Goal: Obtain resource: Download file/media

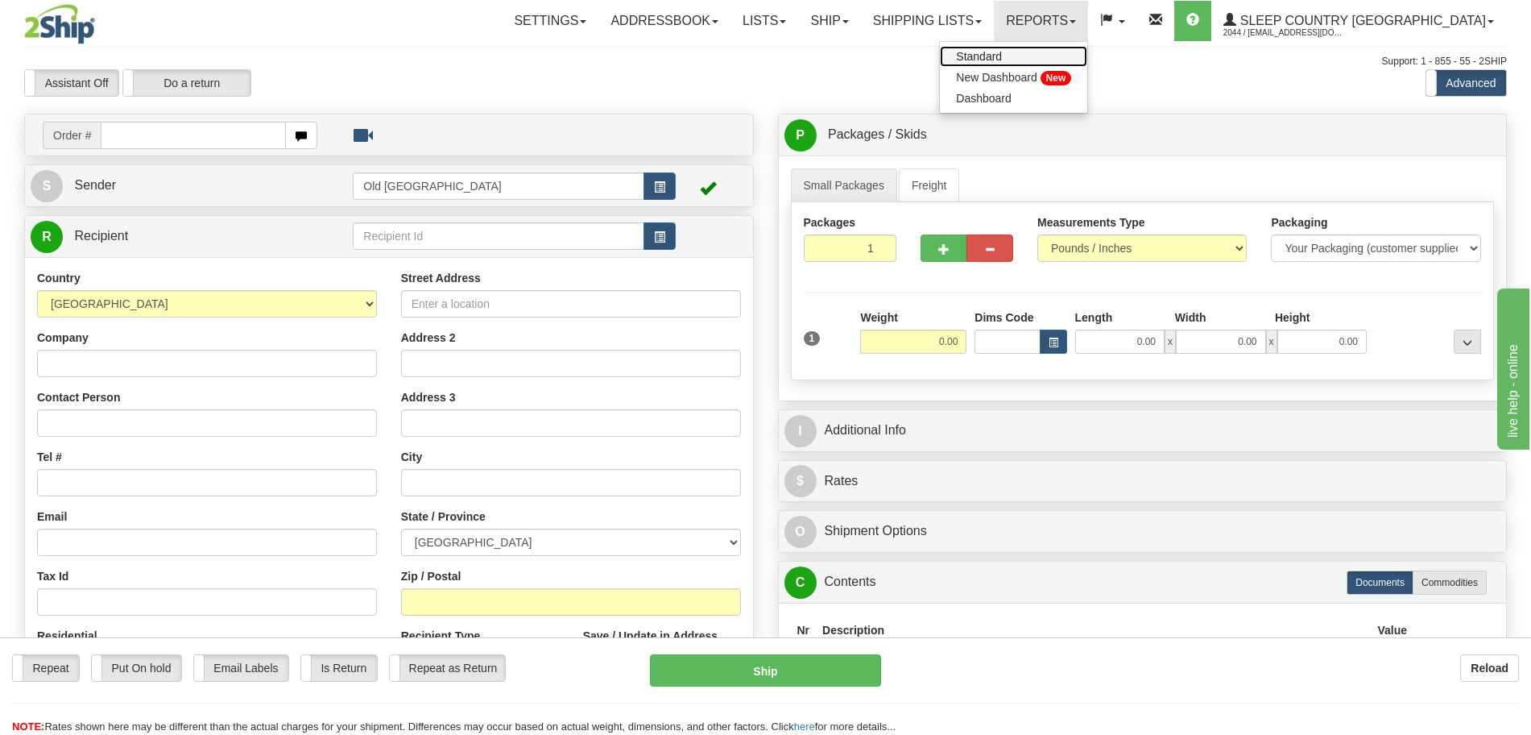
click at [1002, 52] on span "Standard" at bounding box center [979, 56] width 46 height 13
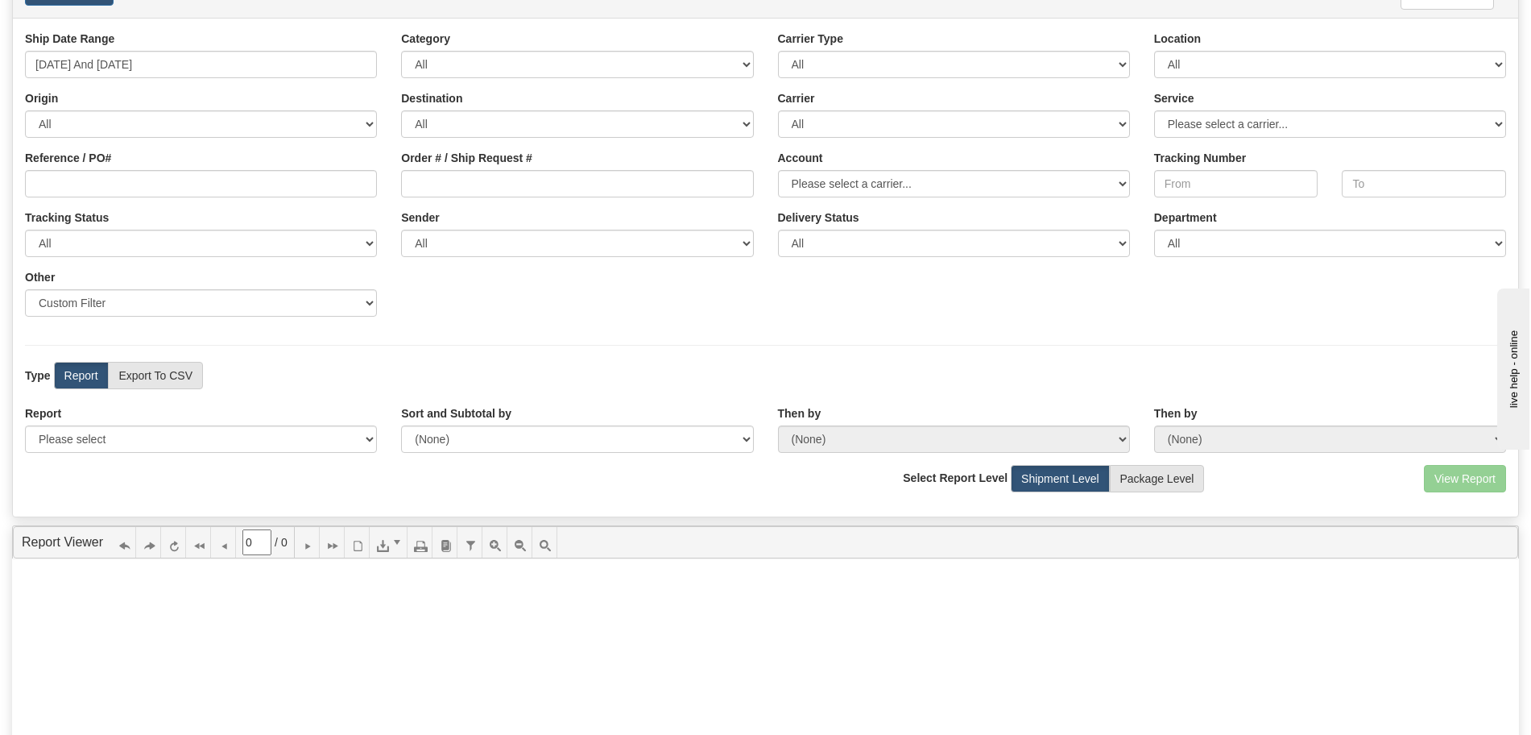
scroll to position [101, 0]
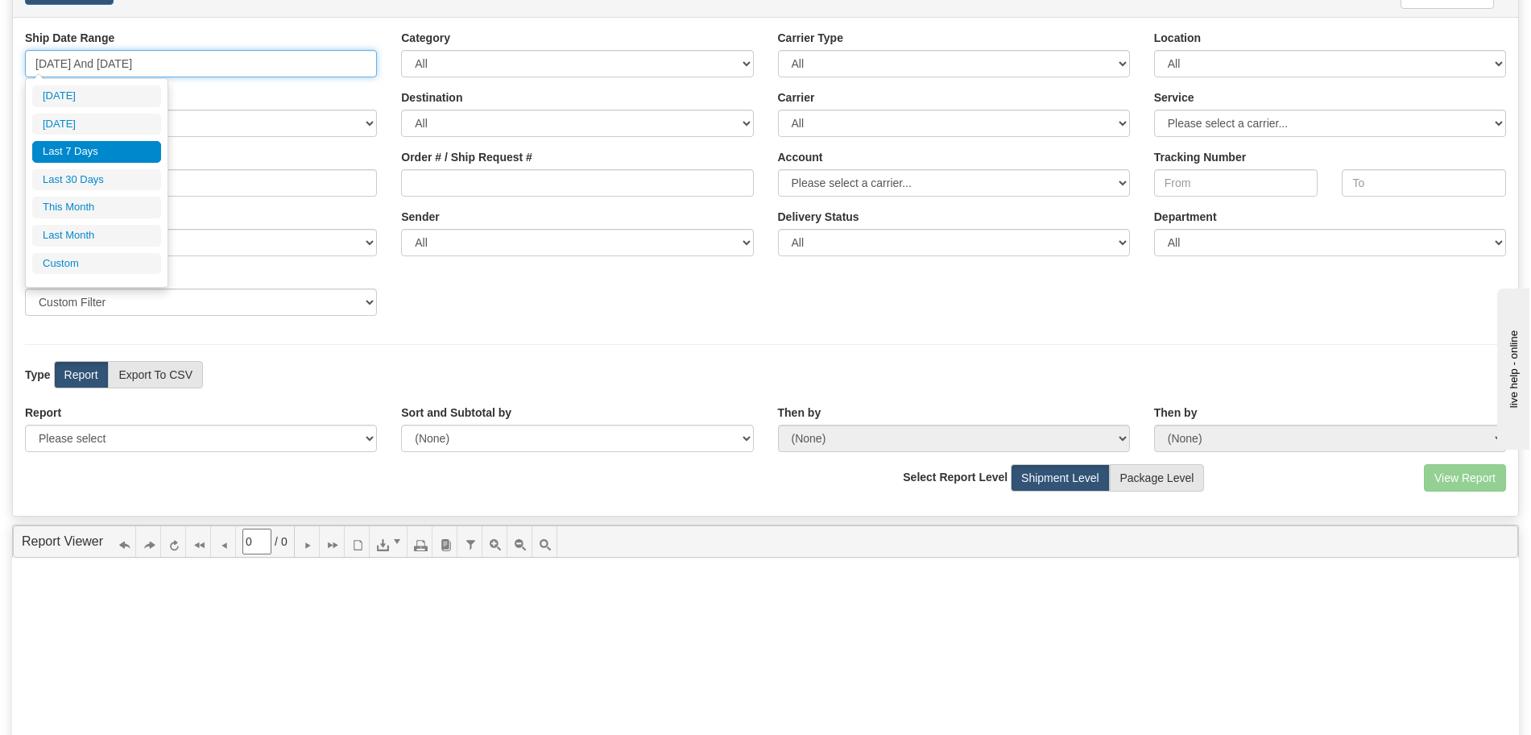
click at [180, 67] on input "08/28/2025 And 09/03/2025" at bounding box center [201, 63] width 352 height 27
click at [93, 147] on li "Last 7 Days" at bounding box center [96, 152] width 129 height 22
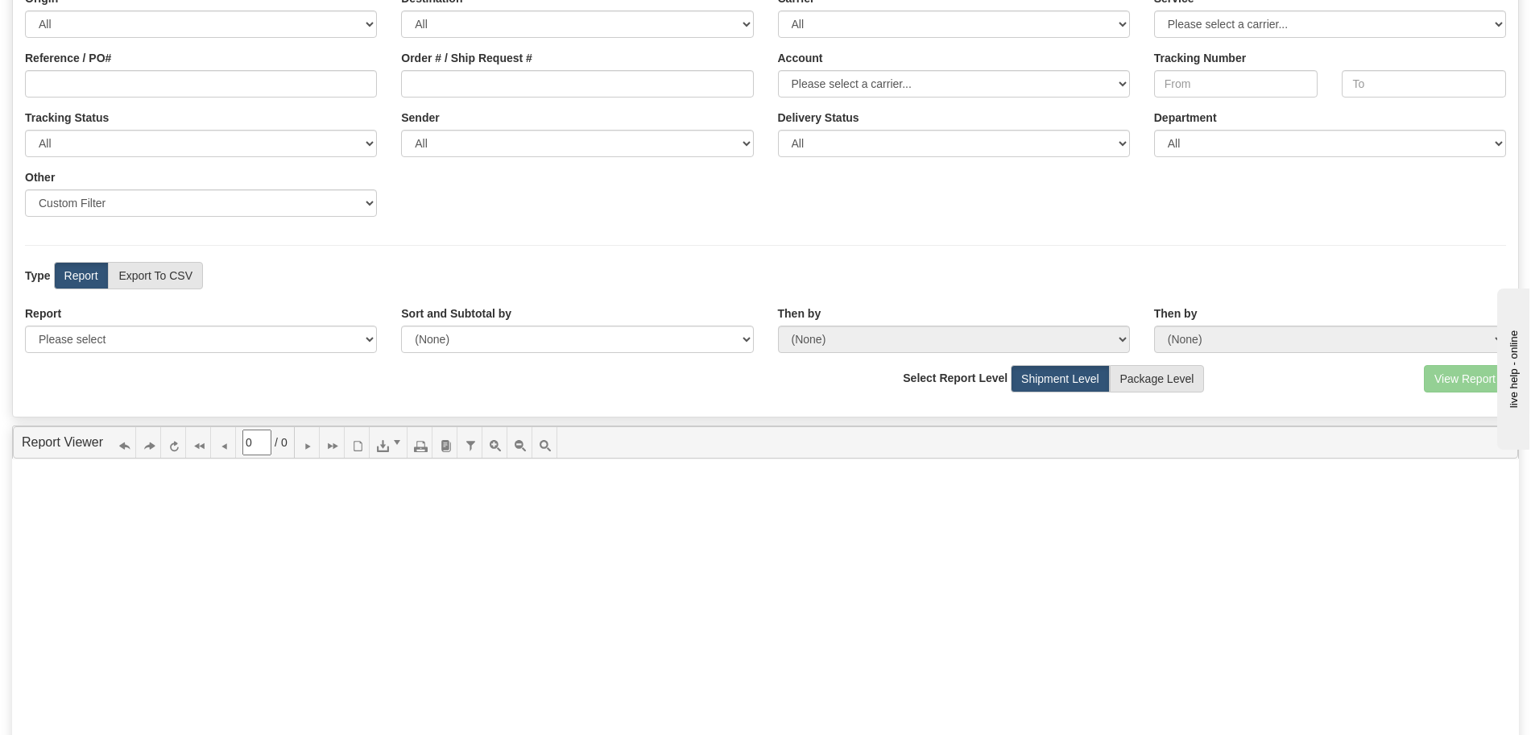
scroll to position [201, 0]
click at [95, 275] on label "Report" at bounding box center [81, 273] width 55 height 27
click at [240, 336] on select "Please select 1 Line Shipment Report Address Detail Basic Shipment Overview Can…" at bounding box center [201, 337] width 352 height 27
click at [217, 338] on select "Please select 1 Line Shipment Report Address Detail Basic Shipment Overview Can…" at bounding box center [201, 337] width 352 height 27
select select "Users\Daily Report.trdx"
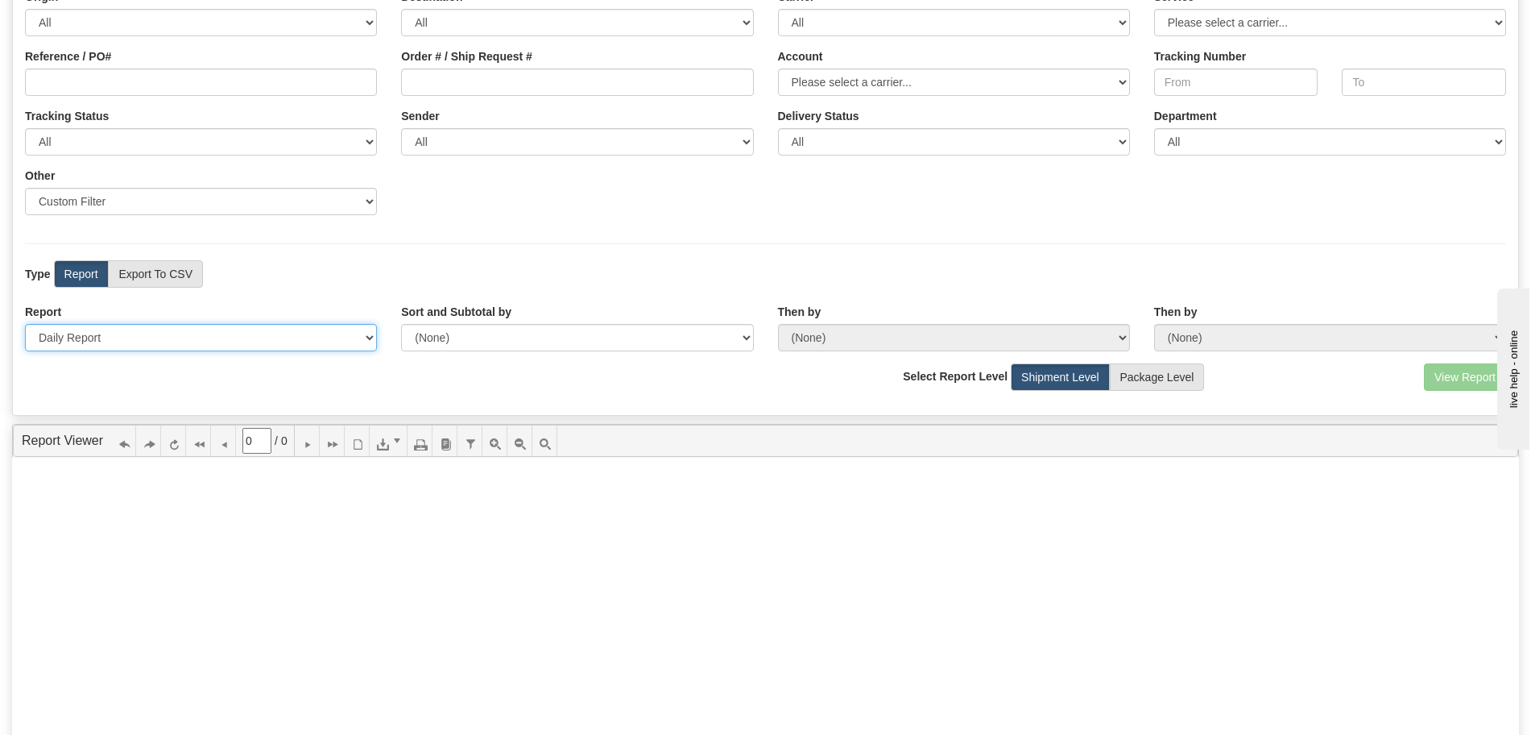
click at [25, 324] on select "Please select 1 Line Shipment Report Address Detail Basic Shipment Overview Can…" at bounding box center [201, 337] width 352 height 27
click at [1454, 380] on button "View Report" at bounding box center [1465, 376] width 82 height 27
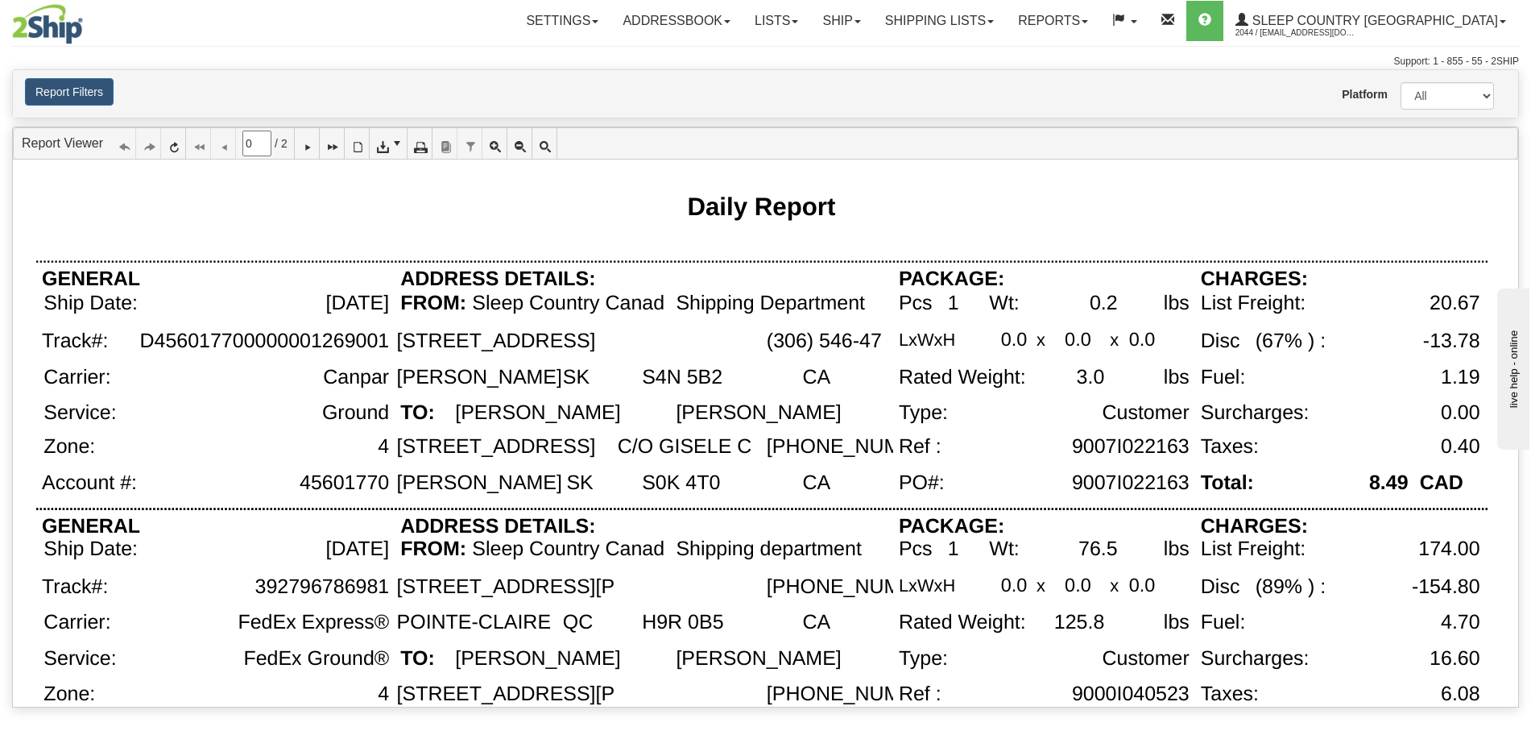
scroll to position [0, 0]
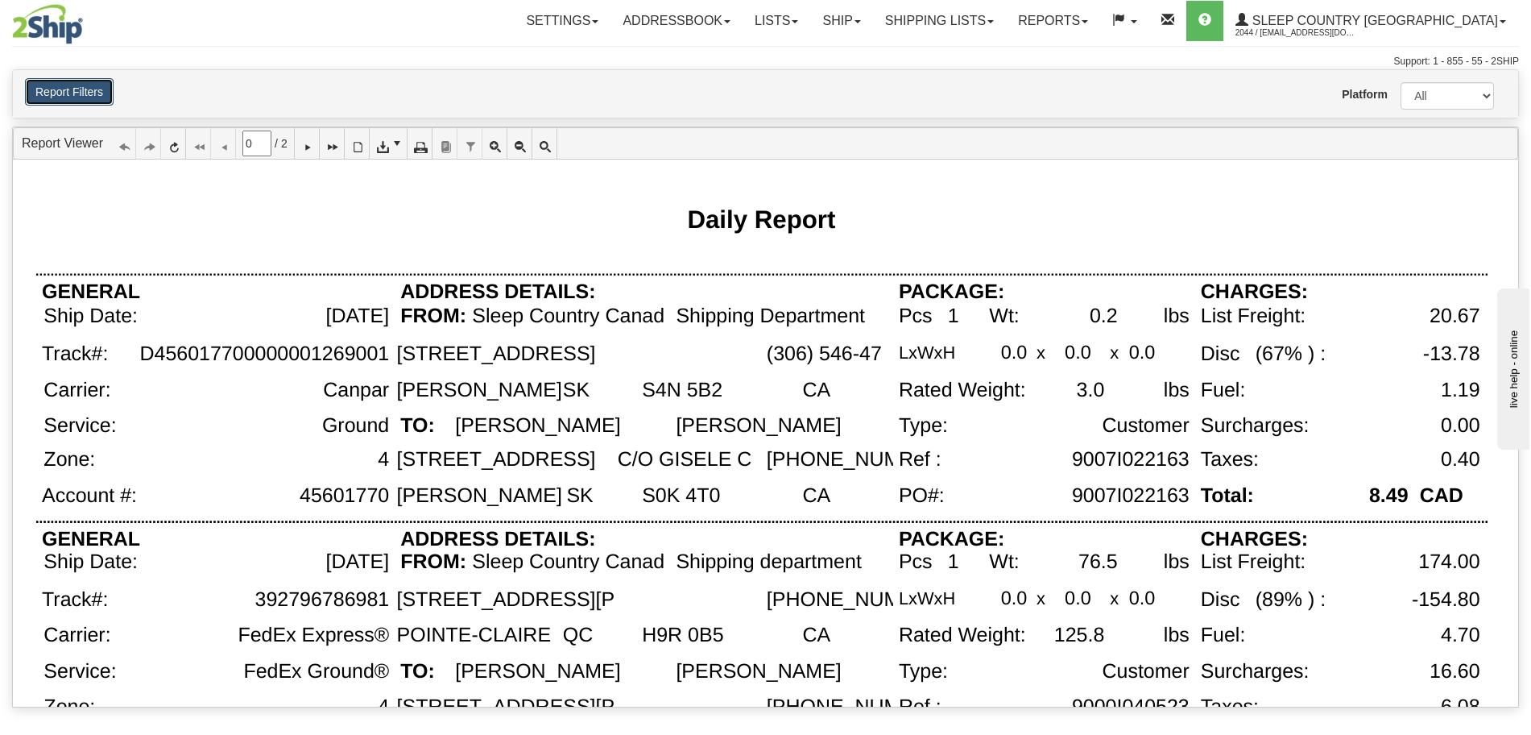
click at [101, 100] on button "Report Filters" at bounding box center [69, 91] width 89 height 27
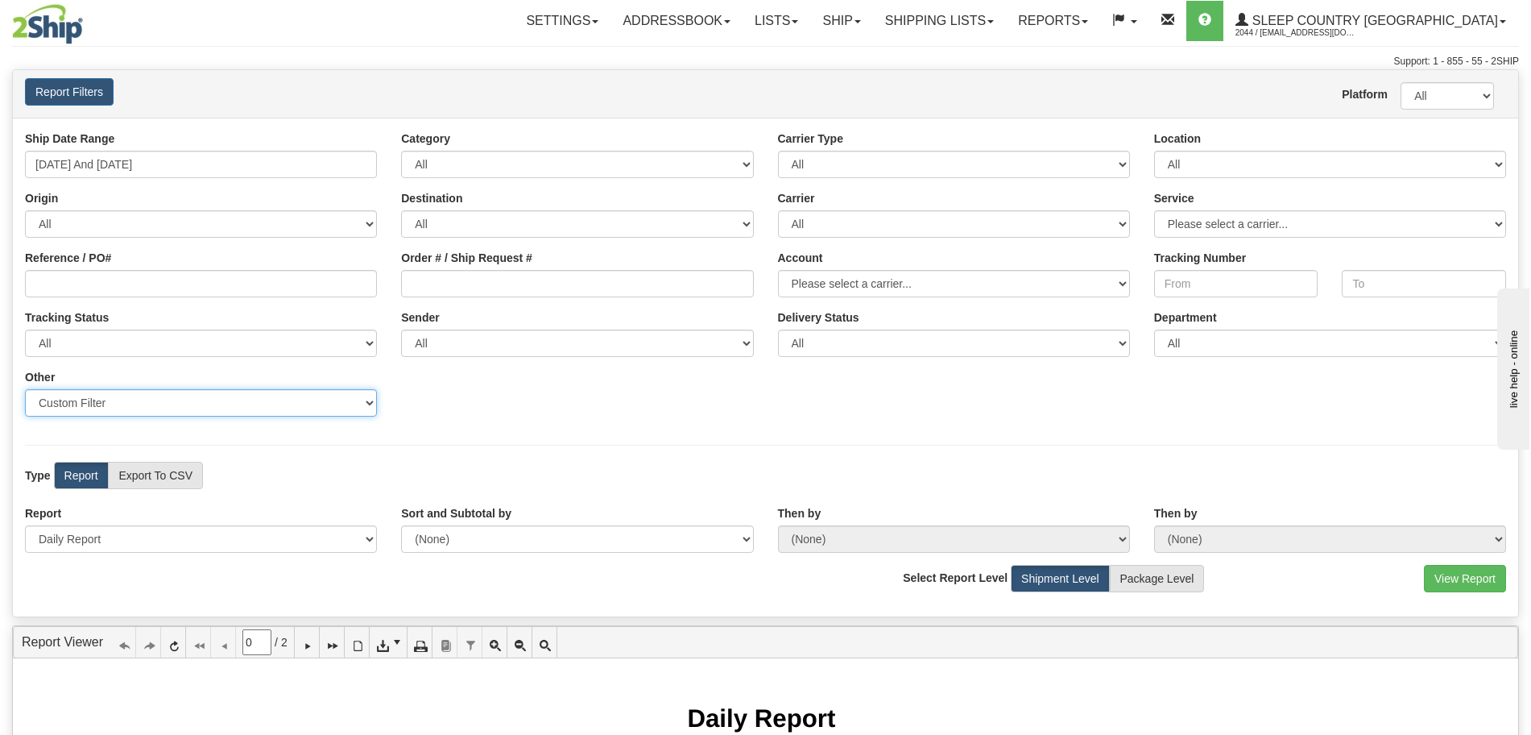
click at [289, 409] on select "Sender Company Sender Contact Sender Country Sender State Sender City Sender Zi…" at bounding box center [201, 402] width 352 height 27
click at [495, 107] on div "Platform All 2Ship Imported User archi.ahuja@sleepcountry.ca Client Agent" at bounding box center [891, 93] width 1255 height 31
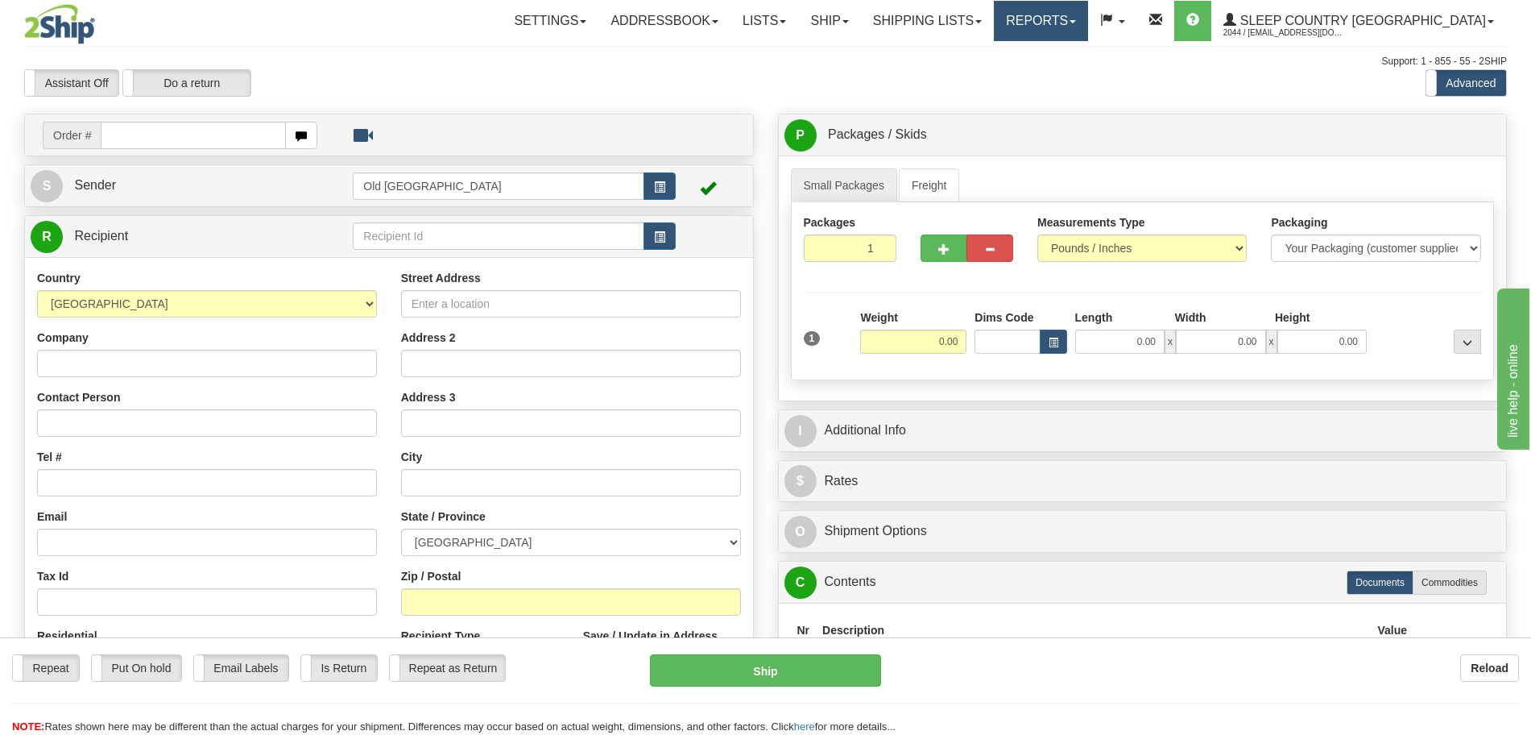
click at [1088, 33] on link "Reports" at bounding box center [1041, 21] width 94 height 40
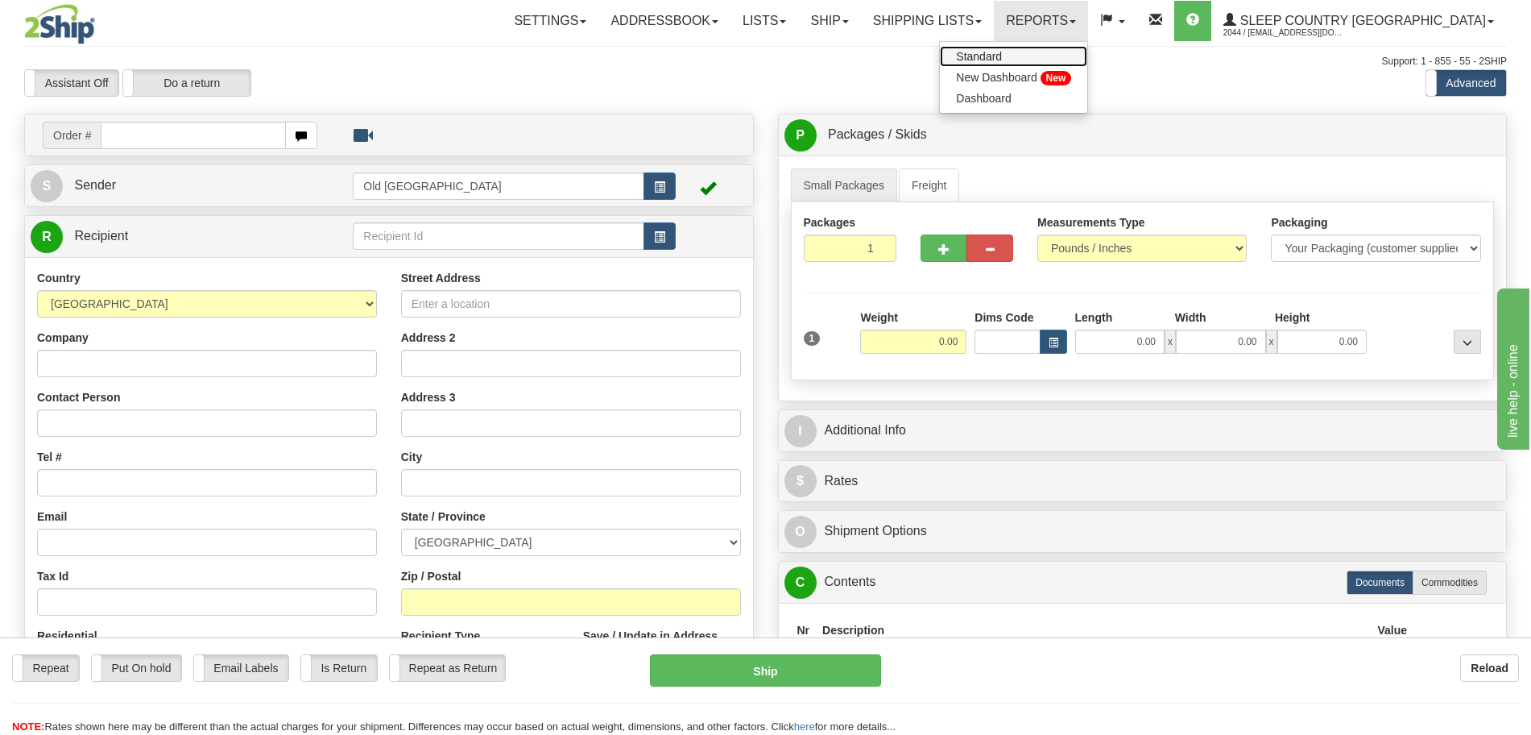
click at [1002, 53] on span "Standard" at bounding box center [979, 56] width 46 height 13
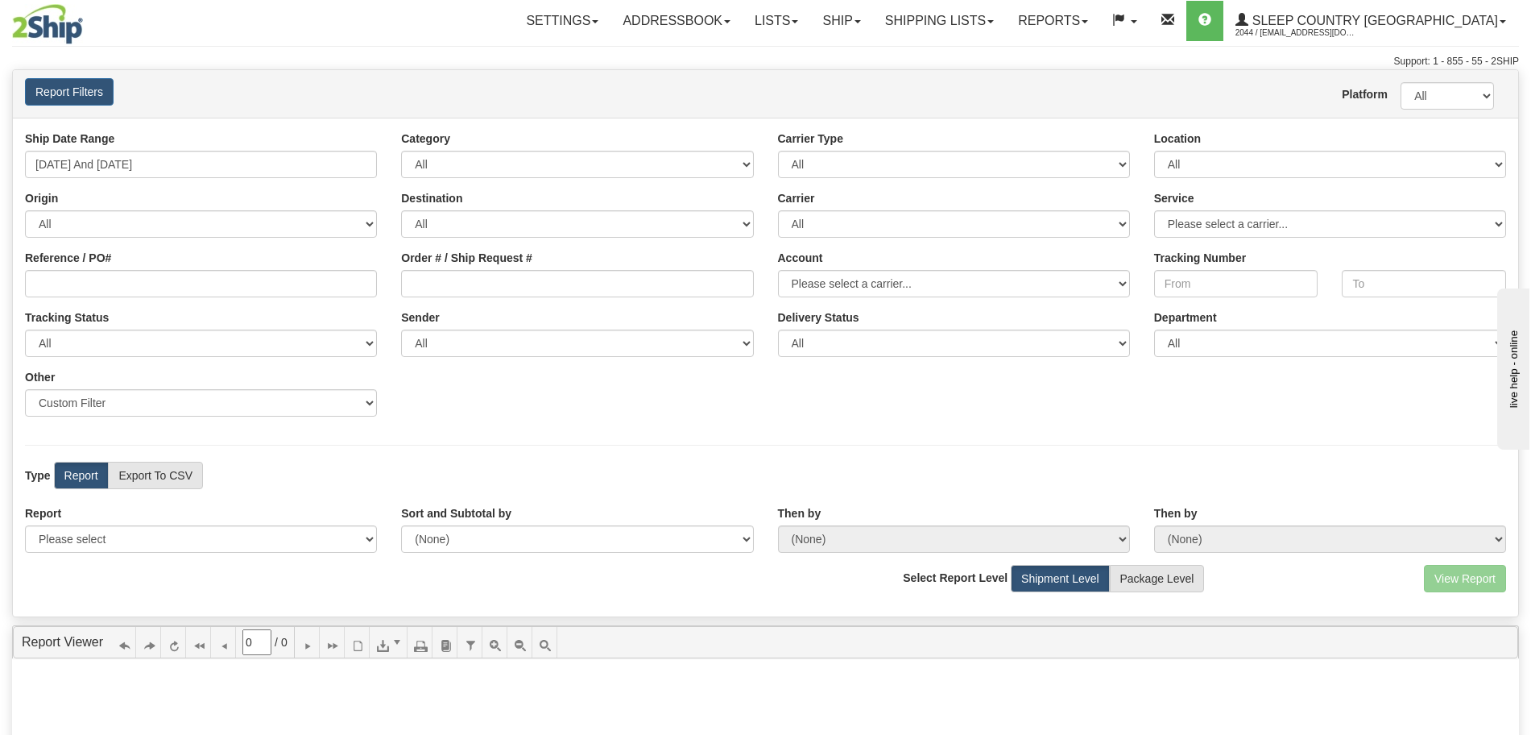
scroll to position [101, 0]
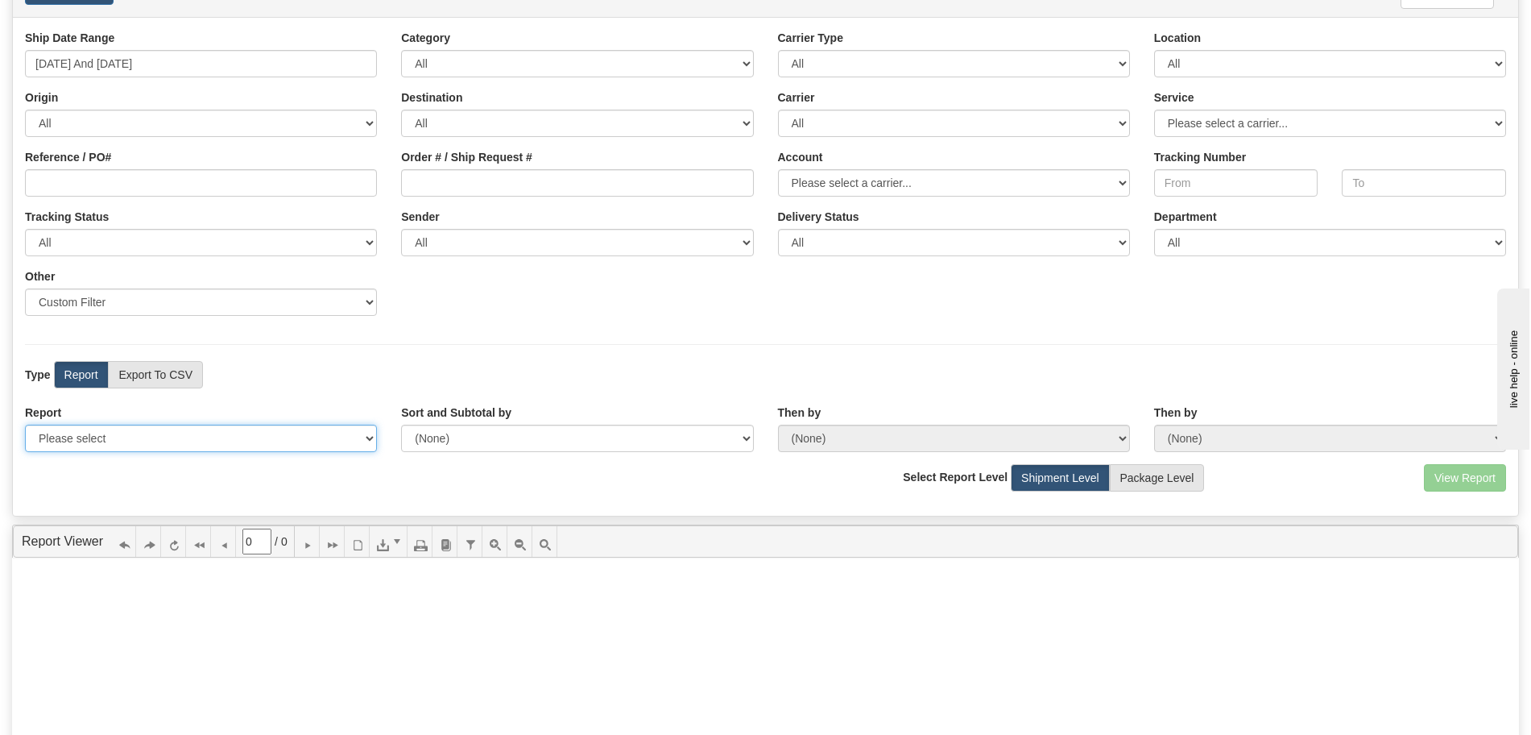
click at [205, 445] on select "Please select 1 Line Shipment Report Address Detail Basic Shipment Overview Can…" at bounding box center [201, 437] width 352 height 27
click at [221, 430] on select "Please select 1 Line Shipment Report Address Detail Basic Shipment Overview Can…" at bounding box center [201, 437] width 352 height 27
select select "Users\Custom Clearance Report.trdx"
click at [317, 476] on div "View Report Comma Separated Values (CSV) Select Report Level Shipment Level Pac…" at bounding box center [765, 483] width 1505 height 39
click at [264, 438] on select "Please select 1 Line Shipment Report Address Detail Basic Shipment Overview Can…" at bounding box center [201, 437] width 352 height 27
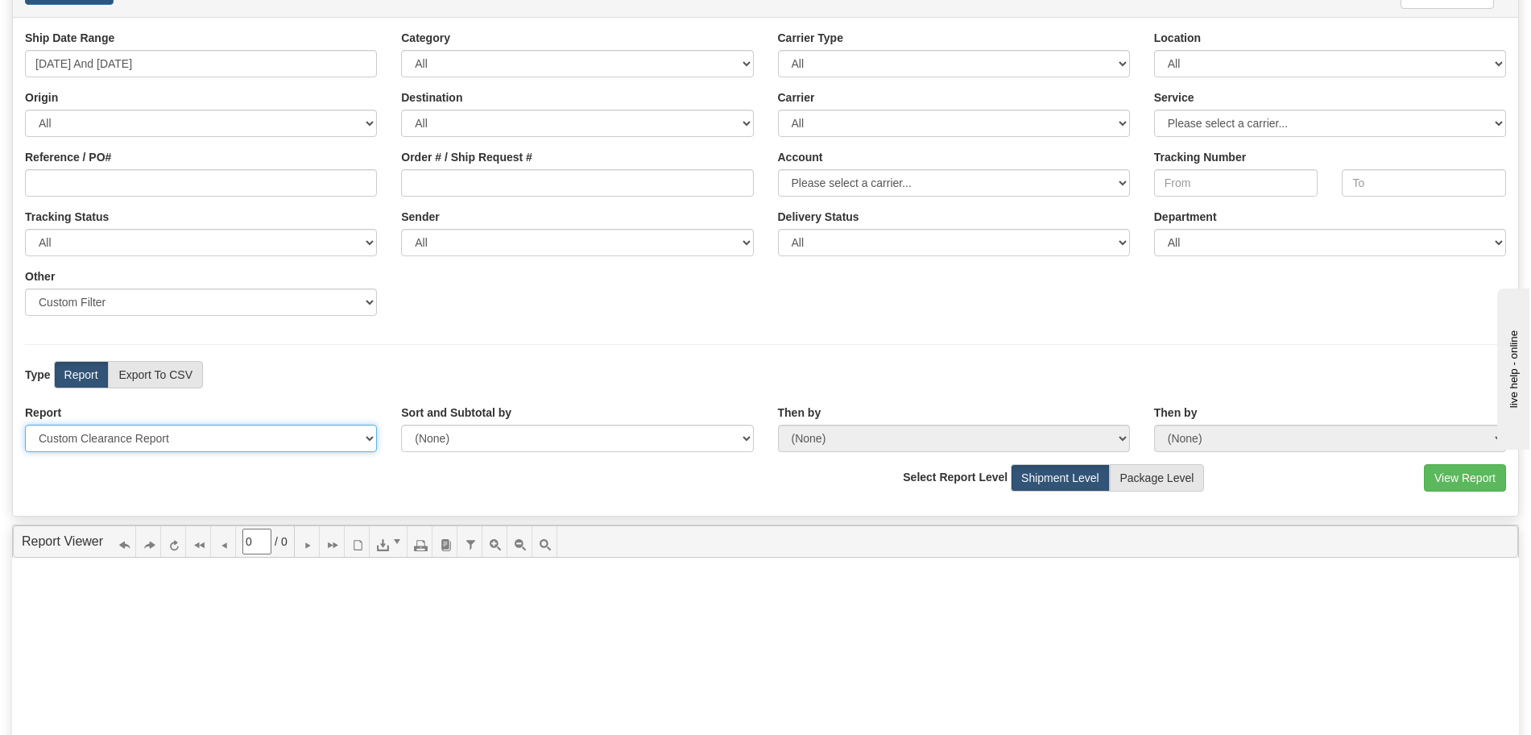
select select
click at [25, 424] on select "Please select 1 Line Shipment Report Address Detail Basic Shipment Overview Can…" at bounding box center [201, 437] width 352 height 27
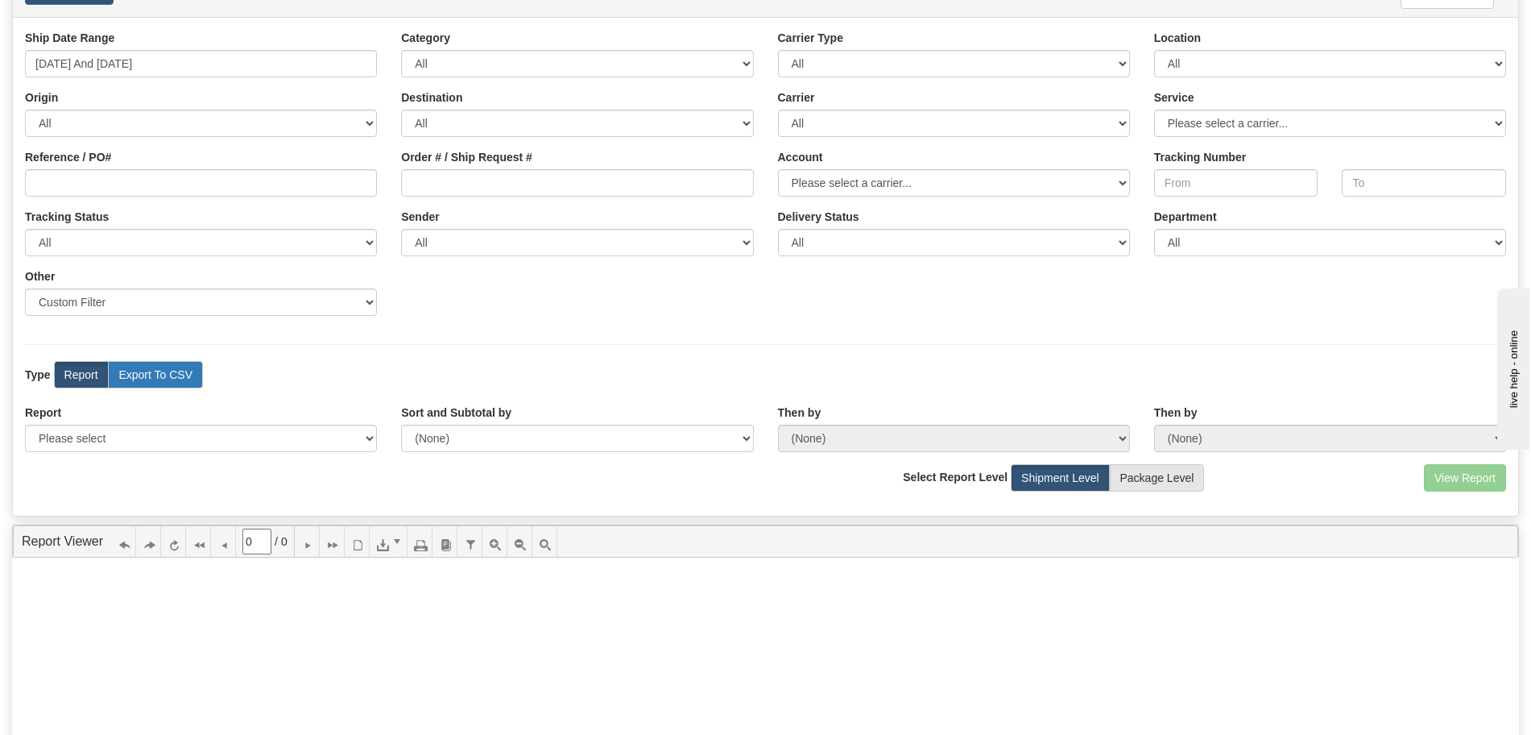
click at [178, 376] on label "Export To CSV" at bounding box center [155, 374] width 95 height 27
radio input "true"
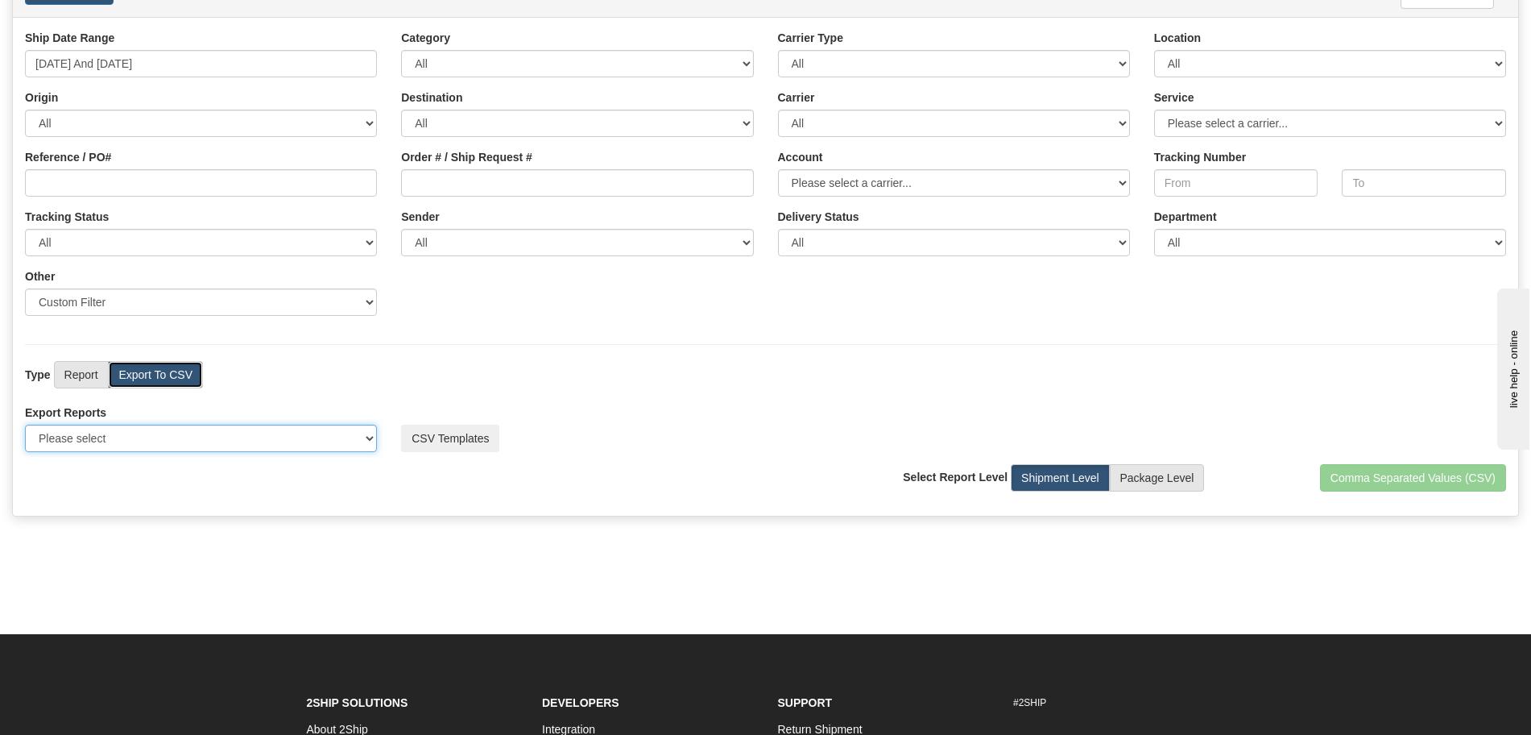
click at [182, 444] on select "Please select US Imports Section 321 US Imports Section 321 V2 US Imports Secti…" at bounding box center [201, 437] width 352 height 27
select select "193"
click at [25, 424] on select "Please select US Imports Section 321 US Imports Section 321 V2 US Imports Secti…" at bounding box center [201, 437] width 352 height 27
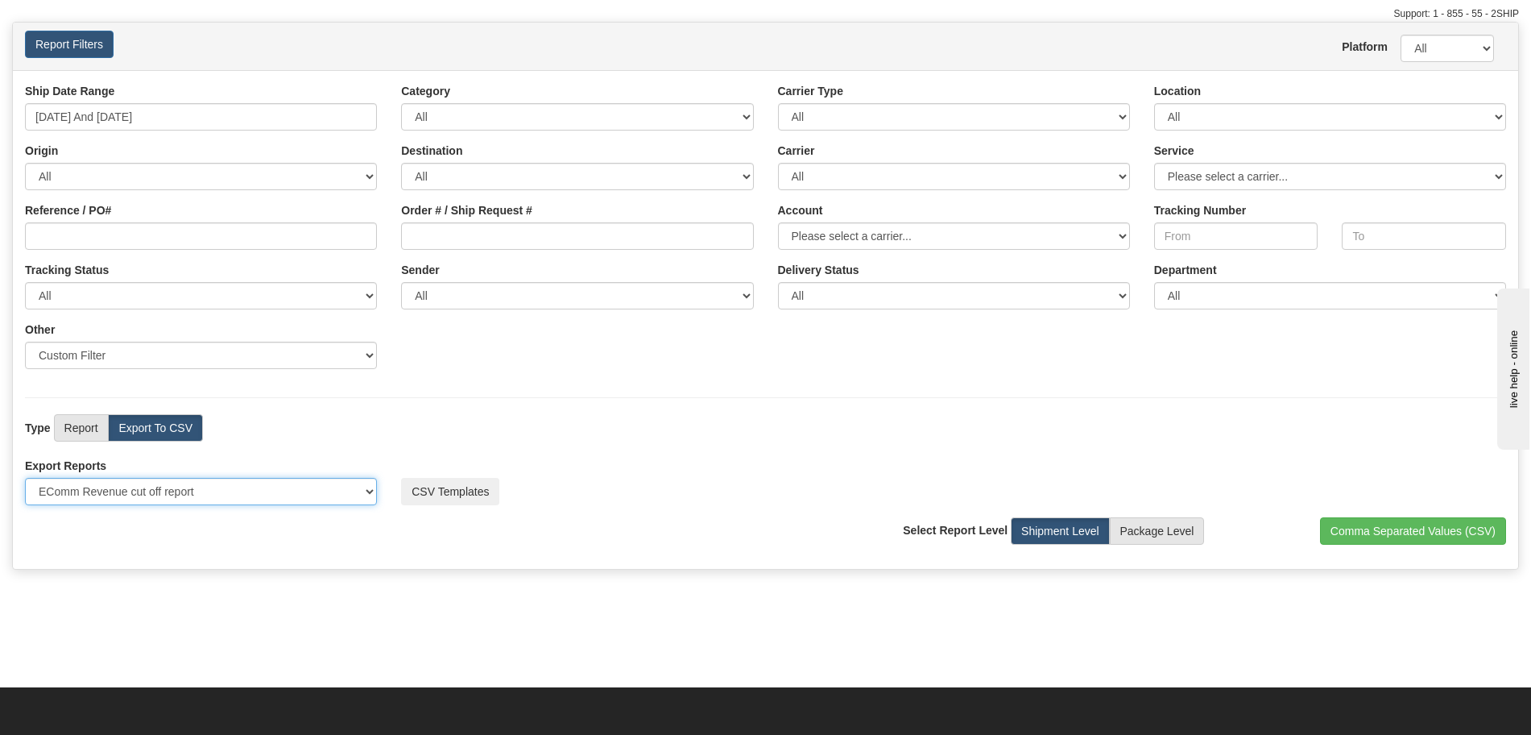
scroll to position [0, 0]
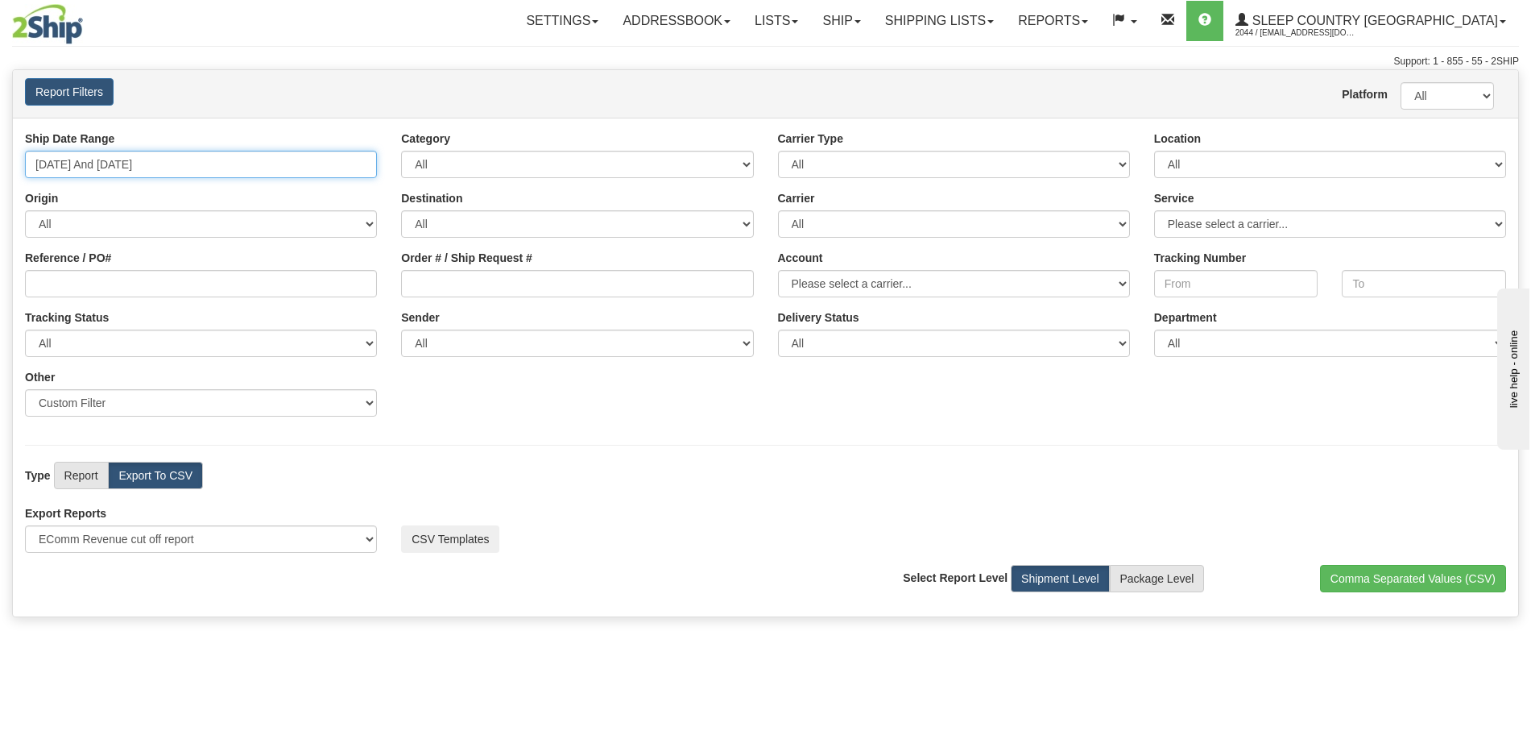
click at [225, 170] on input "[DATE] And [DATE]" at bounding box center [201, 164] width 352 height 27
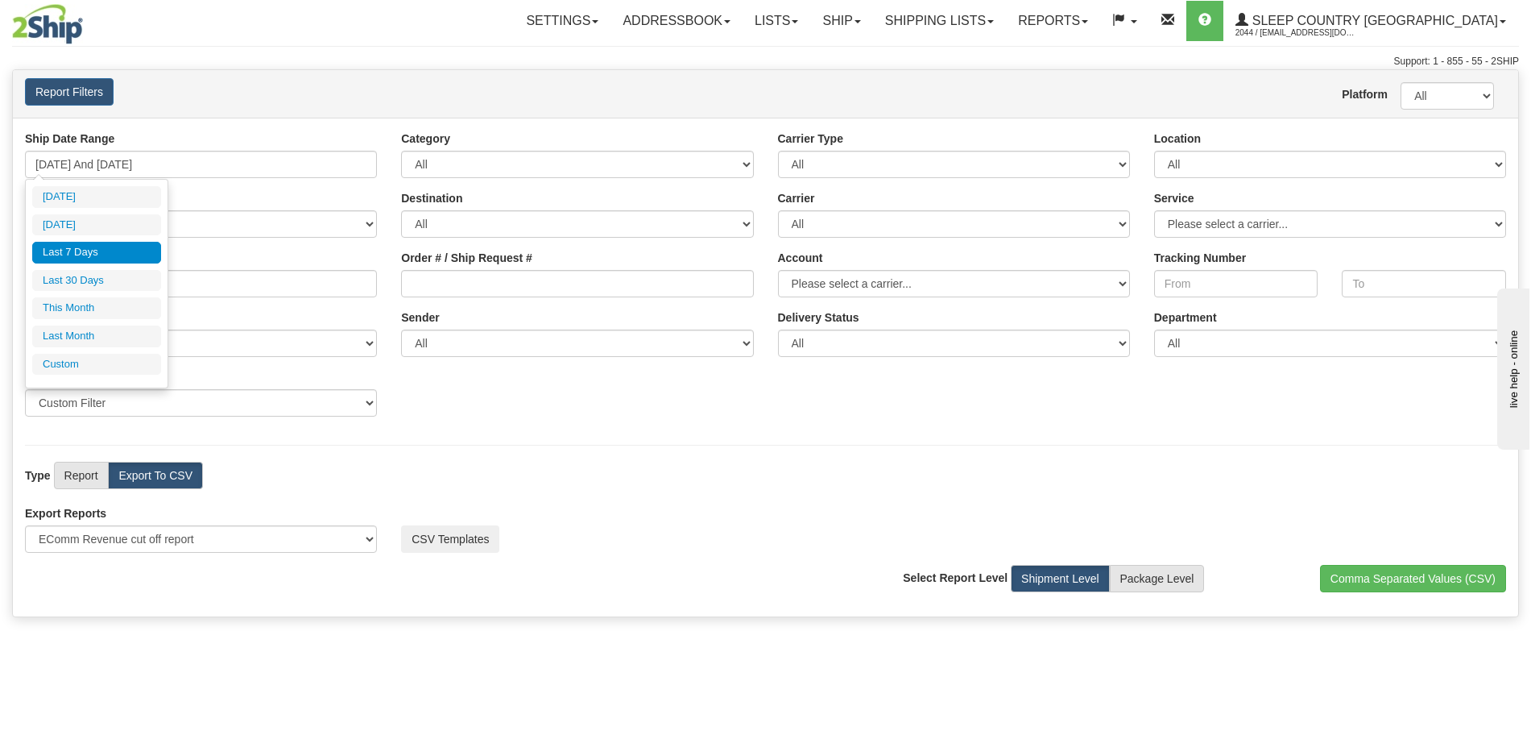
type input "[DATE]"
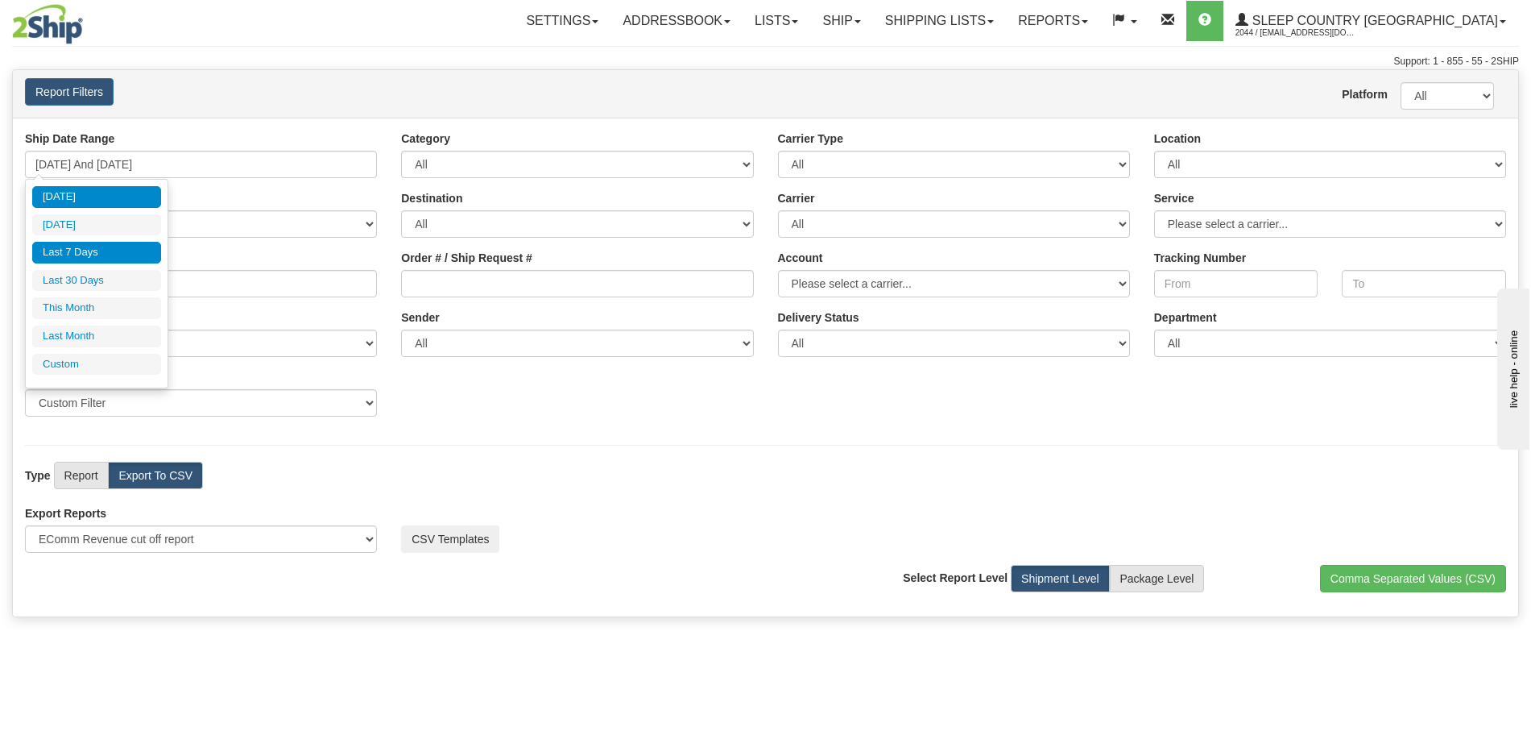
type input "[DATE]"
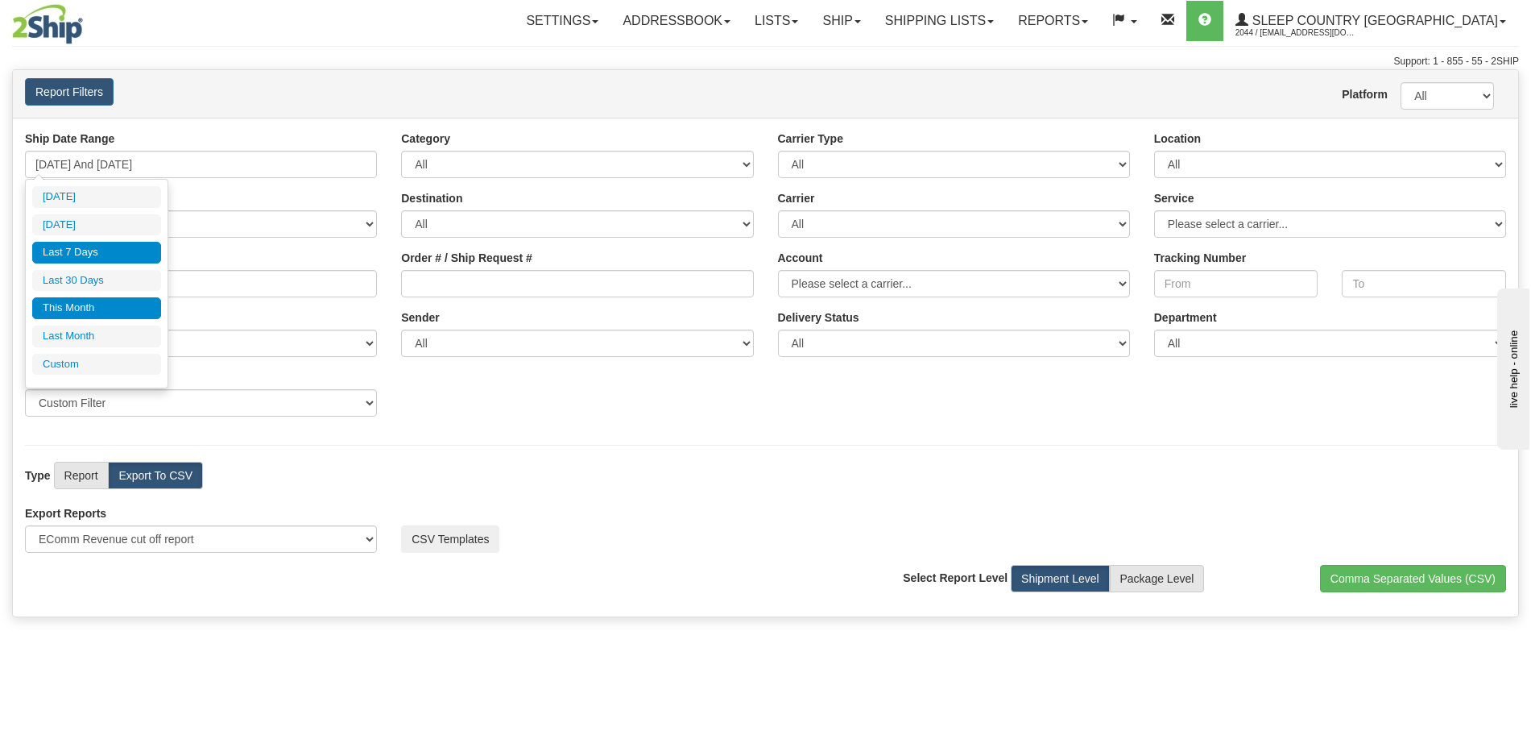
type input "[DATE]"
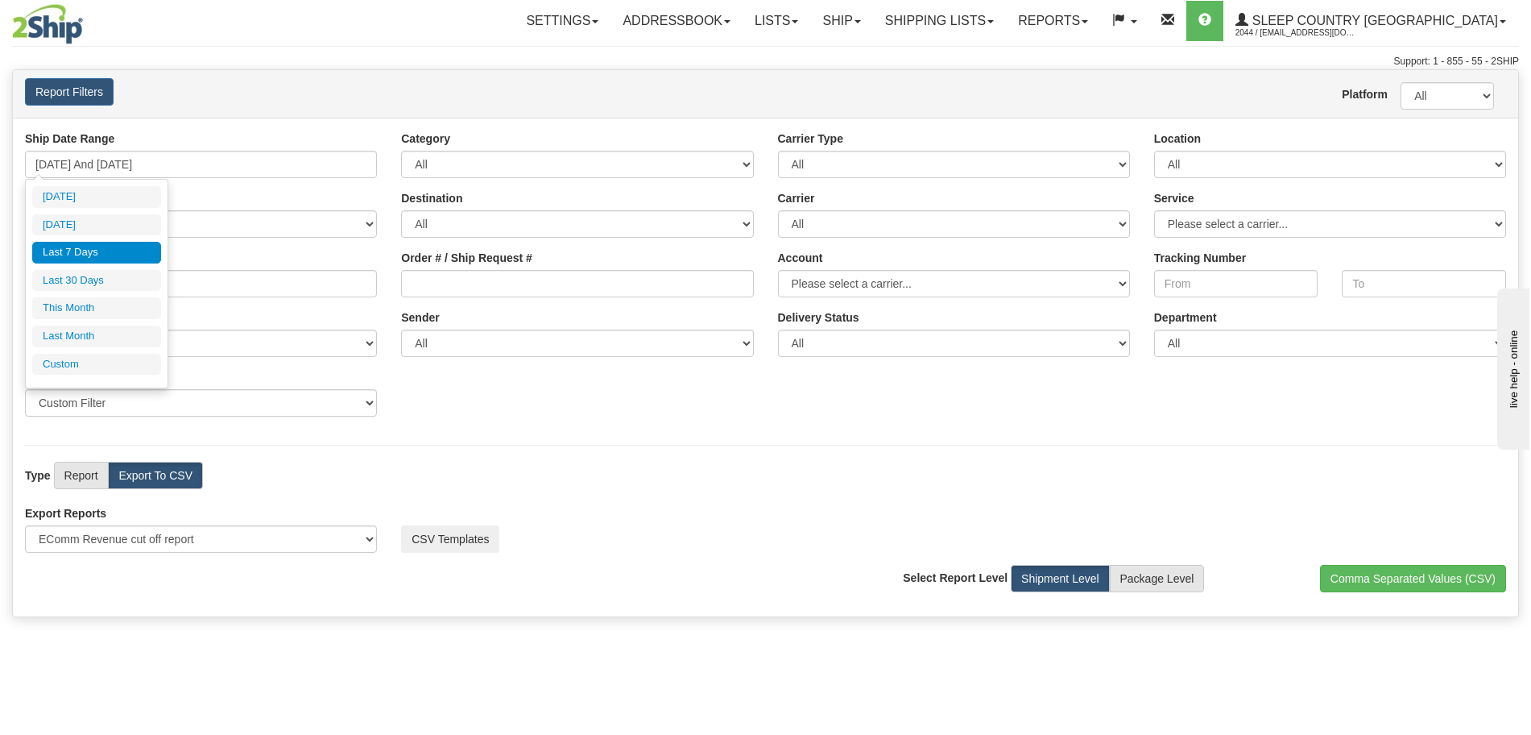
type input "[DATE]"
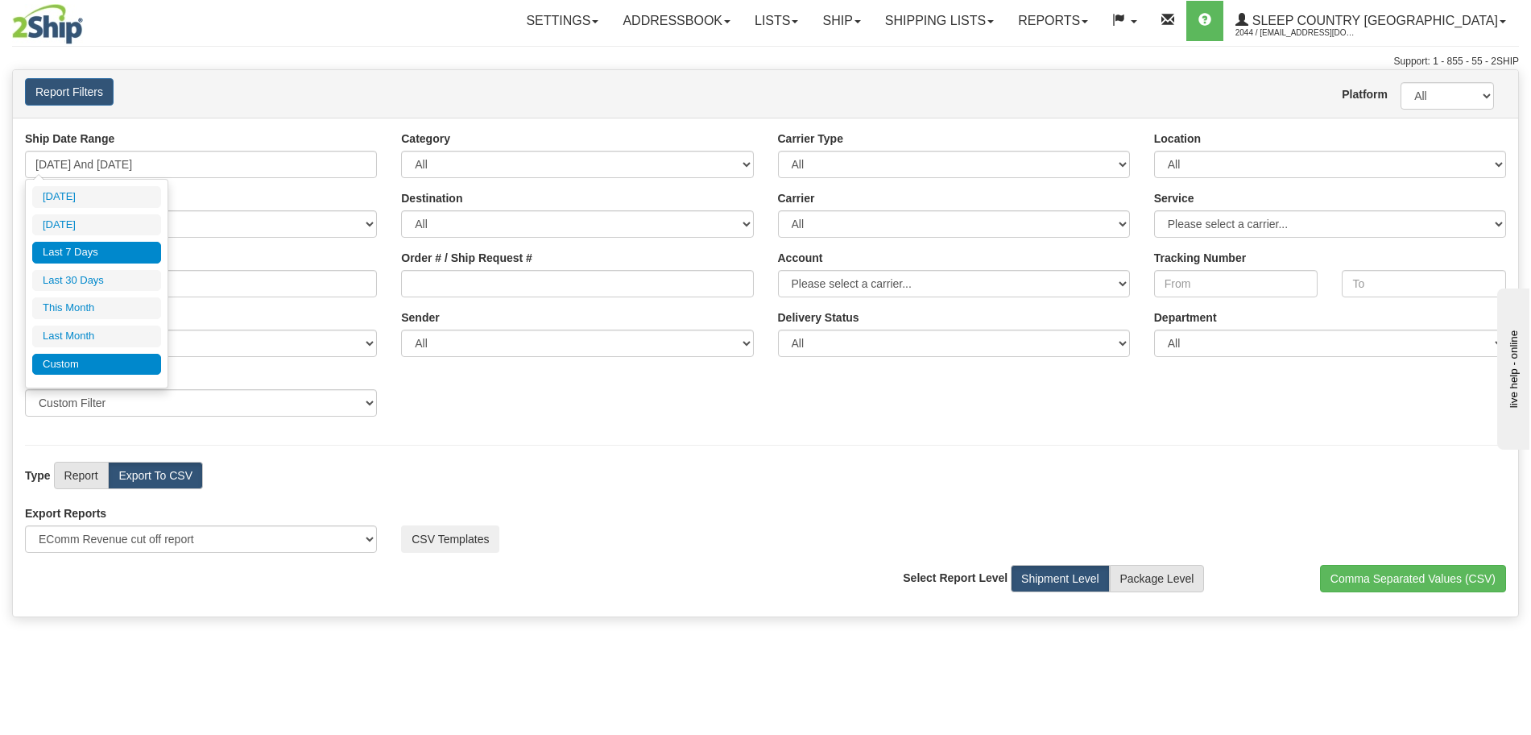
type input "[DATE]"
click at [67, 362] on li "Custom" at bounding box center [96, 365] width 129 height 22
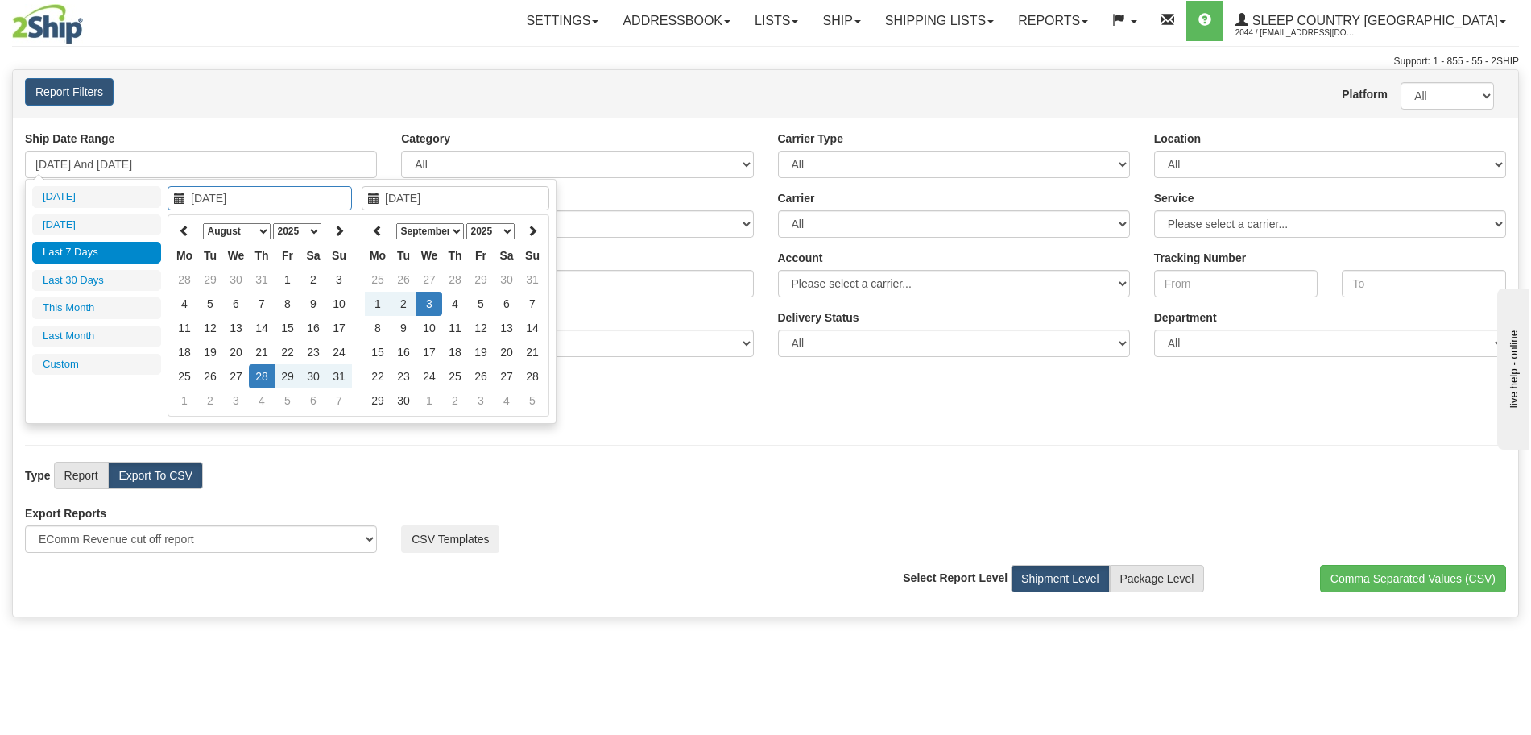
type input "[DATE]"
type input "08/04/2025"
type input "[DATE]"
click at [252, 233] on select "January February March April May June July August September October November De…" at bounding box center [237, 231] width 68 height 16
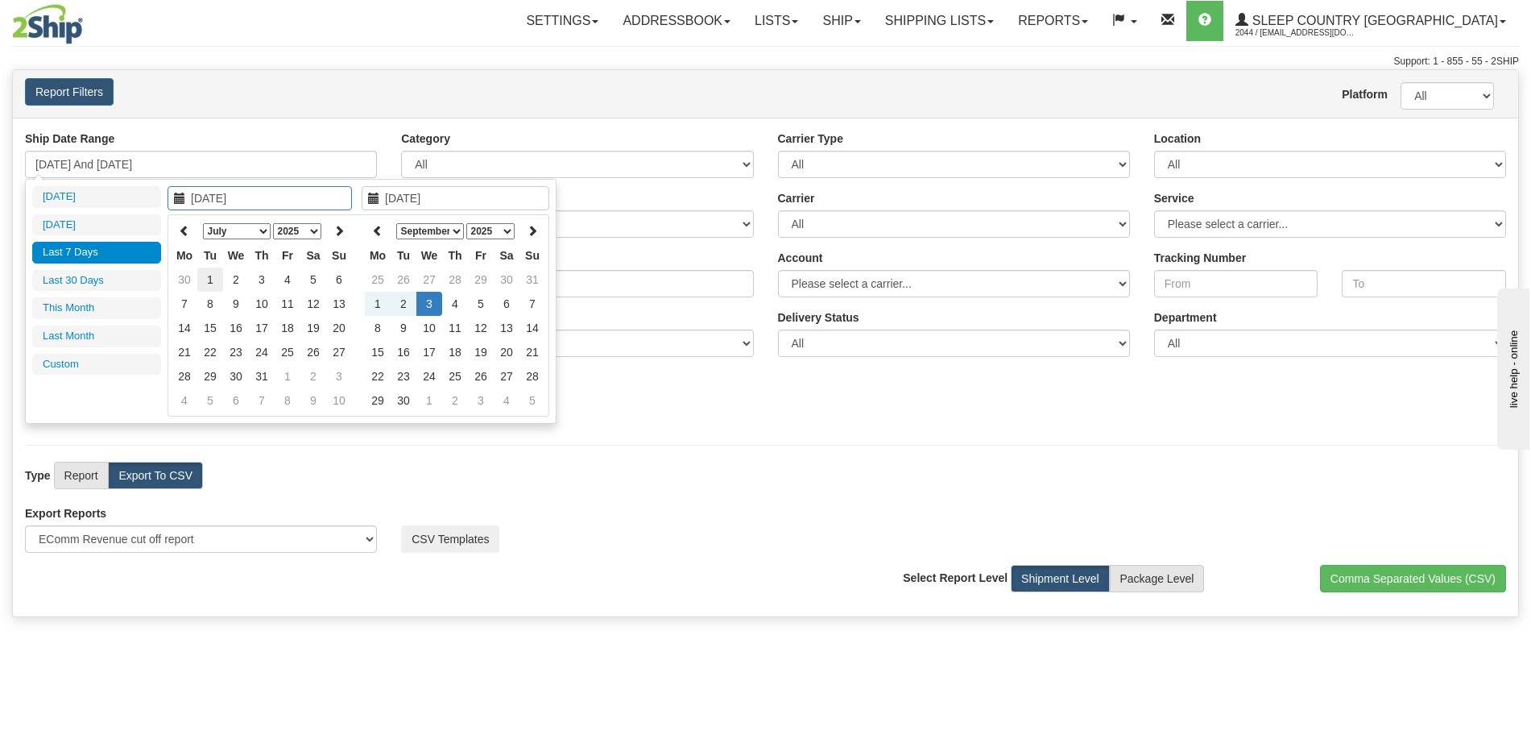
type input "[DATE]"
click at [217, 283] on td "1" at bounding box center [210, 279] width 26 height 24
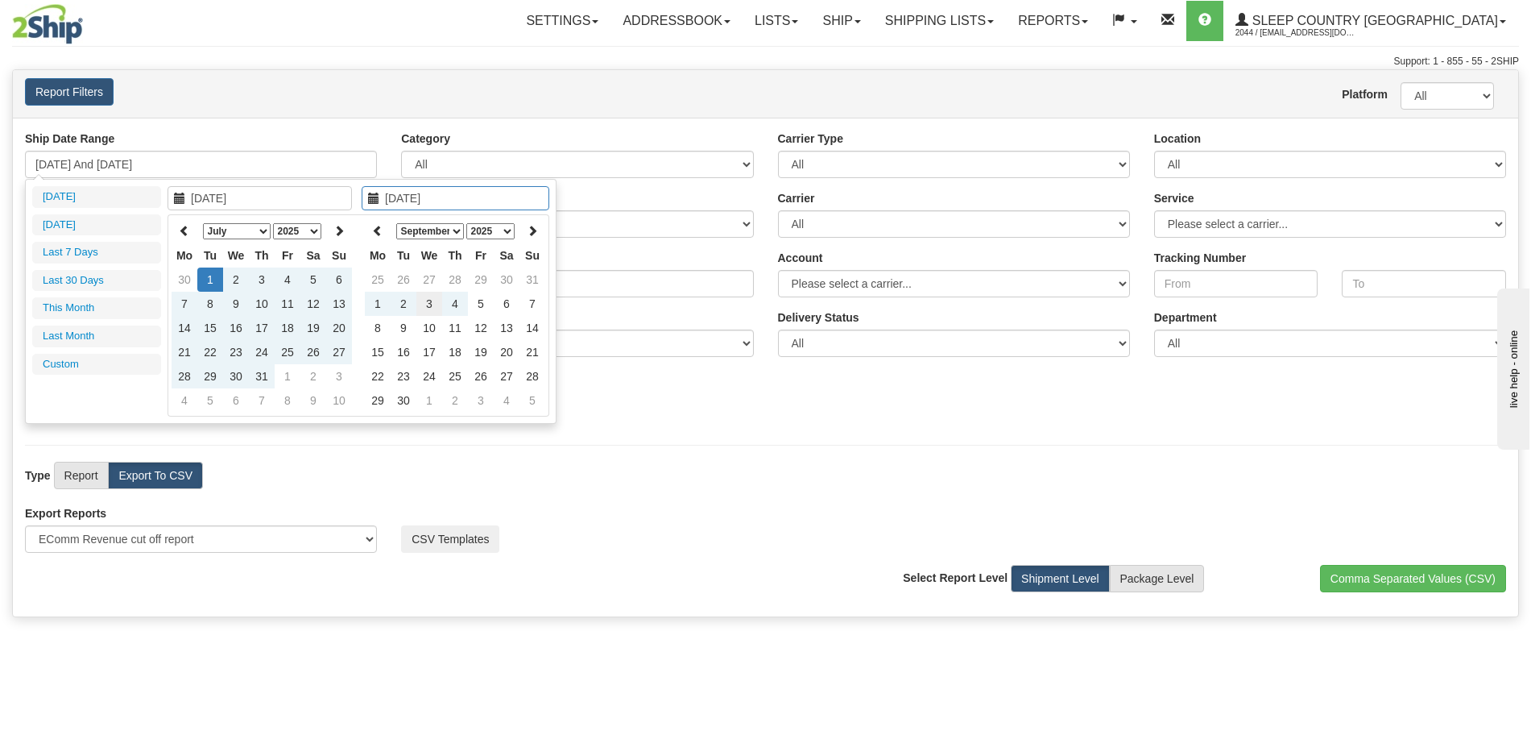
type input "[DATE]"
click at [420, 305] on td "3" at bounding box center [429, 304] width 26 height 24
type input "[DATE] And [DATE]"
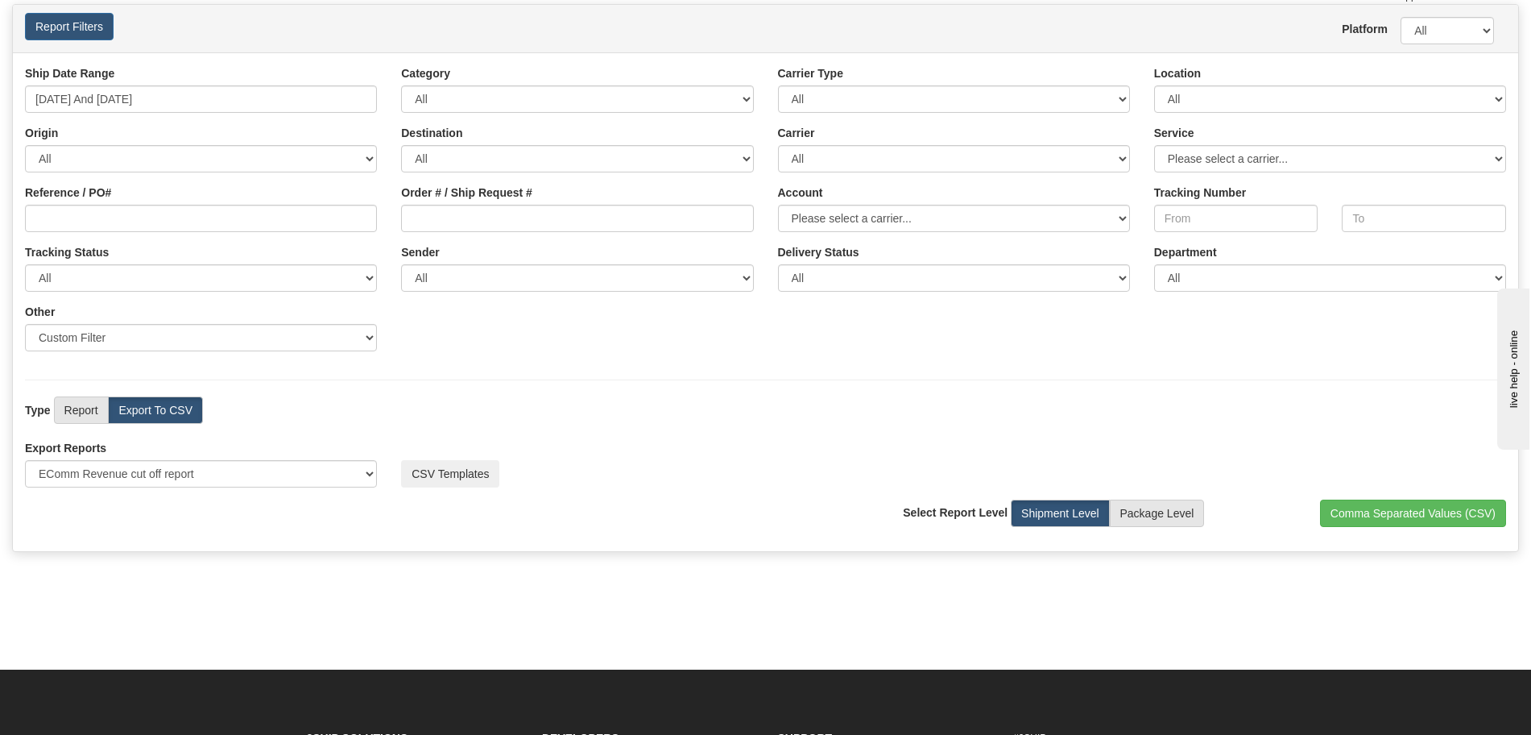
scroll to position [101, 0]
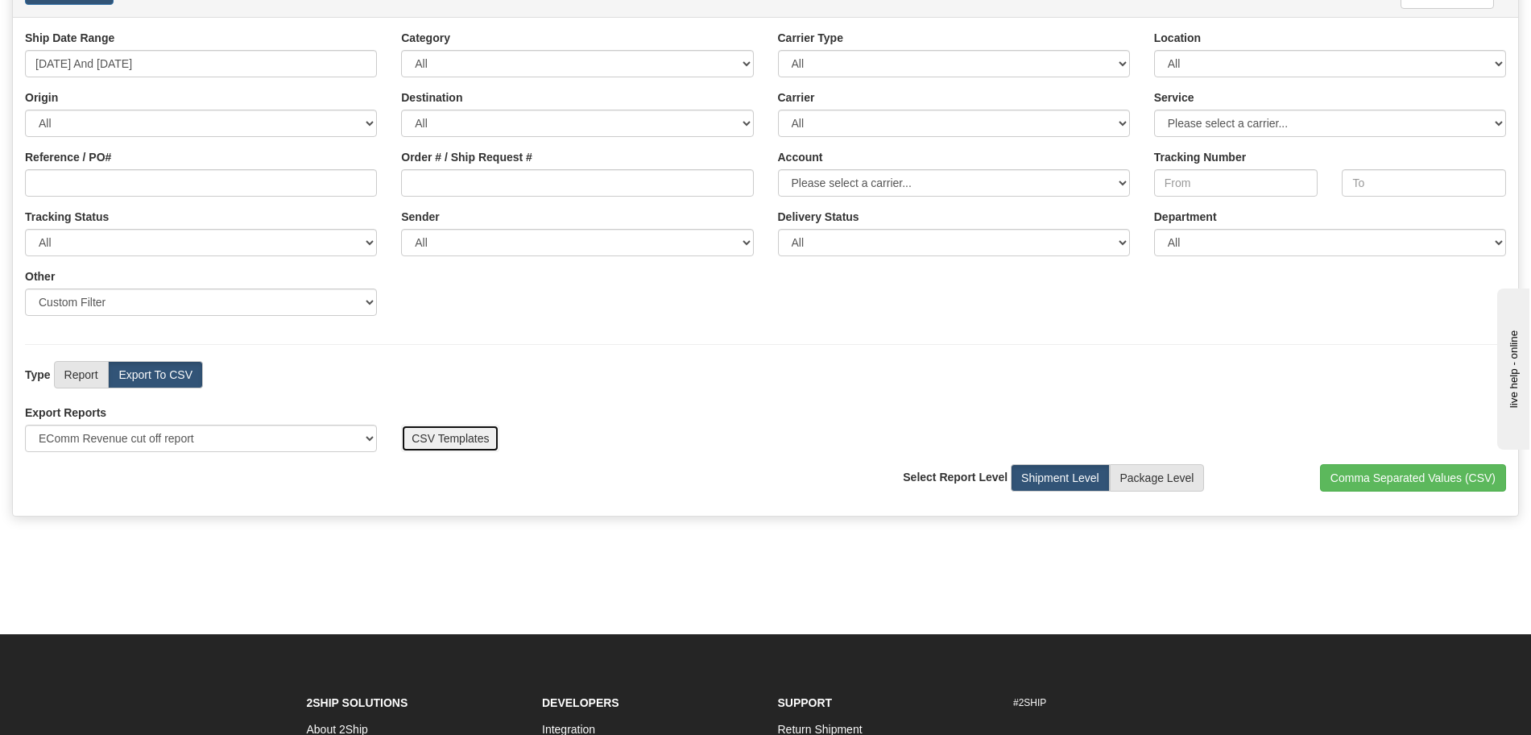
click at [430, 439] on button "CSV Templates" at bounding box center [450, 437] width 98 height 27
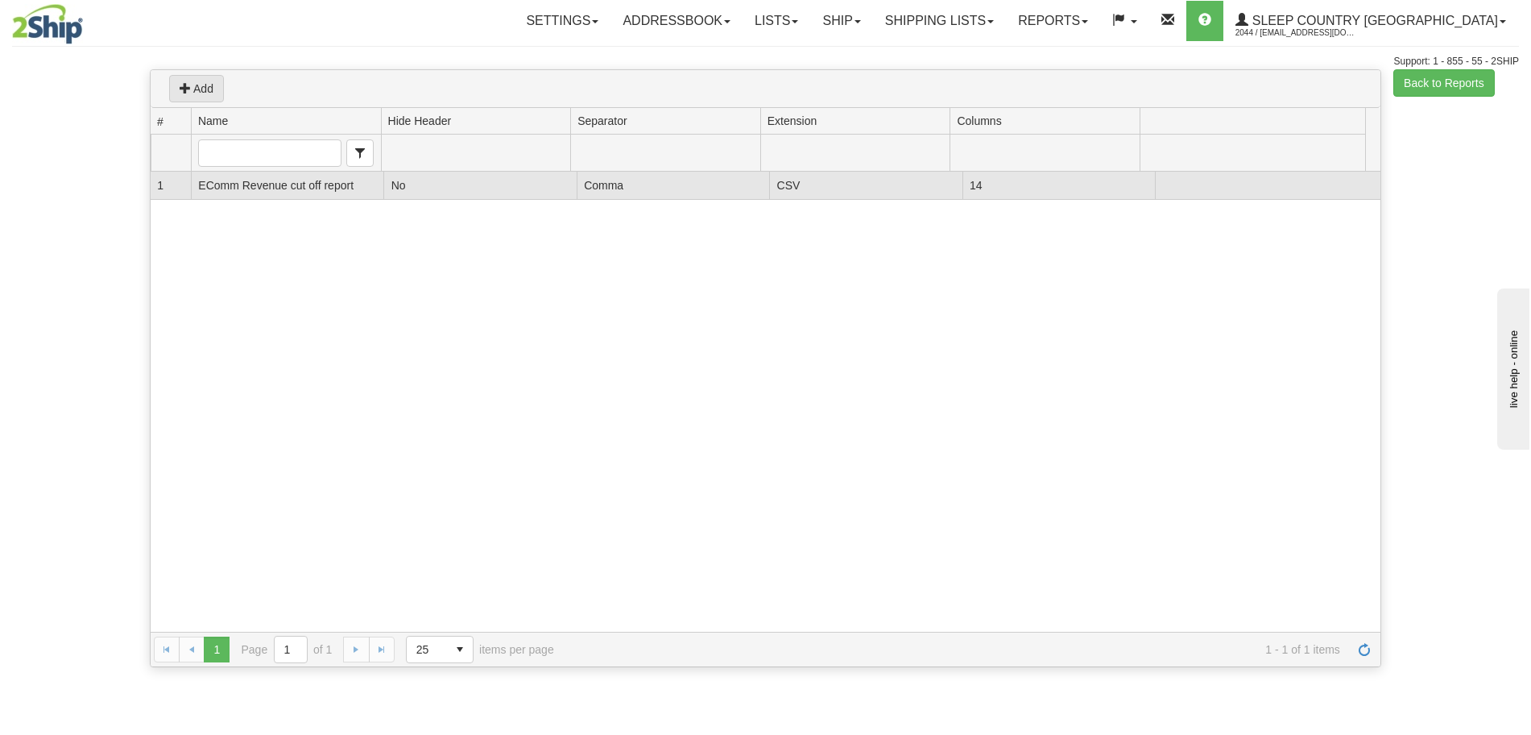
click at [286, 193] on td "EComm Revenue cut off report" at bounding box center [287, 186] width 192 height 28
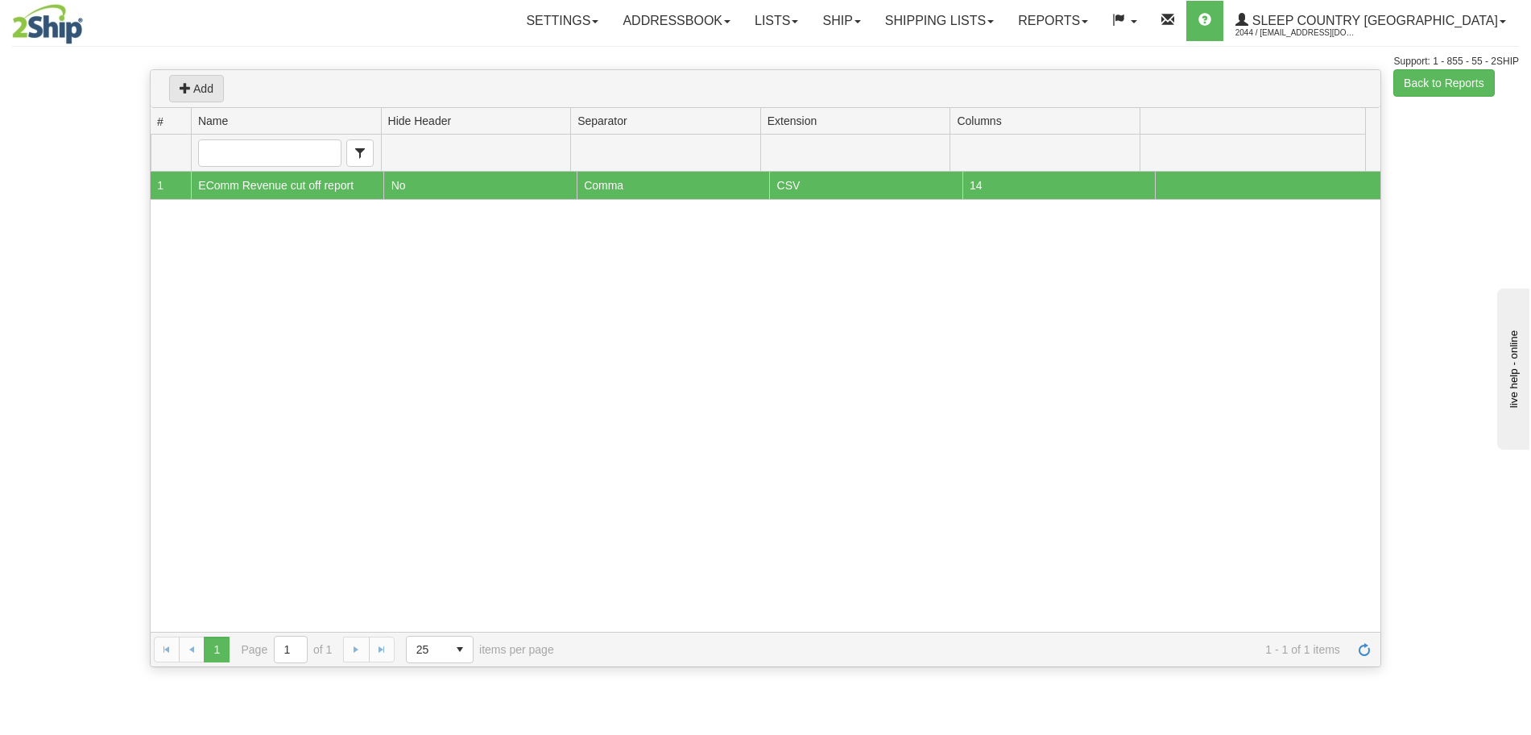
click at [287, 185] on td "EComm Revenue cut off report" at bounding box center [287, 186] width 192 height 28
click at [270, 190] on td "EComm Revenue cut off report" at bounding box center [287, 186] width 192 height 28
click at [267, 184] on td "EComm Revenue cut off report" at bounding box center [287, 186] width 192 height 28
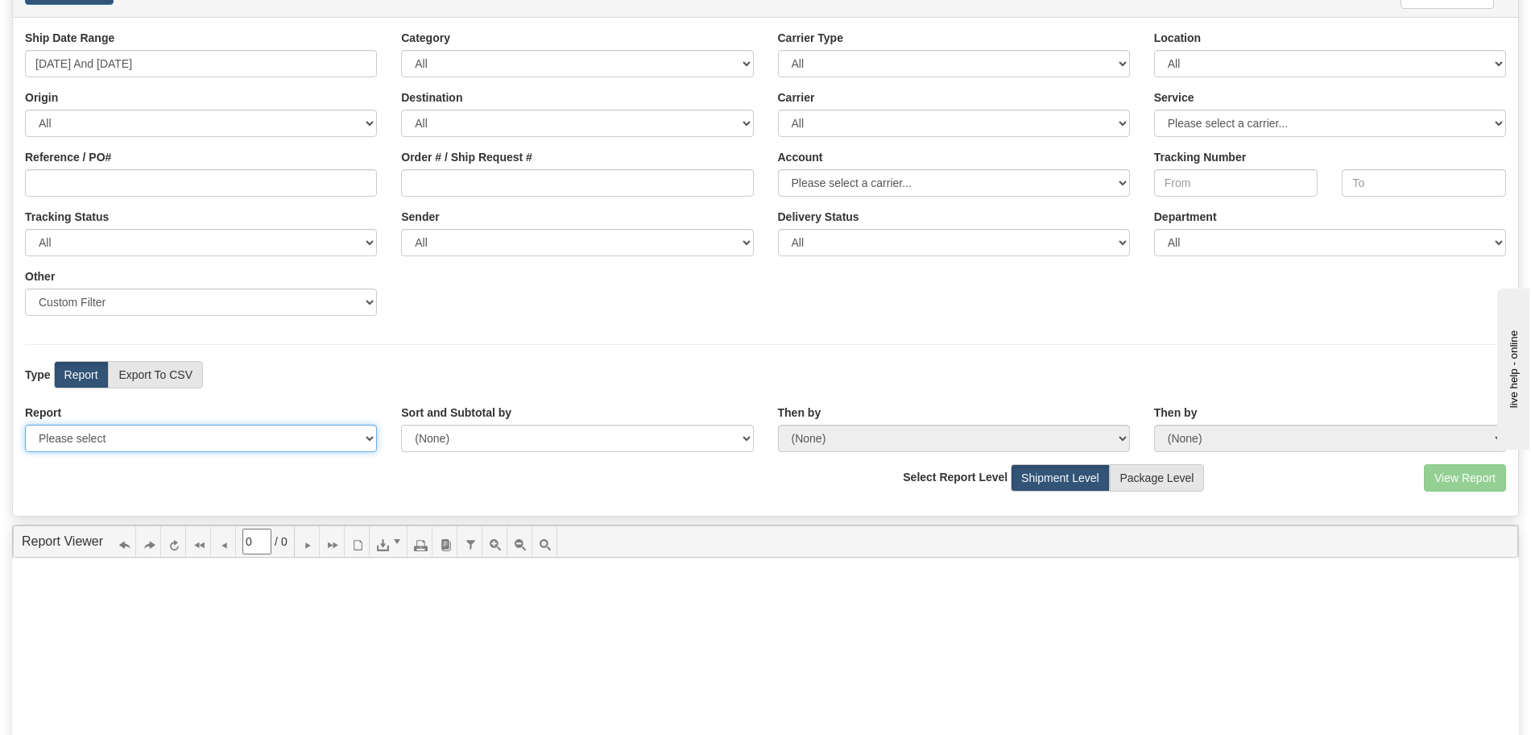
click at [183, 451] on select "Please select 1 Line Shipment Report Address Detail Basic Shipment Overview Can…" at bounding box center [201, 437] width 352 height 27
drag, startPoint x: 234, startPoint y: 490, endPoint x: 239, endPoint y: 472, distance: 18.4
click at [237, 490] on div "View Report Comma Separated Values (CSV) Select Report Level Shipment Level Pac…" at bounding box center [765, 483] width 1505 height 39
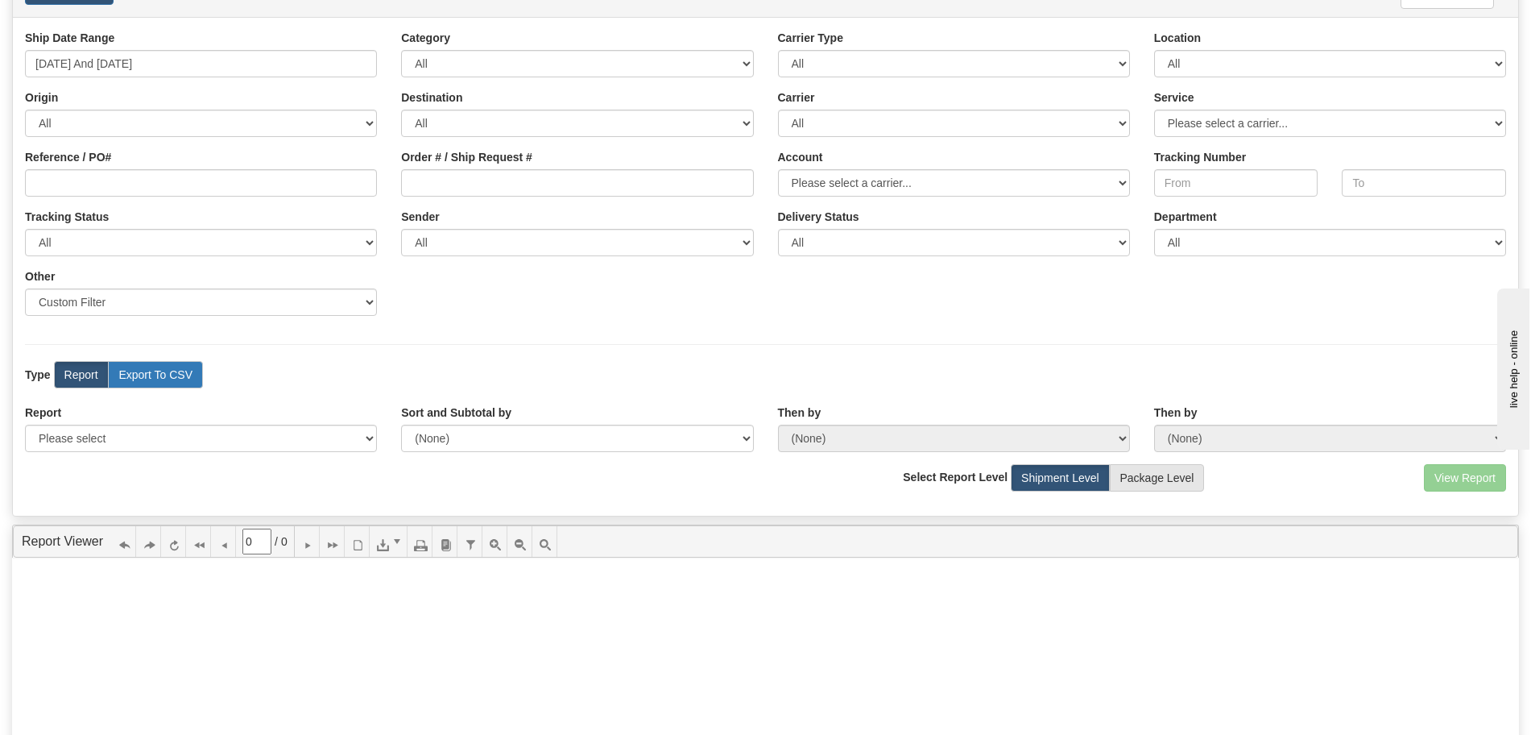
click at [195, 383] on label "Export To CSV" at bounding box center [155, 374] width 95 height 27
radio input "true"
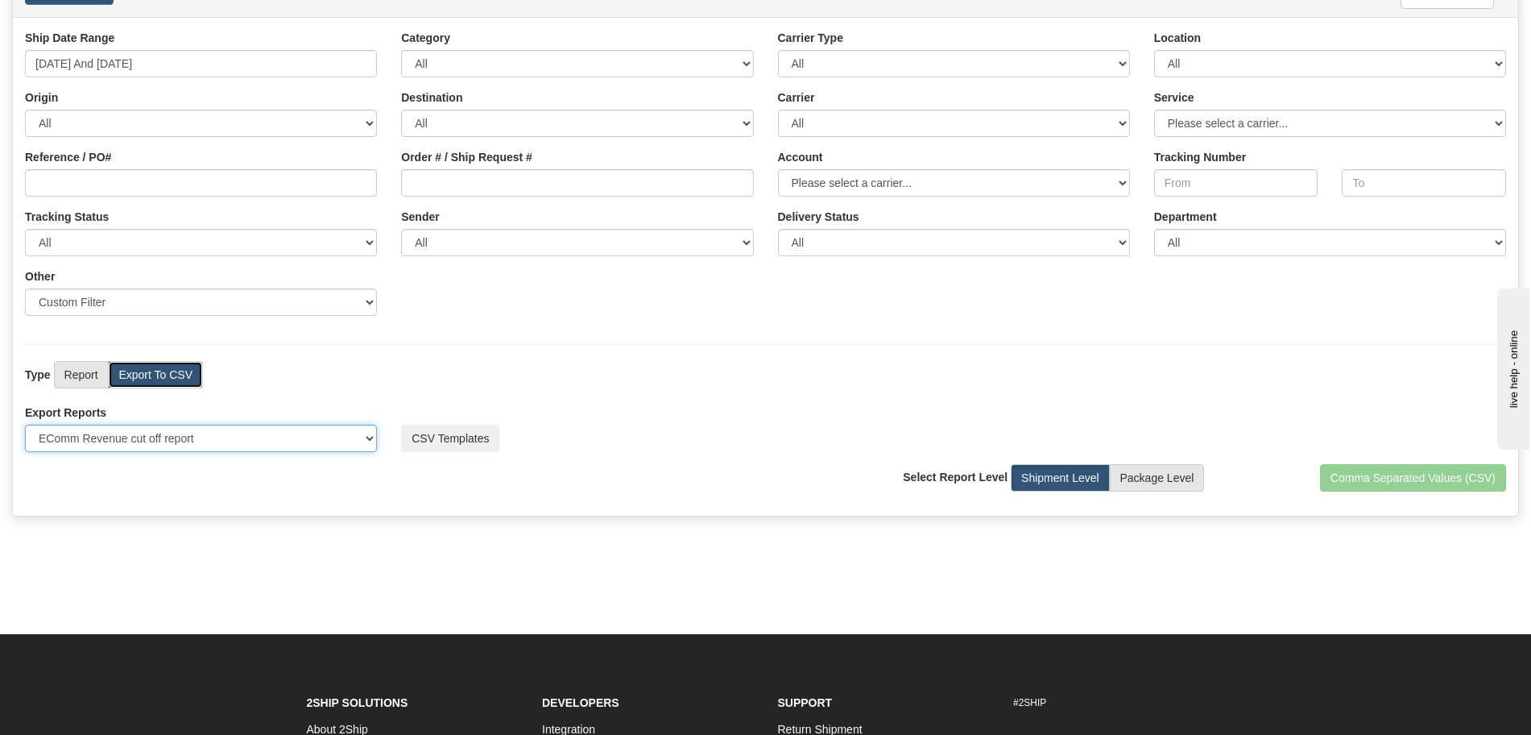
click at [176, 430] on select "Please select US Imports Section 321 US Imports Section 321 V2 US Imports Secti…" at bounding box center [201, 437] width 352 height 27
click at [230, 65] on input "[DATE] And [DATE]" at bounding box center [201, 63] width 352 height 27
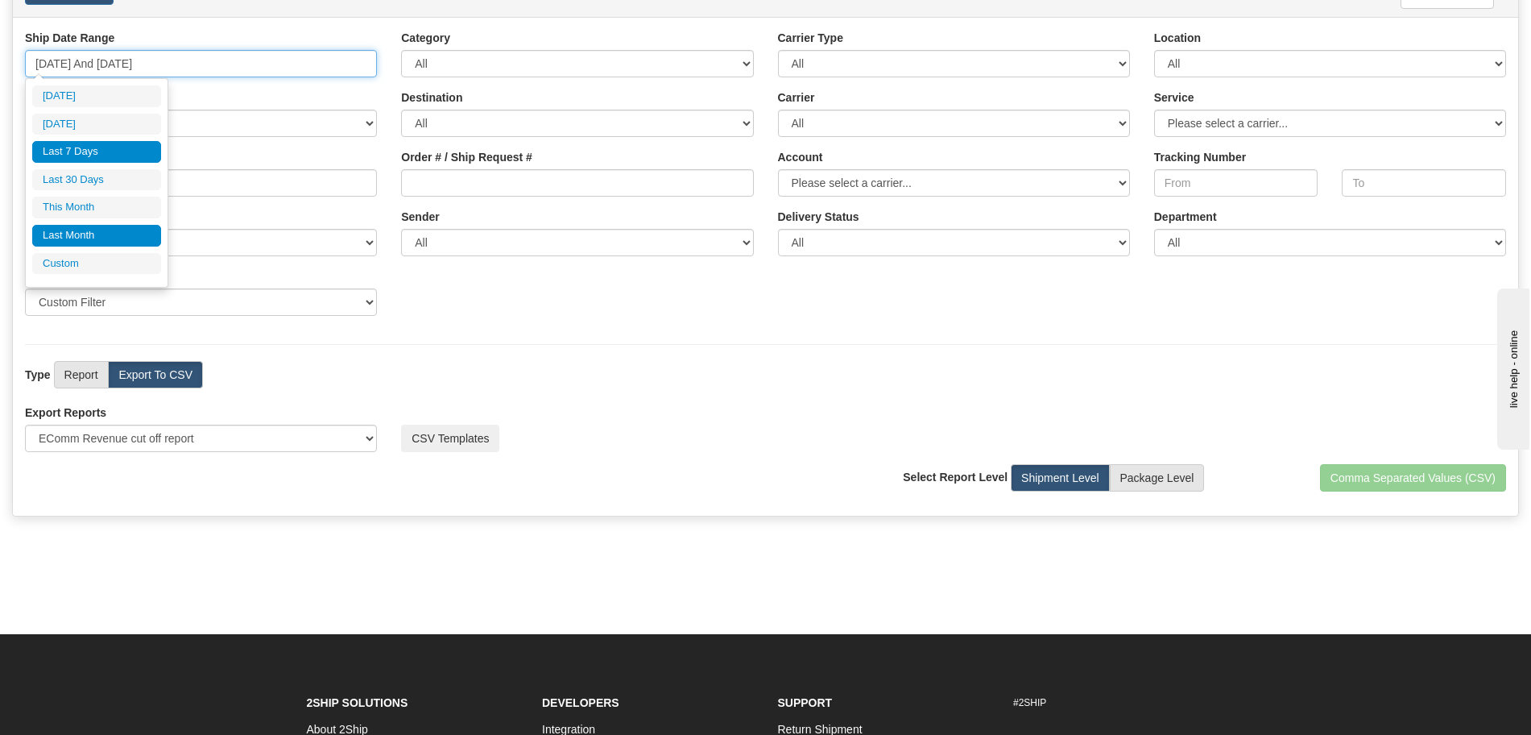
type input "[DATE]"
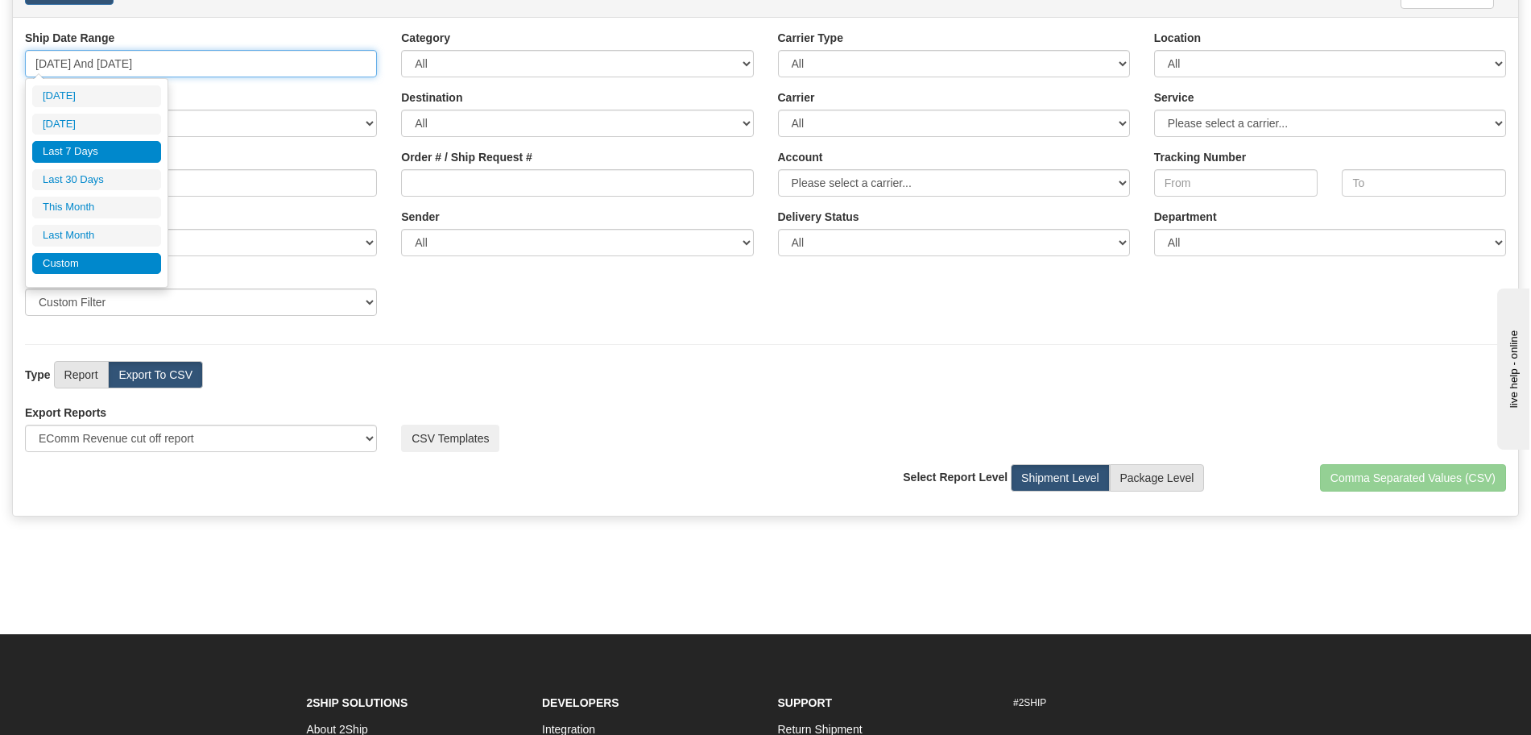
type input "[DATE]"
click at [118, 255] on li "Custom" at bounding box center [96, 264] width 129 height 22
type input "[DATE]"
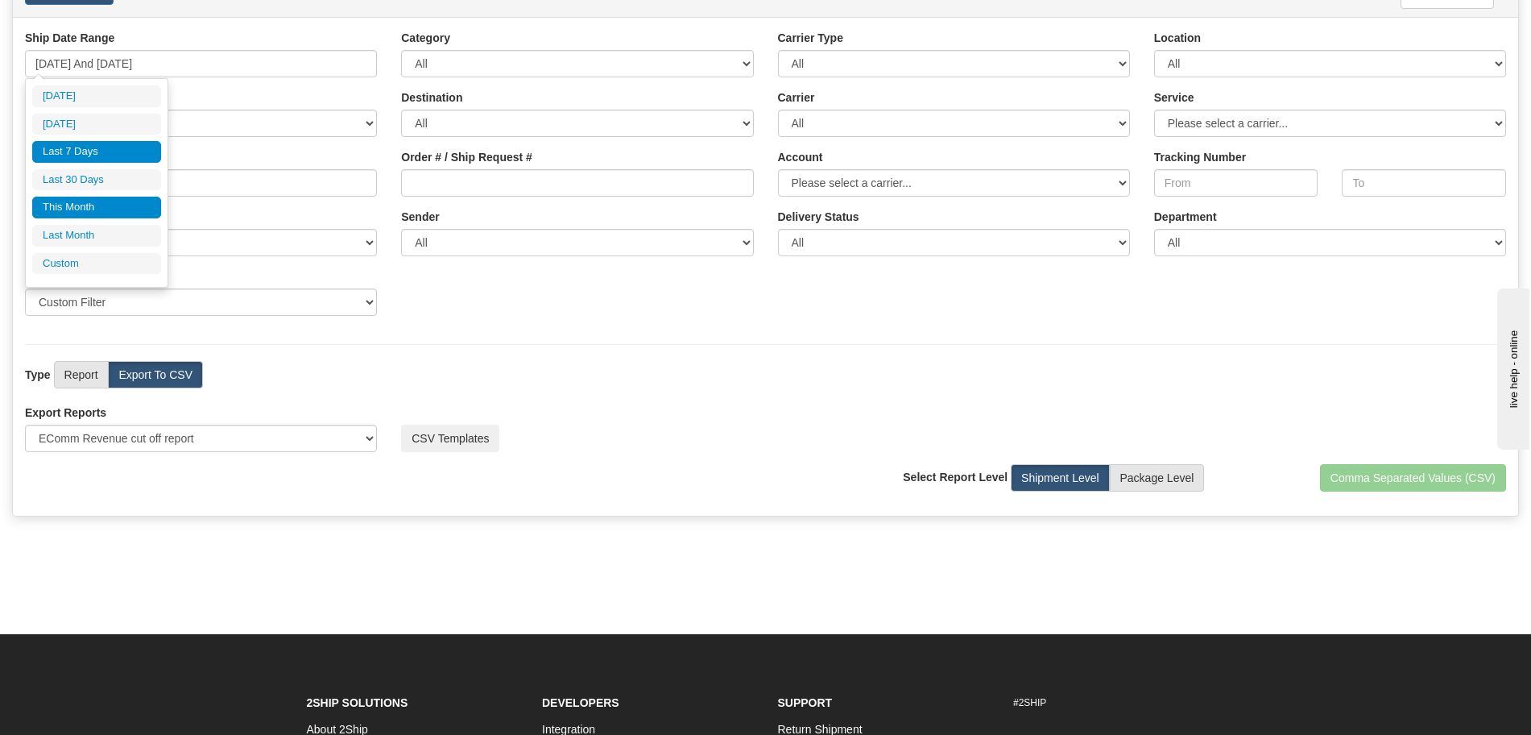
type input "[DATE]"
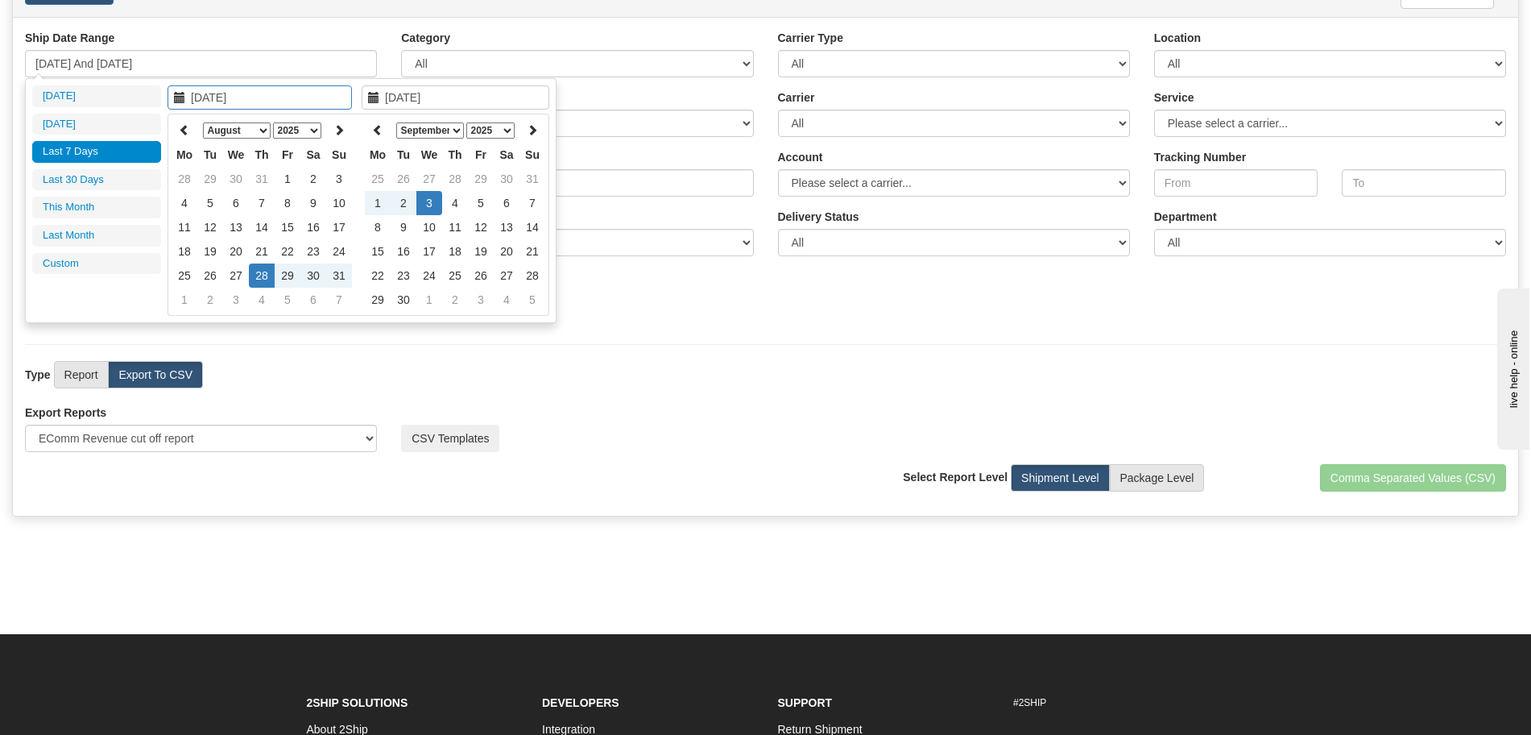
type input "[DATE]"
click at [250, 130] on select "January February March April May June July August September October November De…" at bounding box center [237, 130] width 68 height 16
type input "[DATE]"
click at [216, 176] on td "1" at bounding box center [210, 179] width 26 height 24
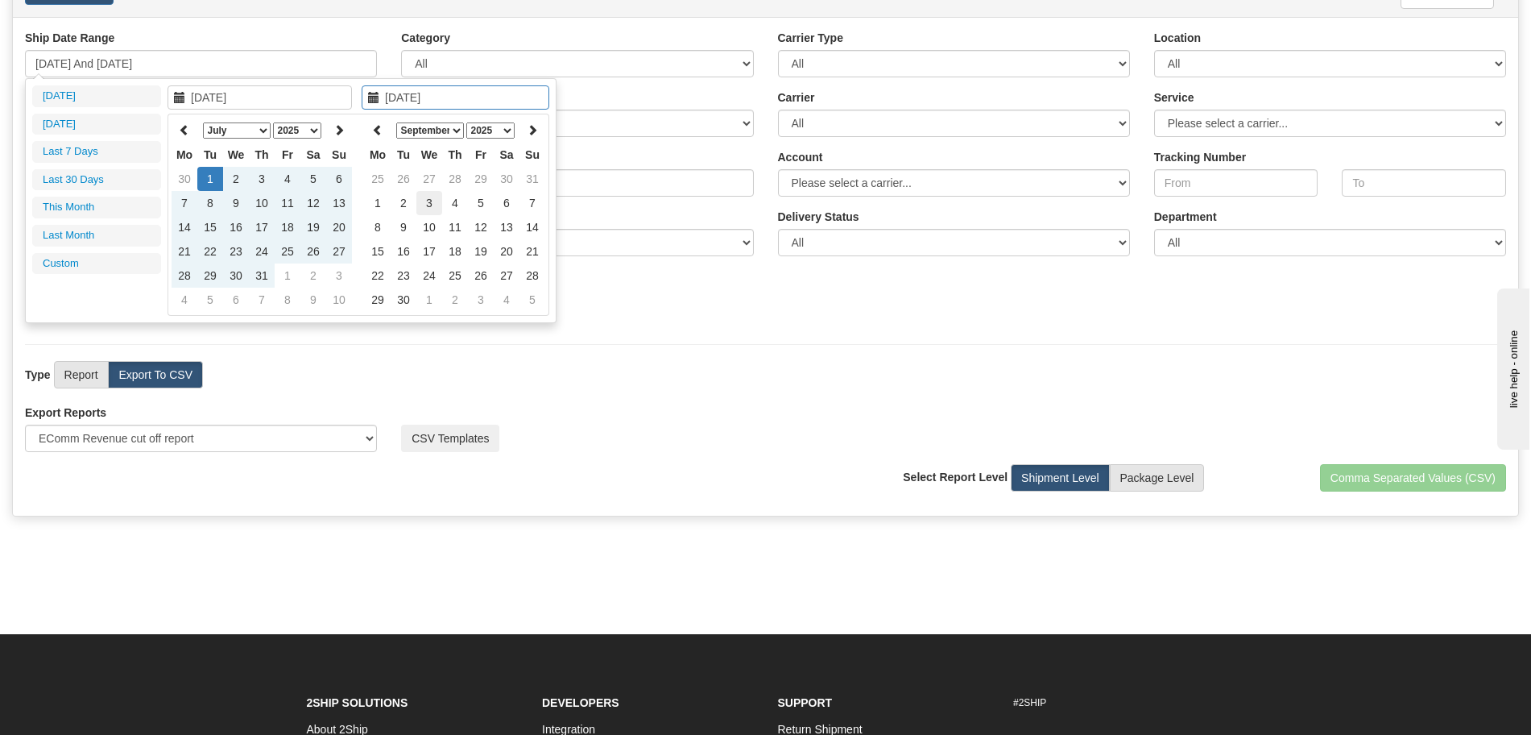
type input "[DATE]"
click at [438, 204] on td "3" at bounding box center [429, 203] width 26 height 24
type input "[DATE] And [DATE]"
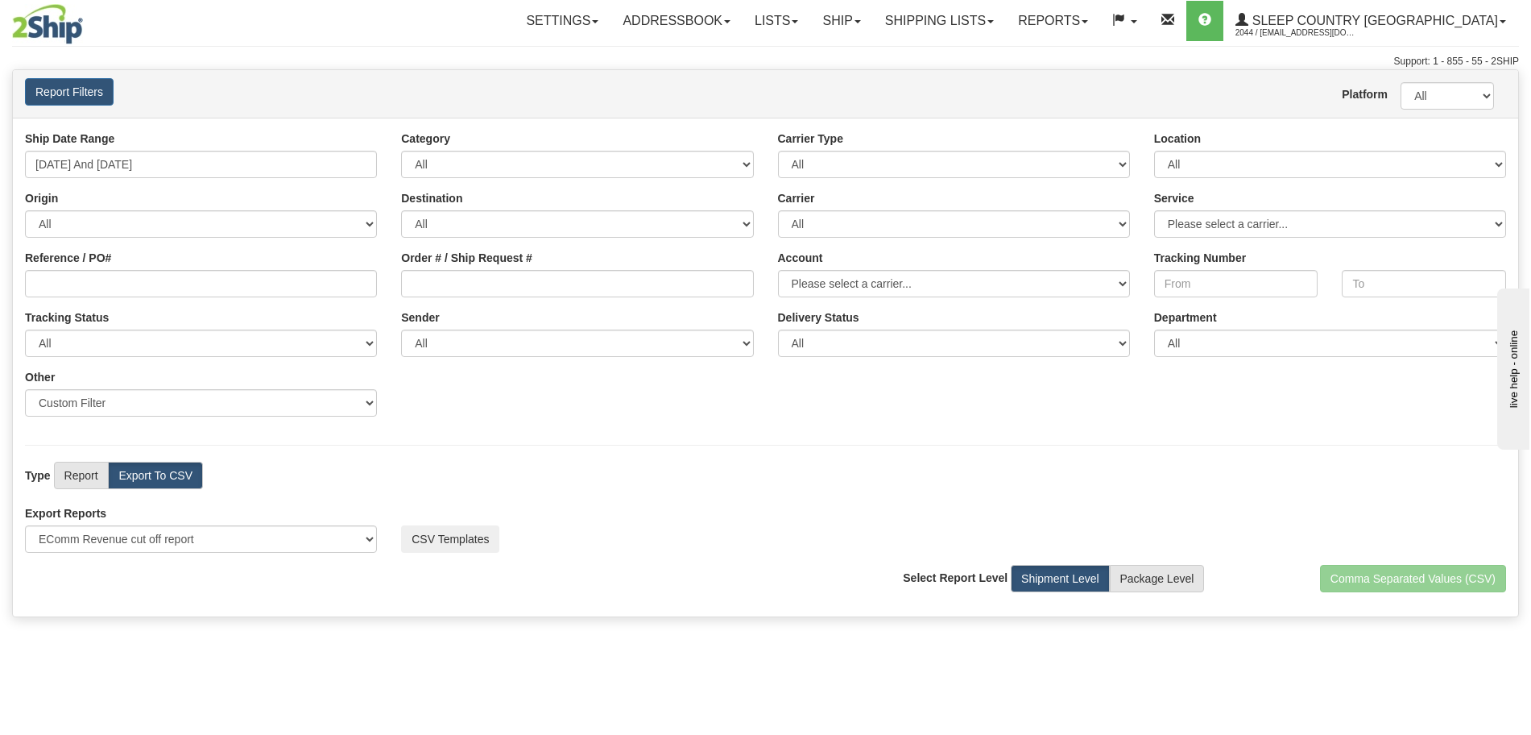
click at [547, 579] on div "View Report Comma Separated Values (CSV) Select Report Level Shipment Level Pac…" at bounding box center [765, 584] width 1505 height 39
click at [158, 478] on label "Export To CSV" at bounding box center [155, 475] width 95 height 27
click at [1127, 582] on label "Package Level" at bounding box center [1157, 578] width 95 height 27
radio input "true"
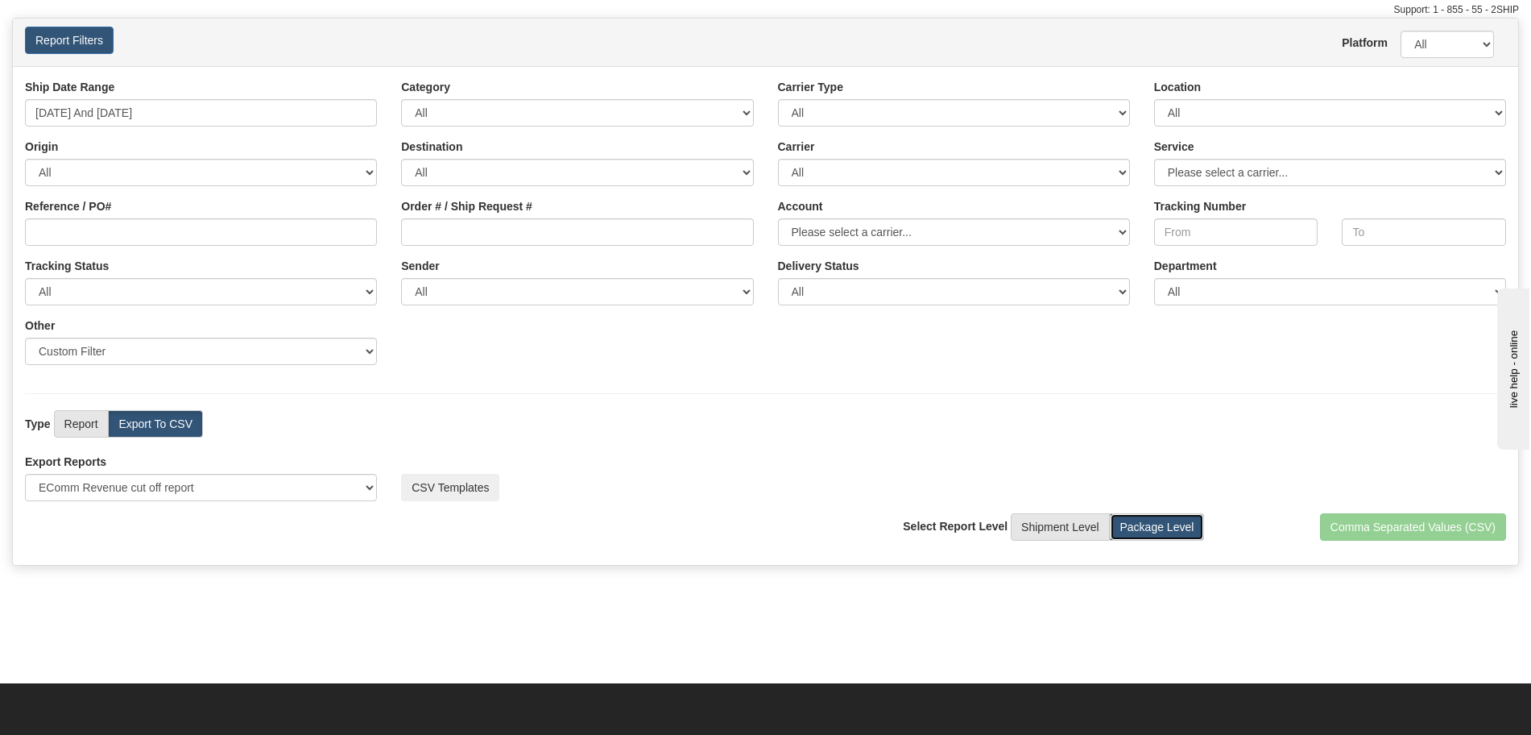
scroll to position [101, 0]
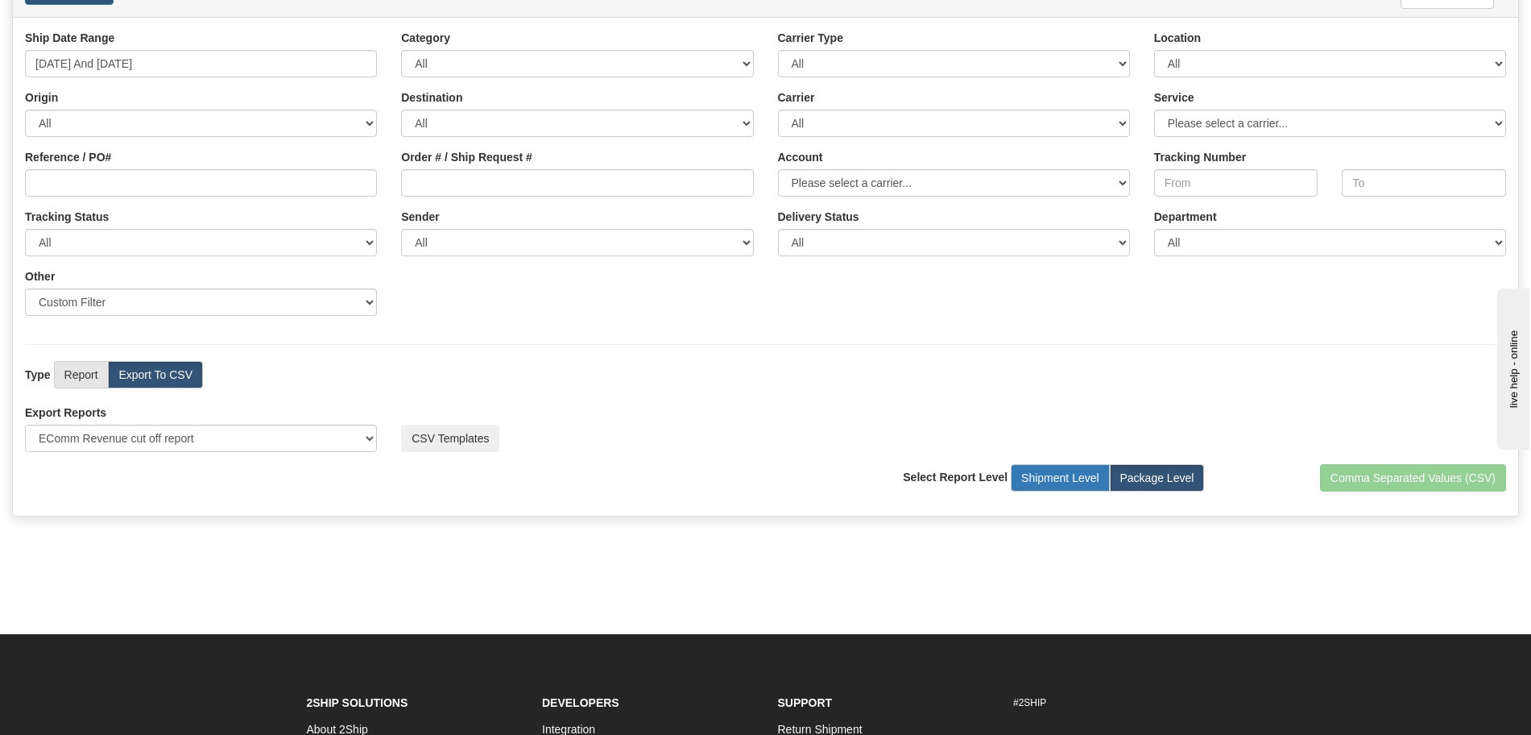
click at [1085, 479] on label "Shipment Level" at bounding box center [1060, 477] width 99 height 27
radio input "true"
click at [1132, 476] on label "Package Level" at bounding box center [1157, 477] width 95 height 27
radio input "true"
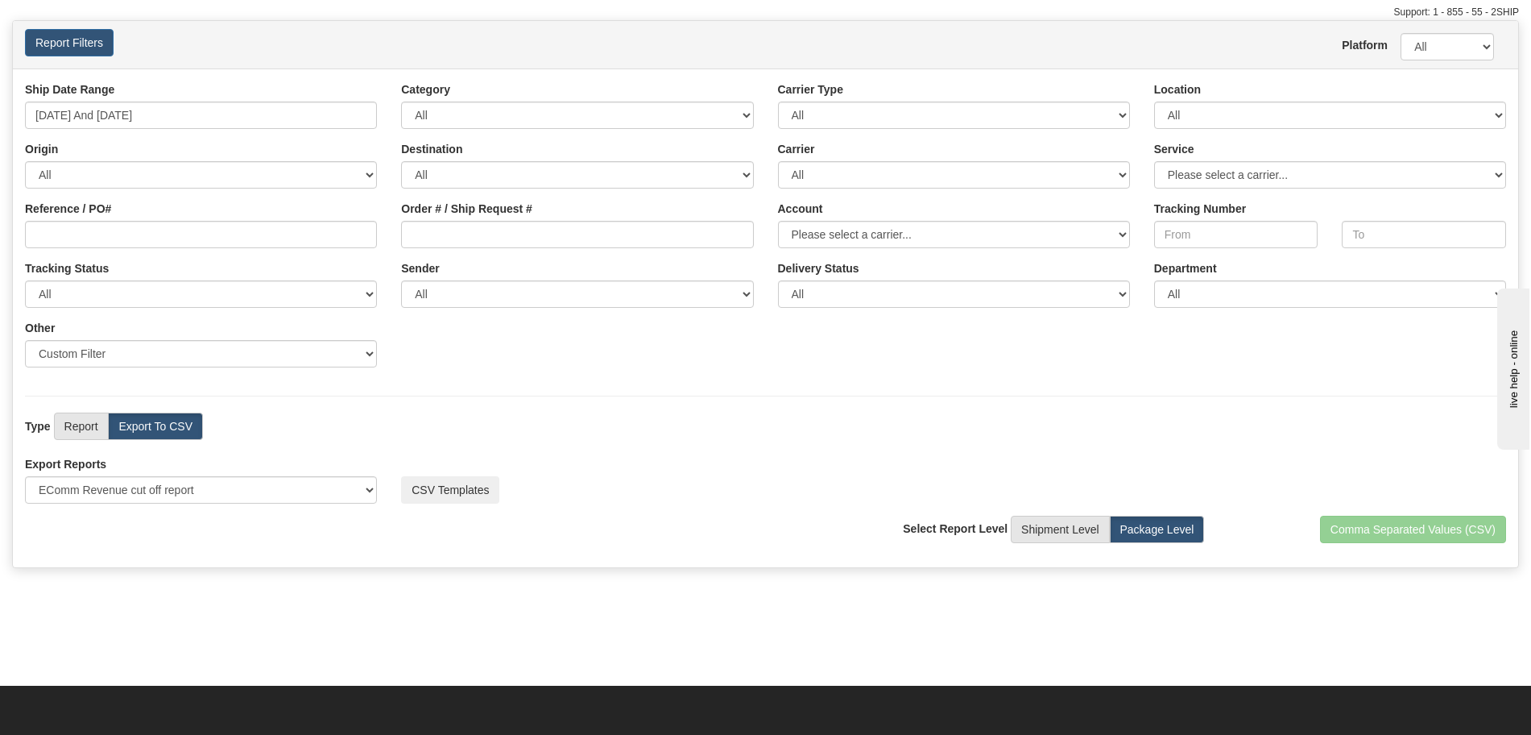
scroll to position [0, 0]
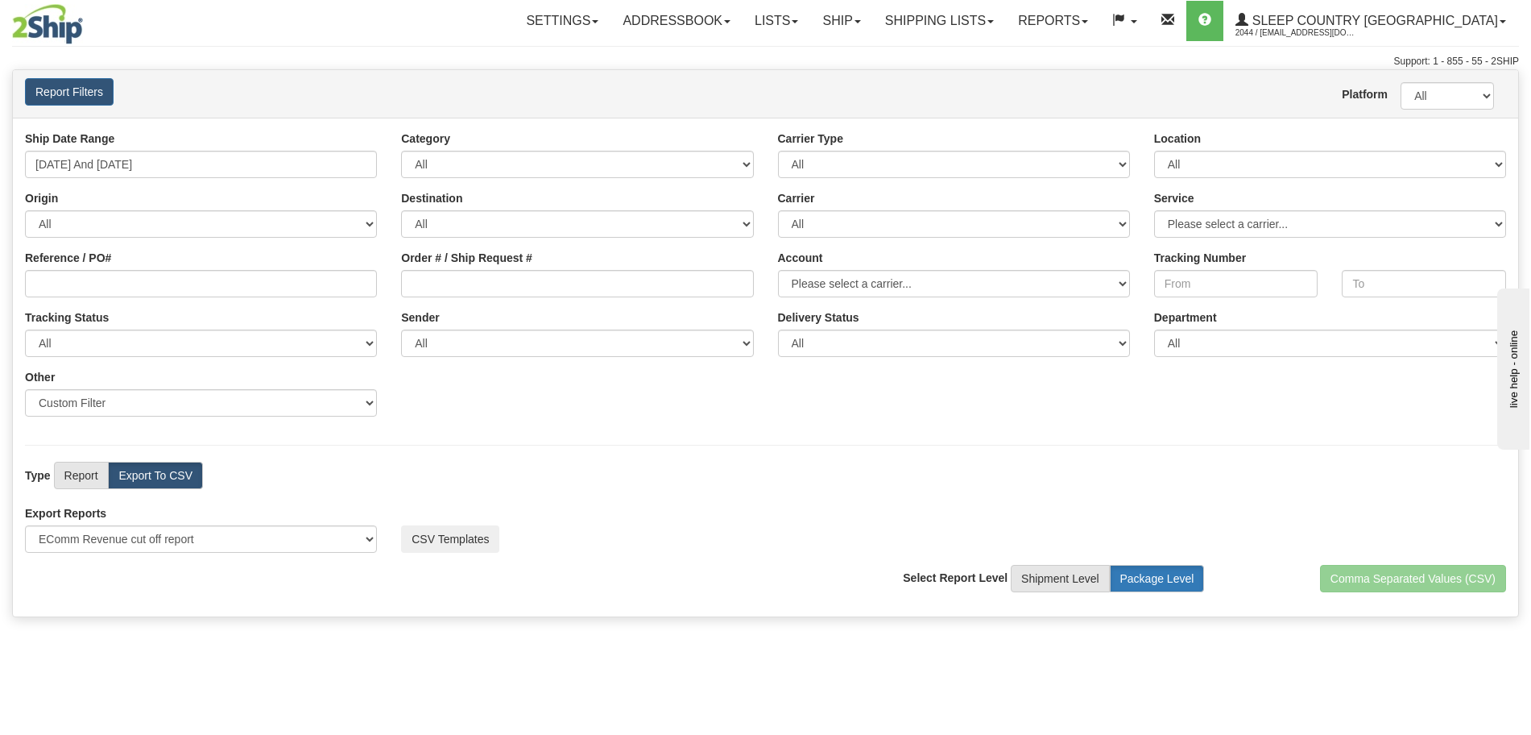
click at [1133, 576] on label "Package Level" at bounding box center [1157, 578] width 95 height 27
click at [339, 219] on select "All AFGHANISTAN ALAND ISLANDS ALBANIA ALGERIA AMERICAN SAMOA ANDORRA ANGOLA ANG…" at bounding box center [201, 223] width 352 height 27
click at [337, 223] on select "All AFGHANISTAN ALAND ISLANDS ALBANIA ALGERIA AMERICAN SAMOA ANDORRA ANGOLA ANG…" at bounding box center [201, 223] width 352 height 27
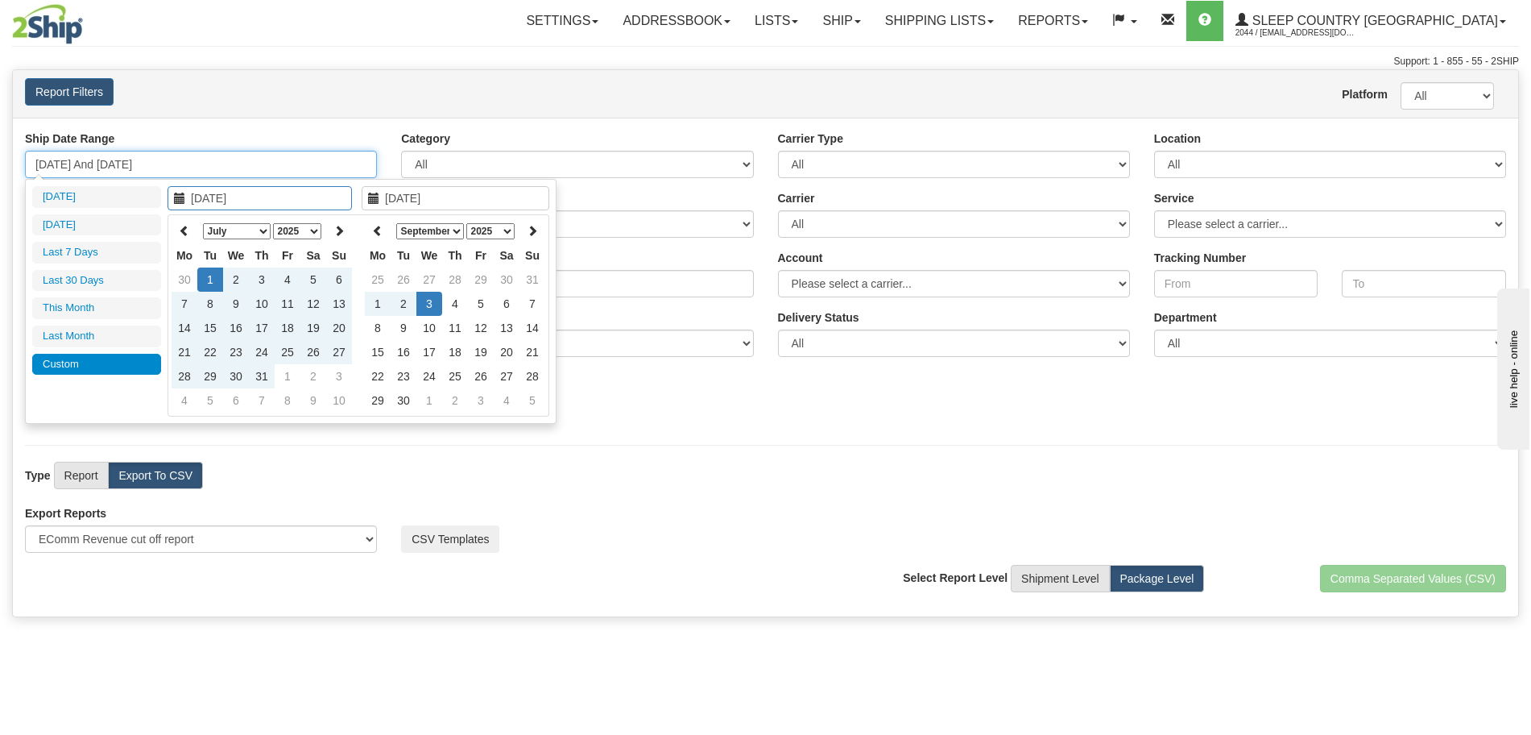
click at [286, 165] on input "07/01/2025 And 09/03/2025" at bounding box center [201, 164] width 352 height 27
click at [297, 61] on div "Support: 1 - 855 - 55 - 2SHIP" at bounding box center [765, 62] width 1507 height 14
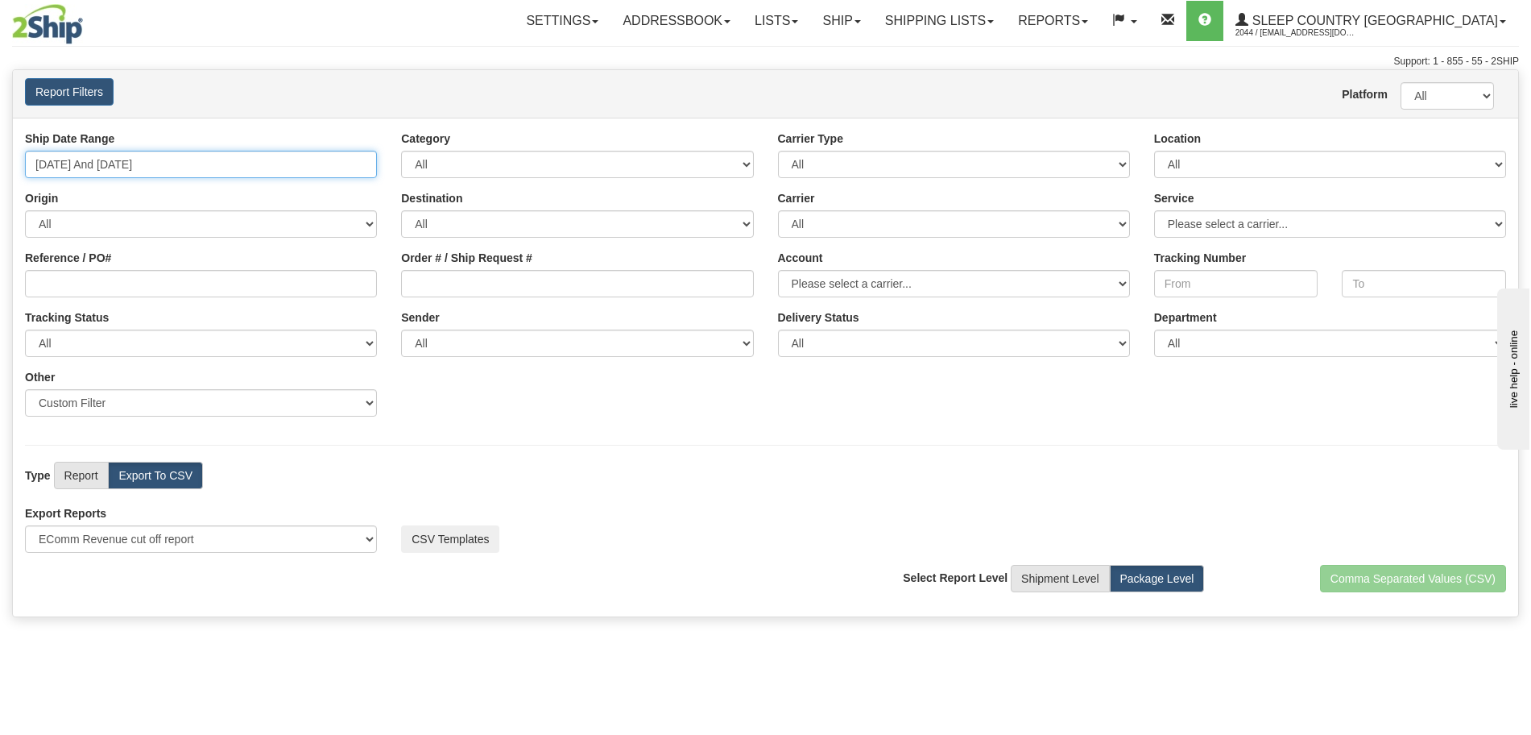
click at [233, 171] on input "07/01/2025 And 09/03/2025" at bounding box center [201, 164] width 352 height 27
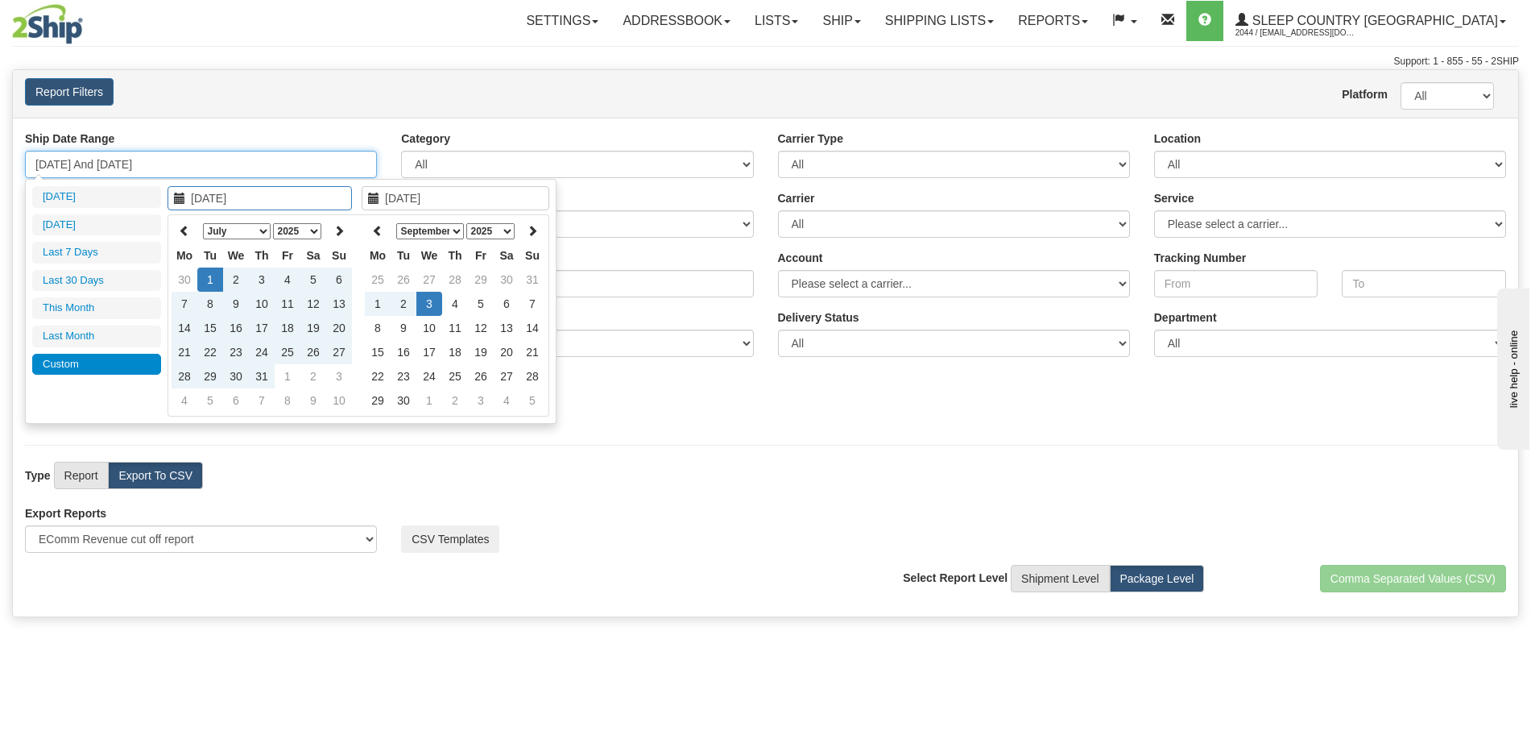
type input "07/01/2025"
click at [209, 281] on td "1" at bounding box center [210, 279] width 26 height 24
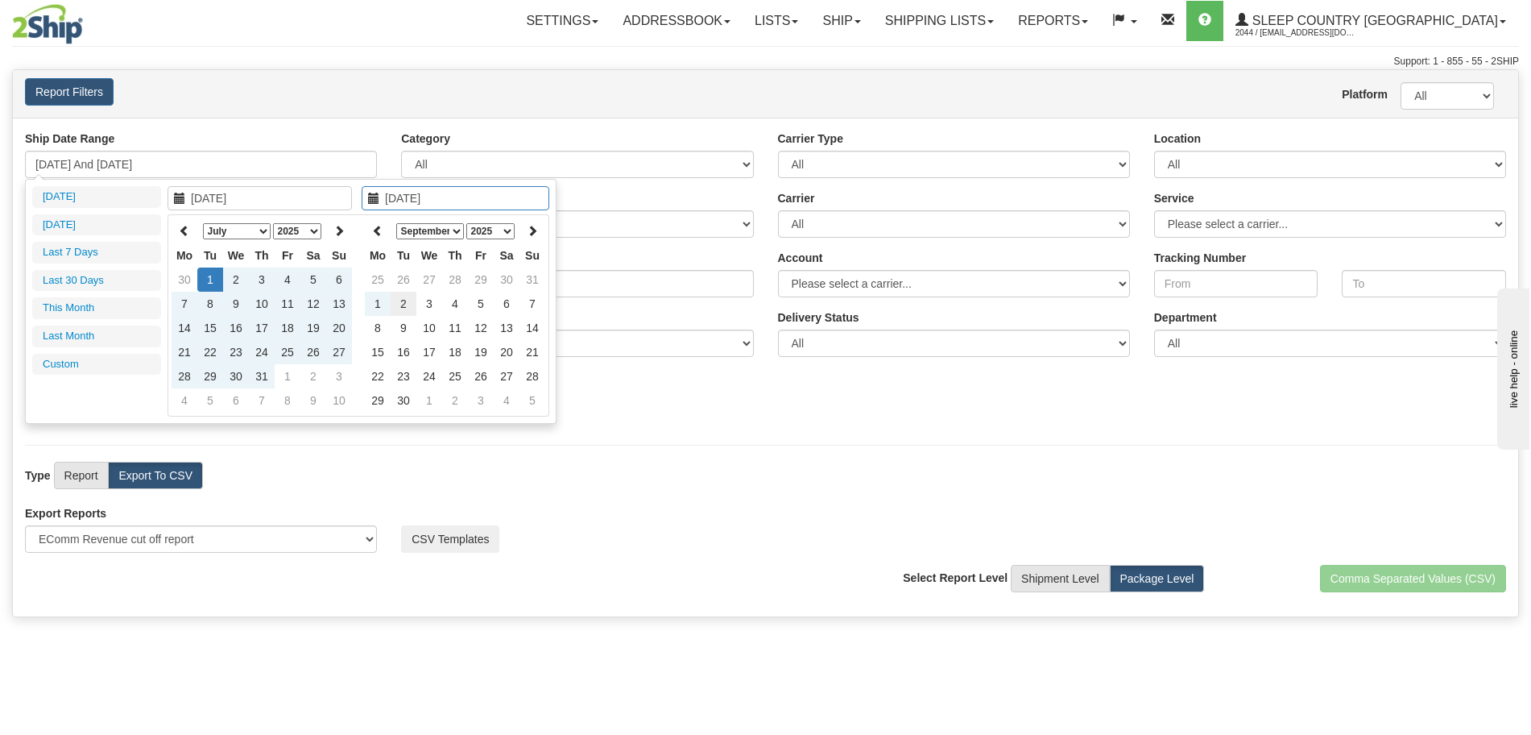
type input "09/02/2025"
click at [408, 303] on td "2" at bounding box center [404, 304] width 26 height 24
type input "07/01/2025 And 09/02/2025"
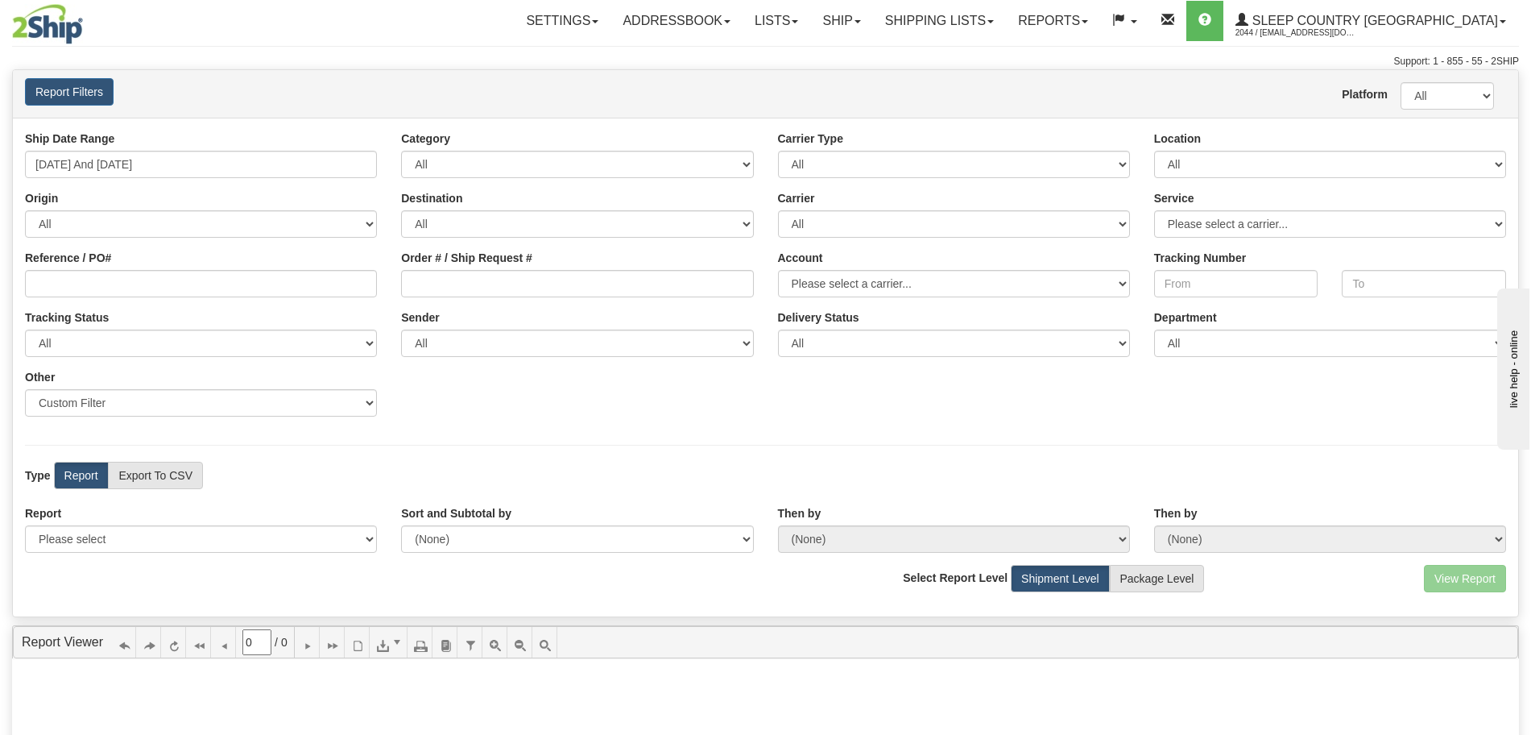
scroll to position [201, 0]
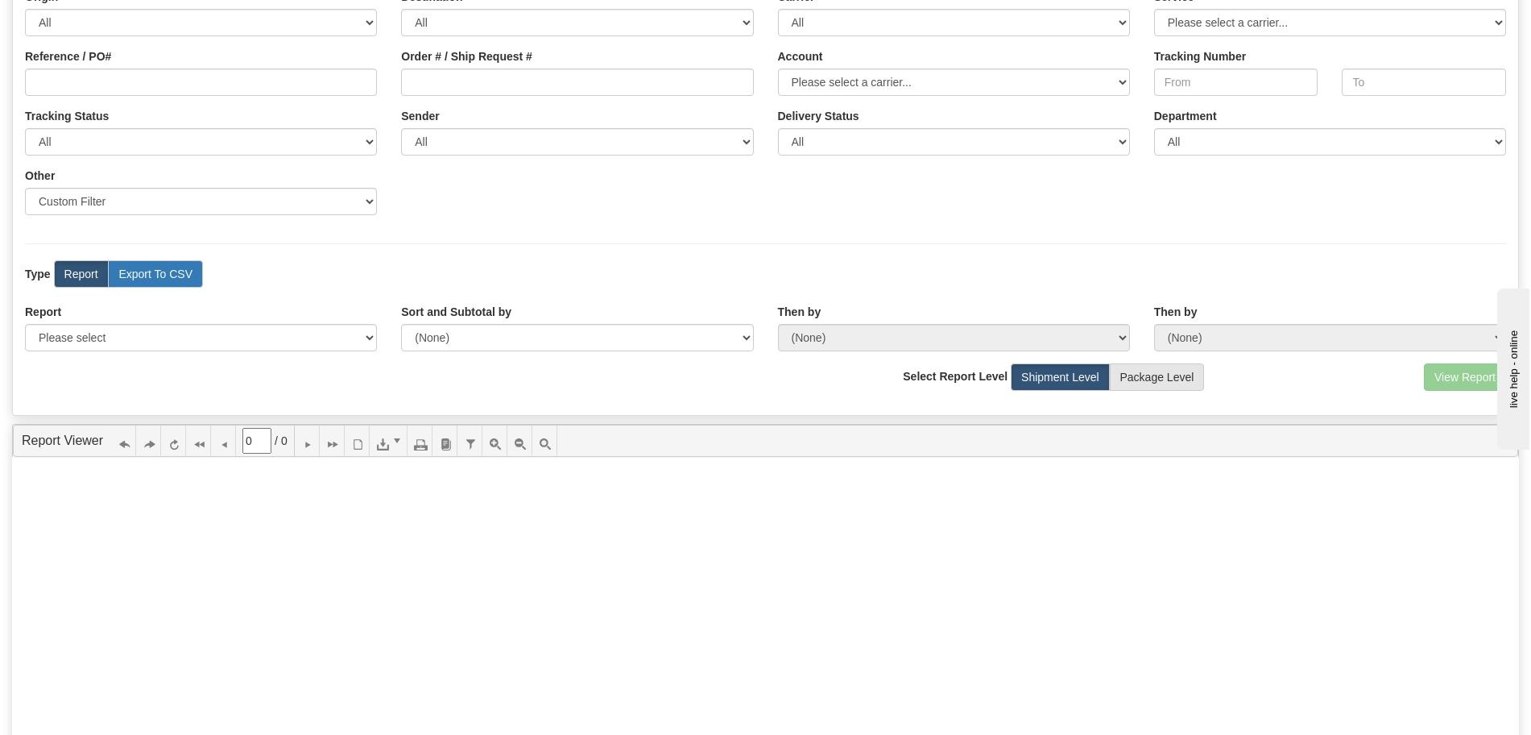
click at [172, 275] on label "Export To CSV" at bounding box center [155, 273] width 95 height 27
radio input "true"
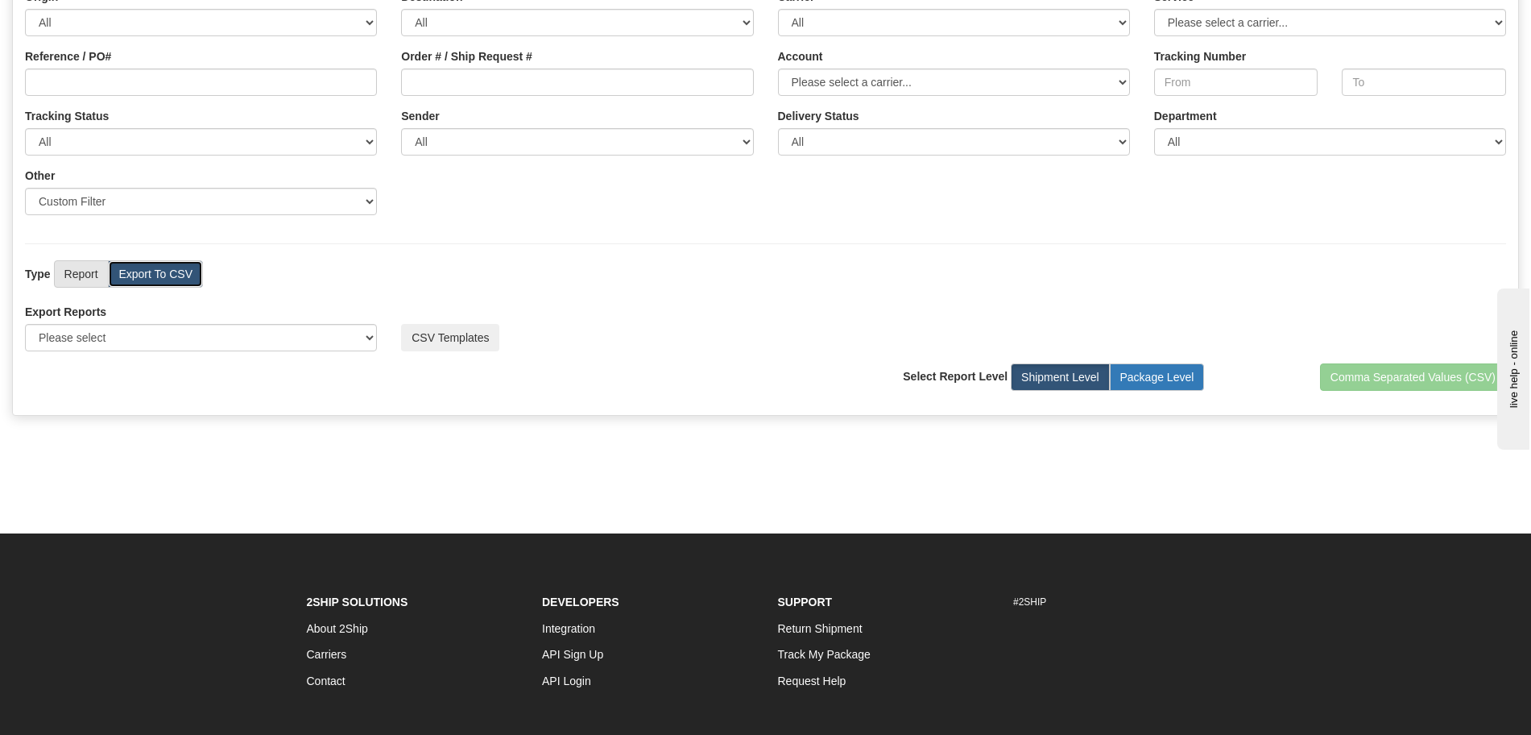
click at [1140, 375] on label "Package Level" at bounding box center [1157, 376] width 95 height 27
radio input "true"
click at [192, 334] on select "Please select US Imports Section 321 US Imports Section 321 V2 US Imports Secti…" at bounding box center [201, 337] width 352 height 27
select select "193"
click at [25, 324] on select "Please select US Imports Section 321 US Imports Section 321 V2 US Imports Secti…" at bounding box center [201, 337] width 352 height 27
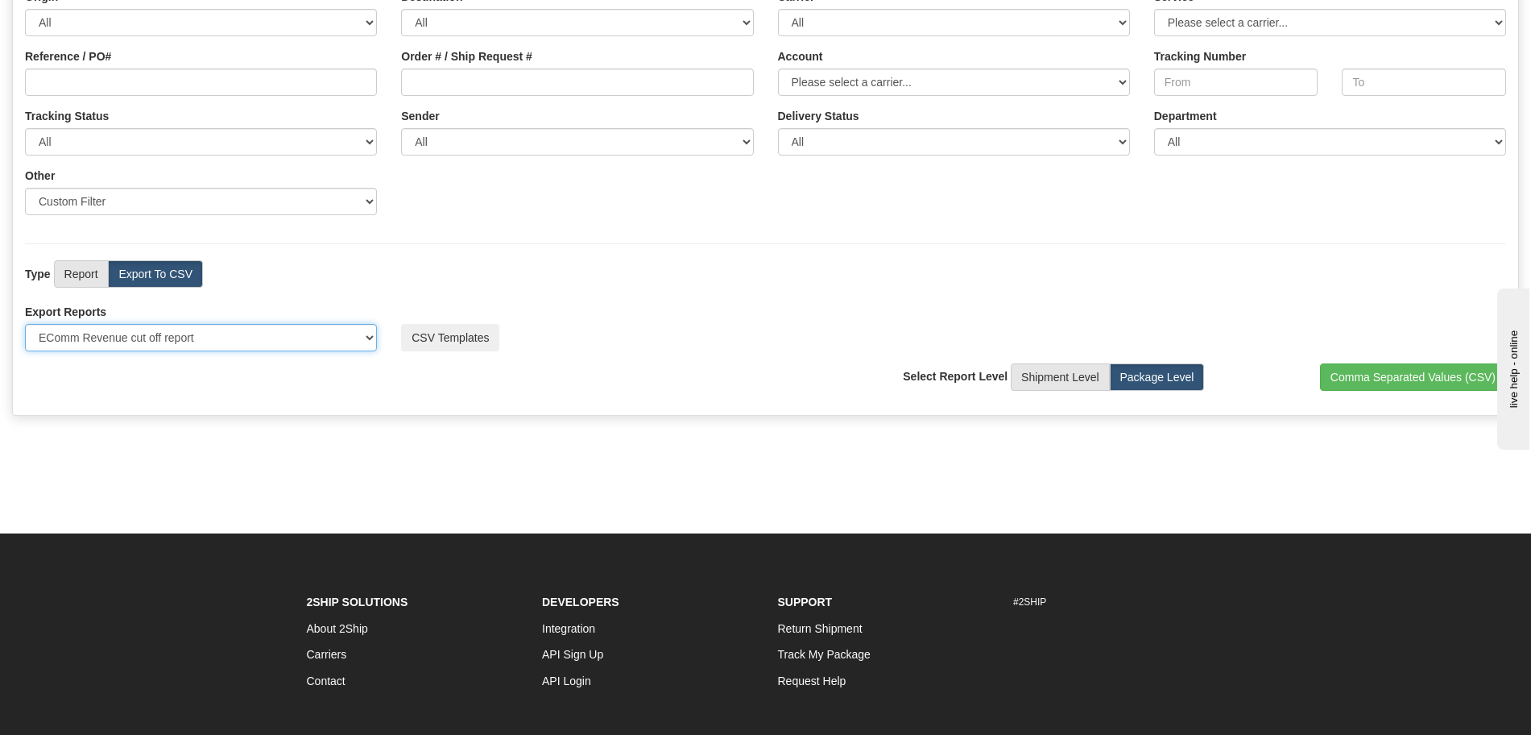
scroll to position [0, 0]
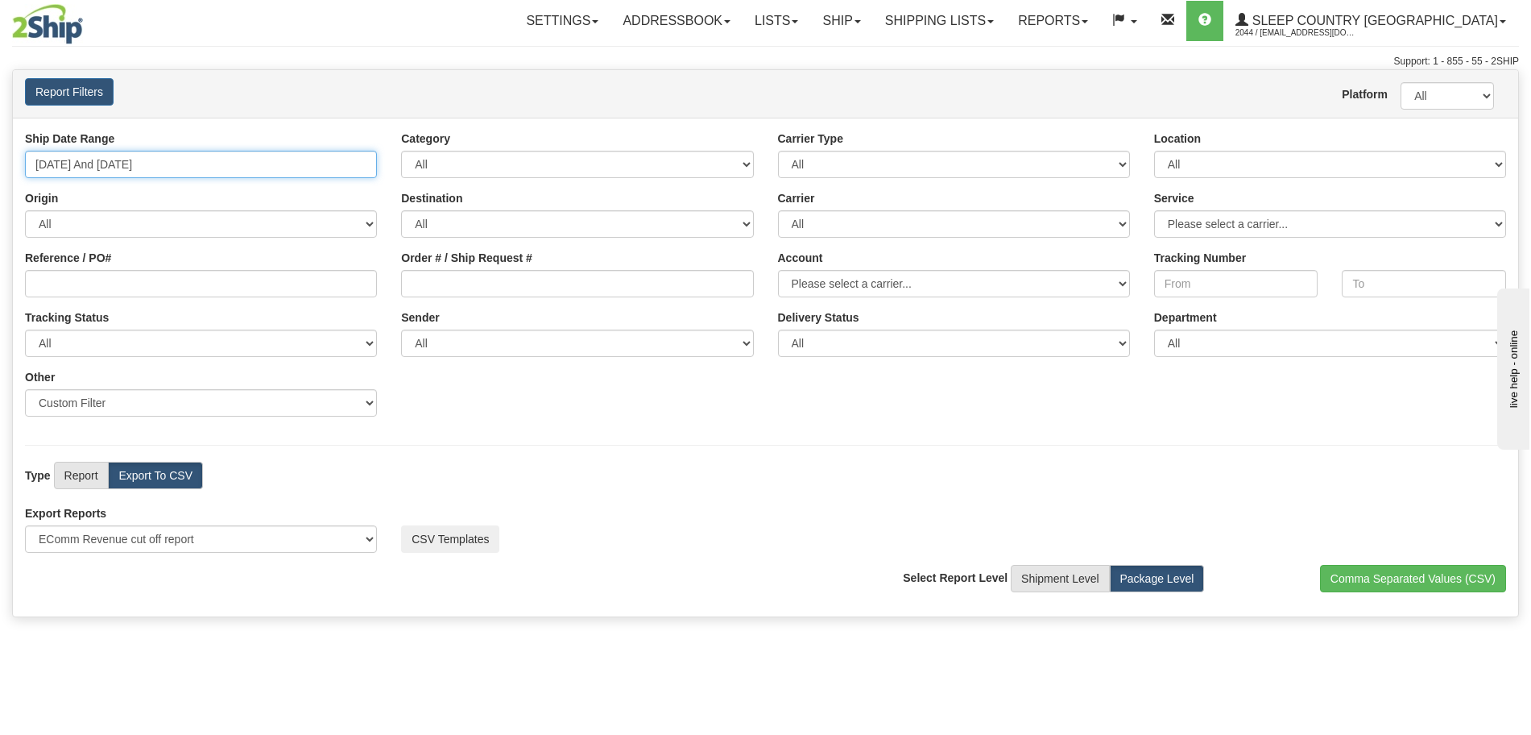
type input "[DATE]"
click at [122, 158] on input "[DATE] And [DATE]" at bounding box center [201, 164] width 352 height 27
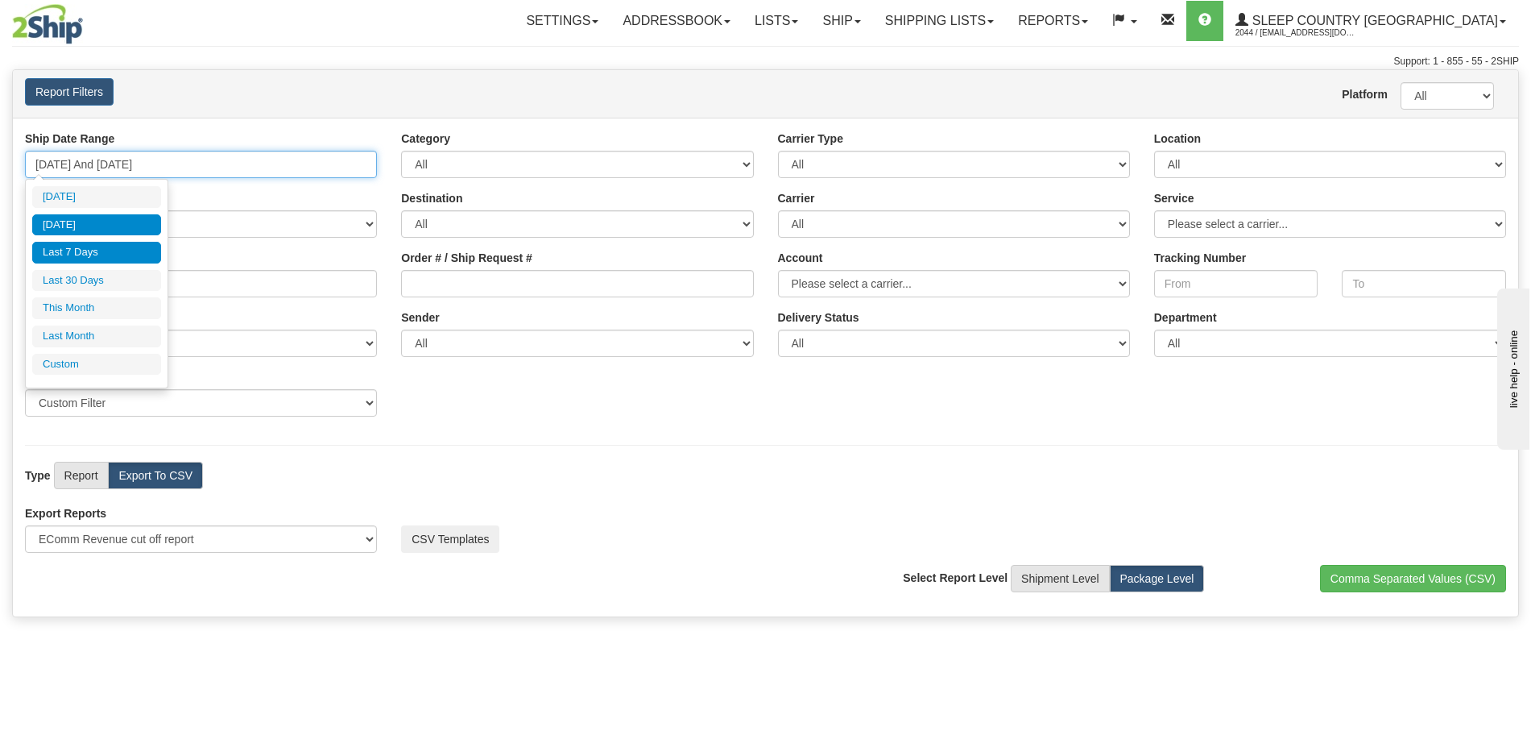
type input "[DATE]"
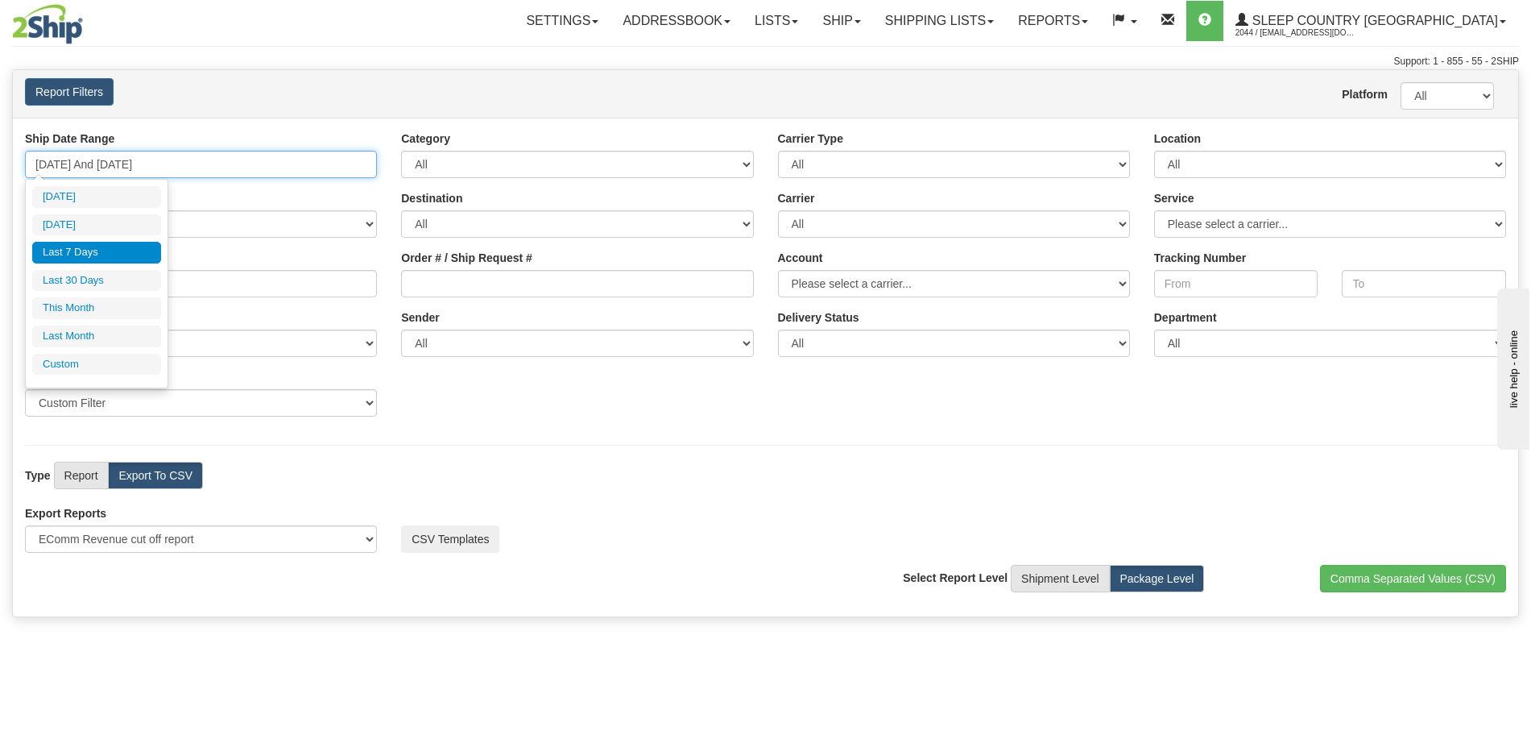
type input "[DATE]"
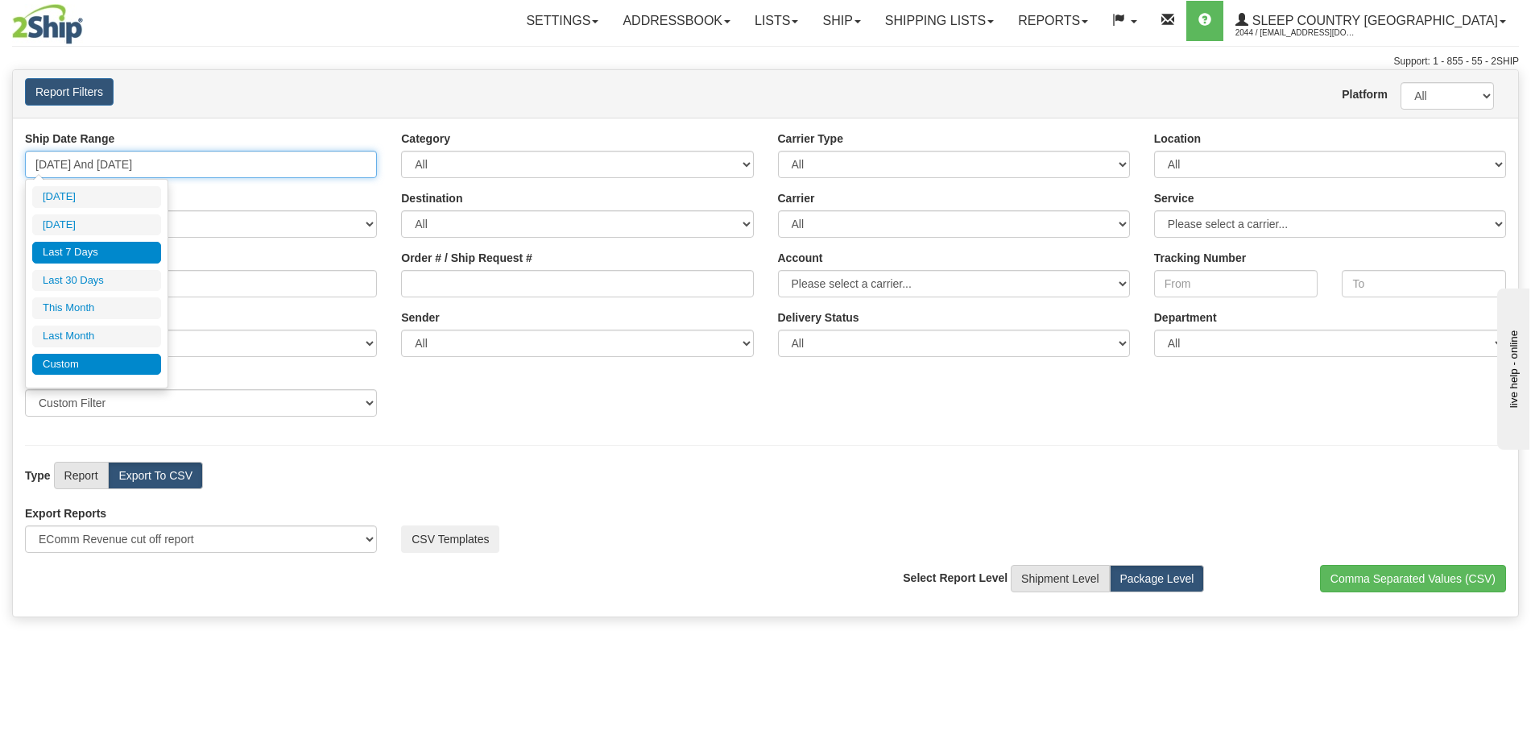
type input "[DATE]"
click at [84, 355] on li "Custom" at bounding box center [96, 365] width 129 height 22
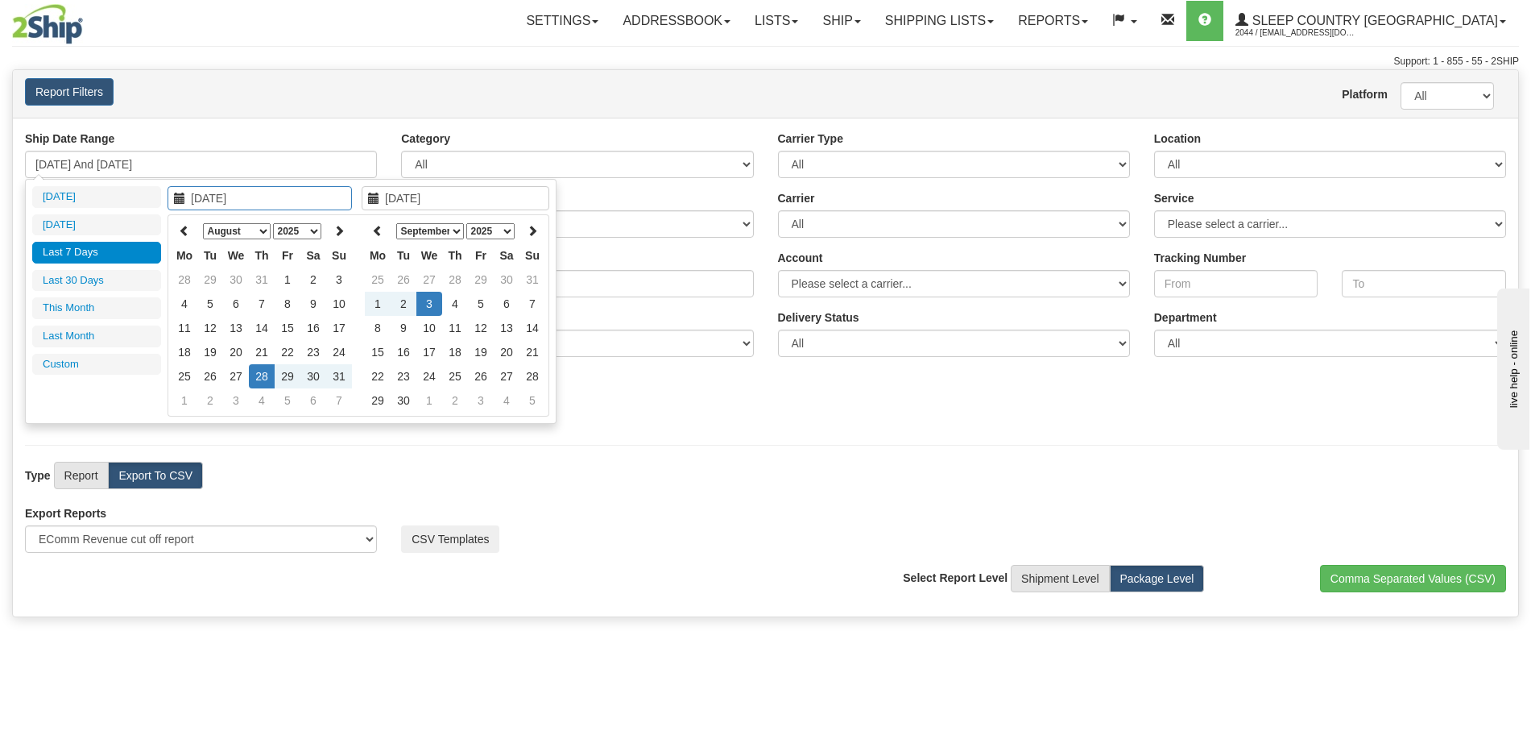
type input "[DATE]"
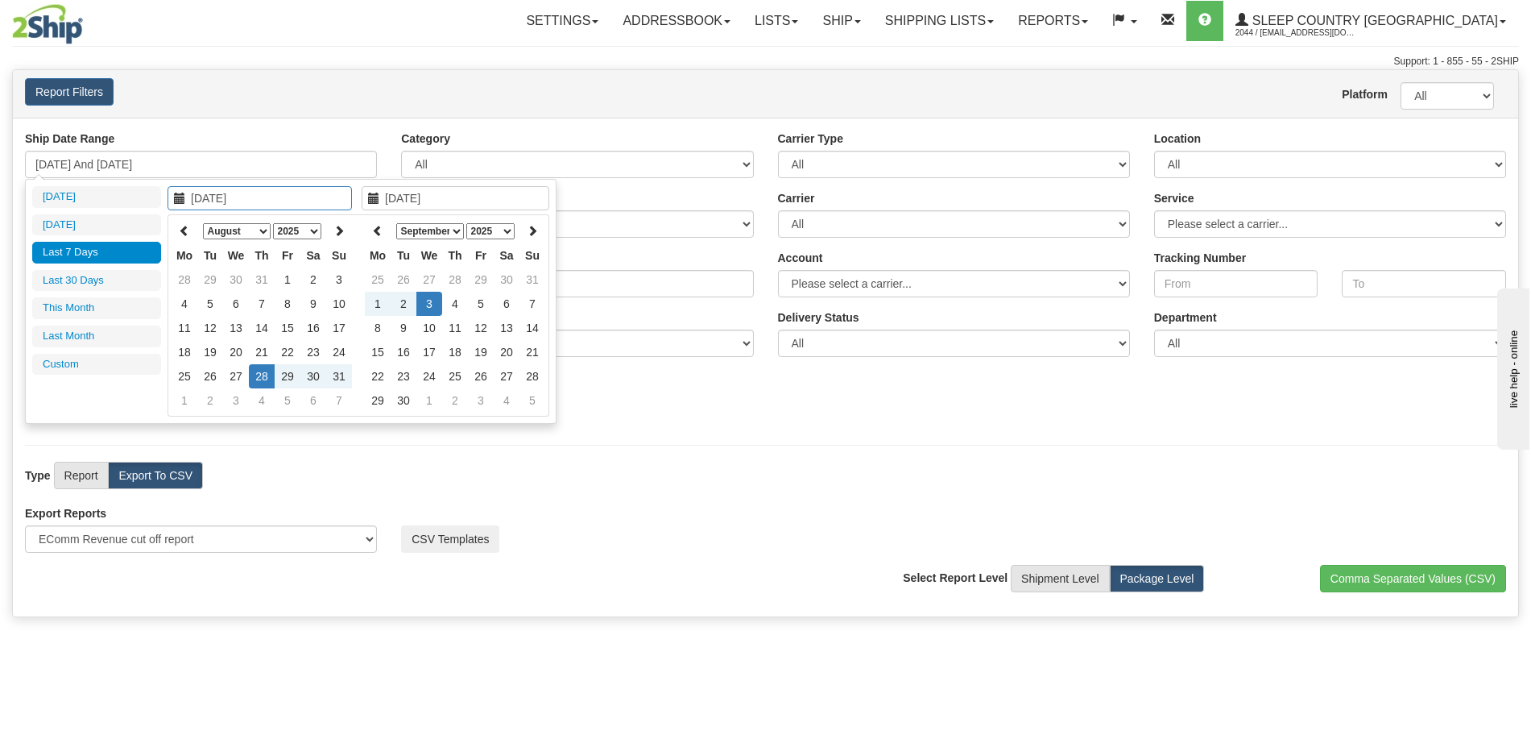
type input "[DATE]"
click at [247, 232] on select "January February March April May June July August September October November De…" at bounding box center [237, 231] width 68 height 16
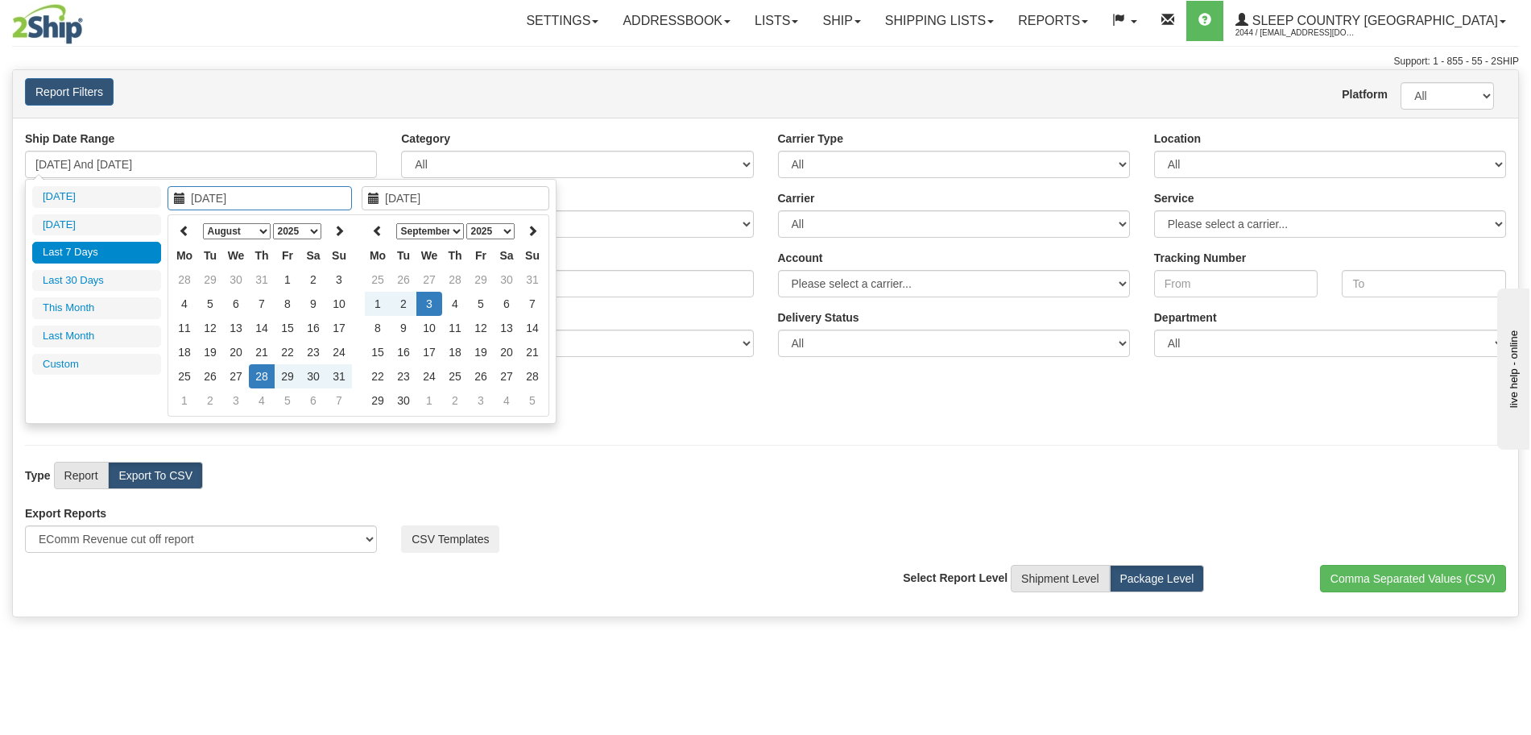
click at [253, 234] on select "January February March April May June July August September October November De…" at bounding box center [237, 231] width 68 height 16
type input "07/01/2025"
click at [211, 282] on td "1" at bounding box center [210, 279] width 26 height 24
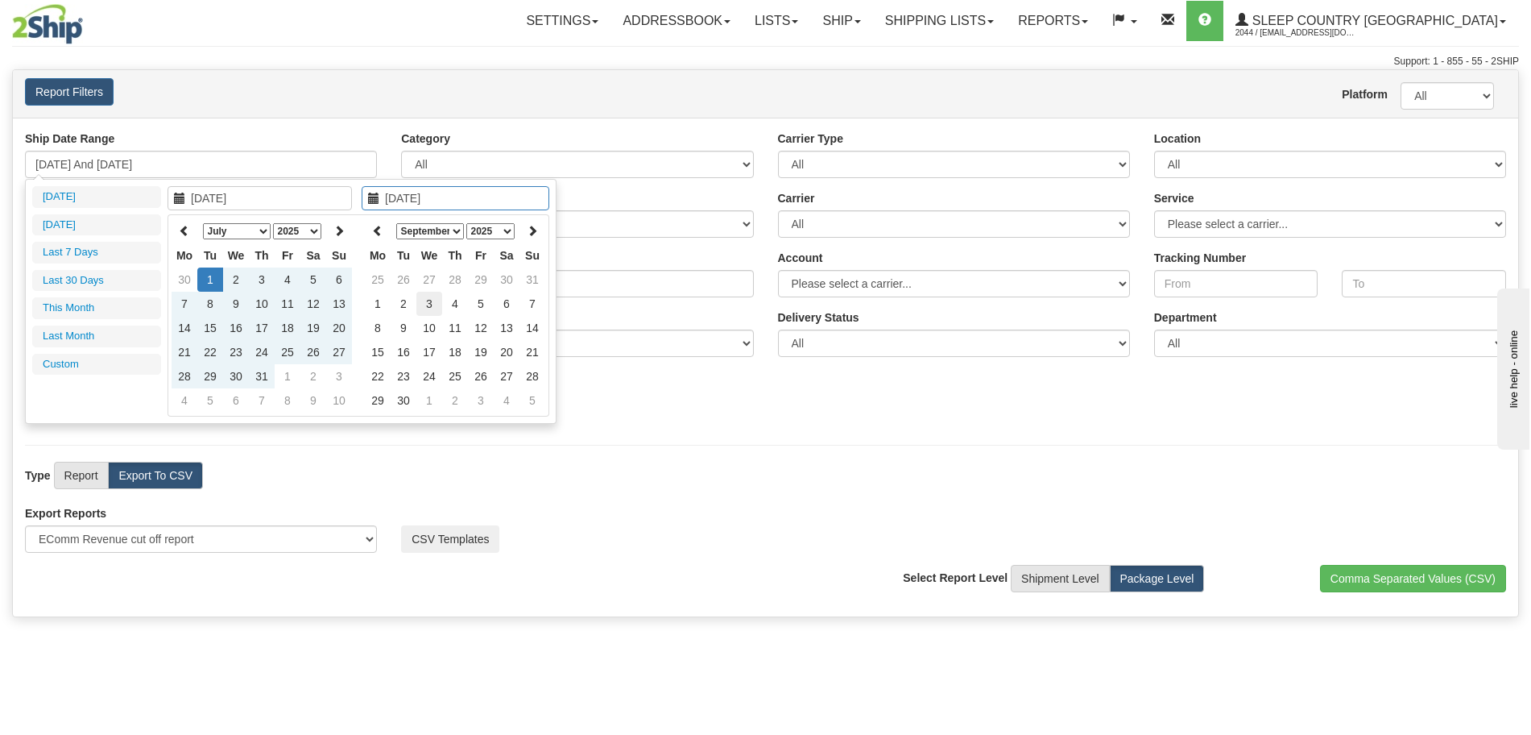
type input "09/03/2025"
click at [429, 300] on td "3" at bounding box center [429, 304] width 26 height 24
type input "07/01/2025 And 09/03/2025"
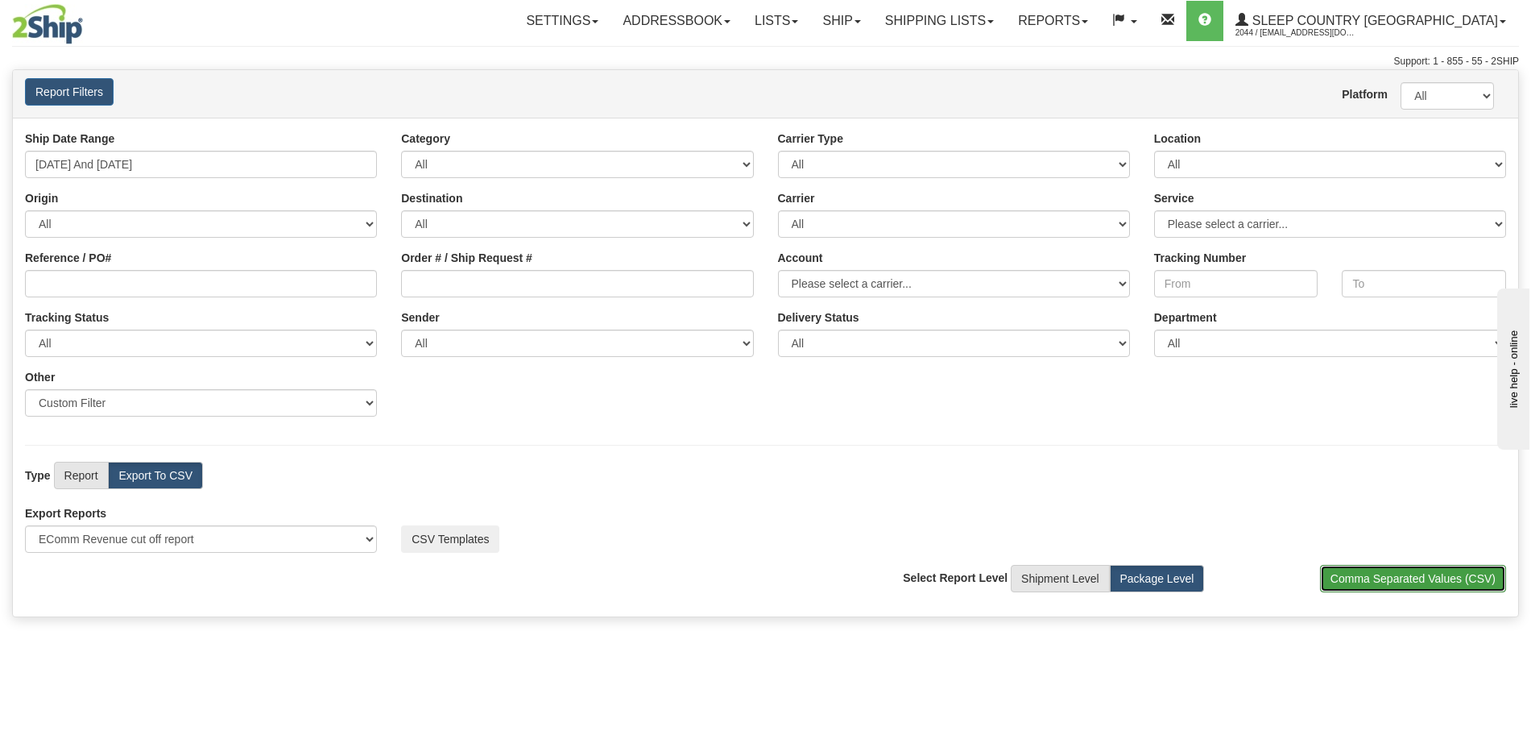
click at [1335, 577] on button "Comma Separated Values (CSV)" at bounding box center [1413, 578] width 186 height 27
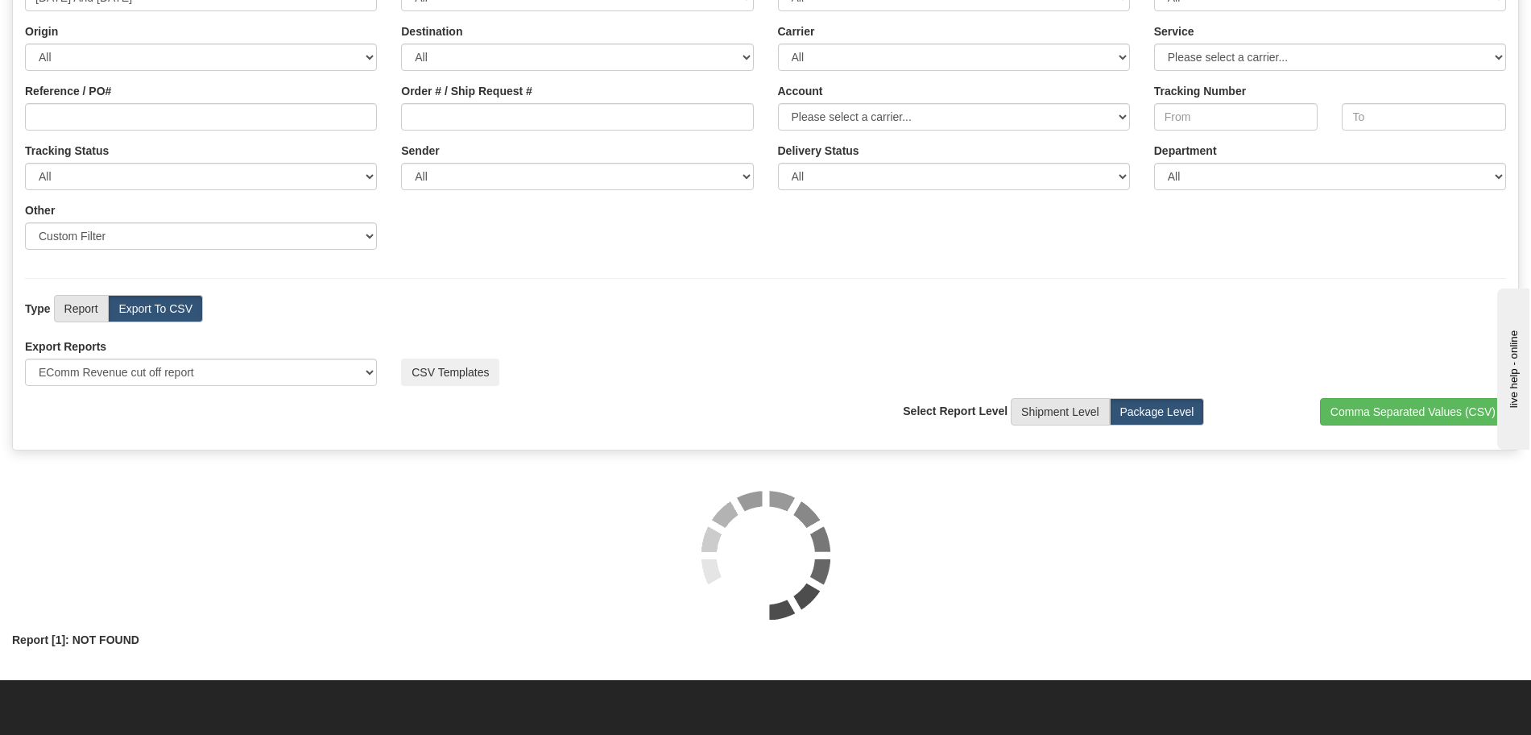
scroll to position [201, 0]
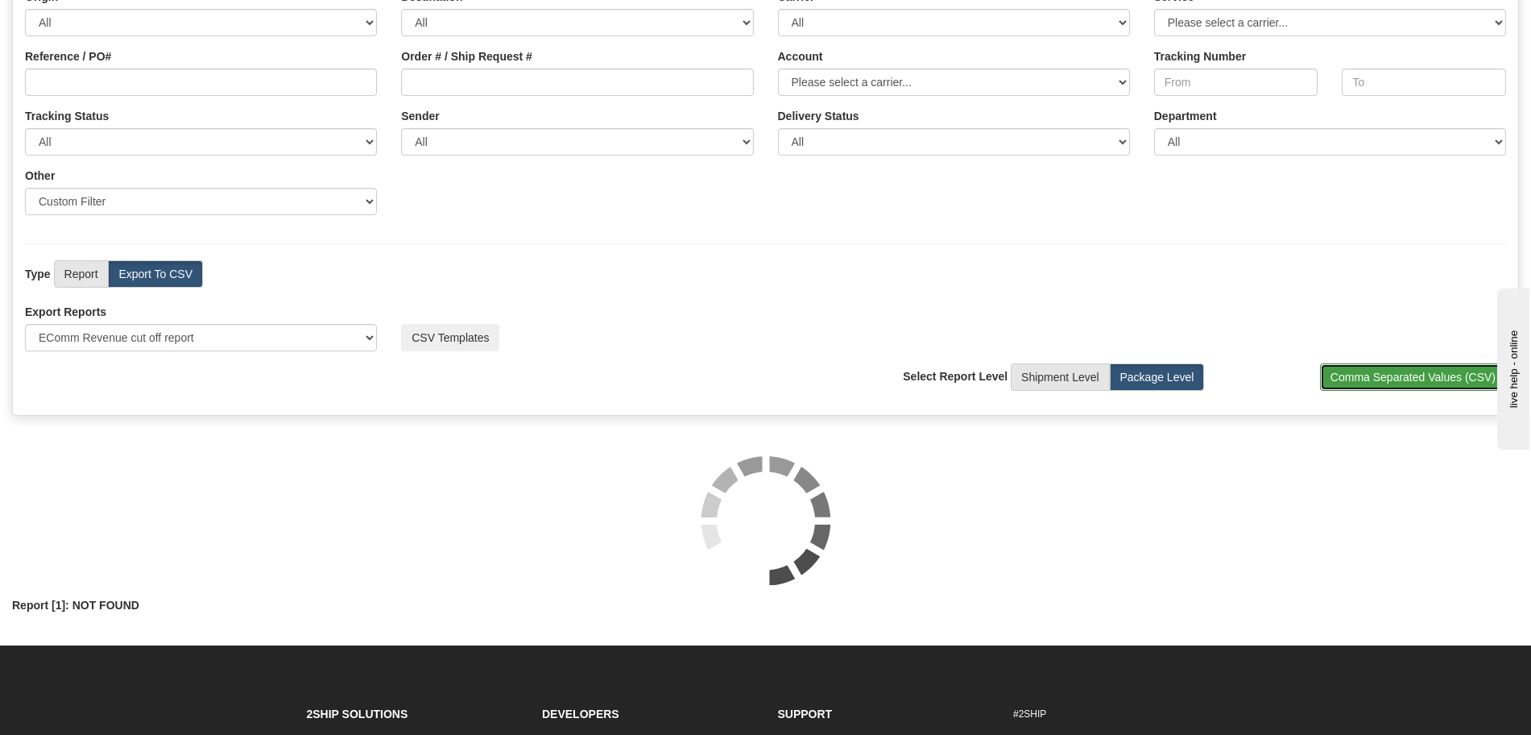
click at [1360, 372] on button "Comma Separated Values (CSV)" at bounding box center [1413, 376] width 186 height 27
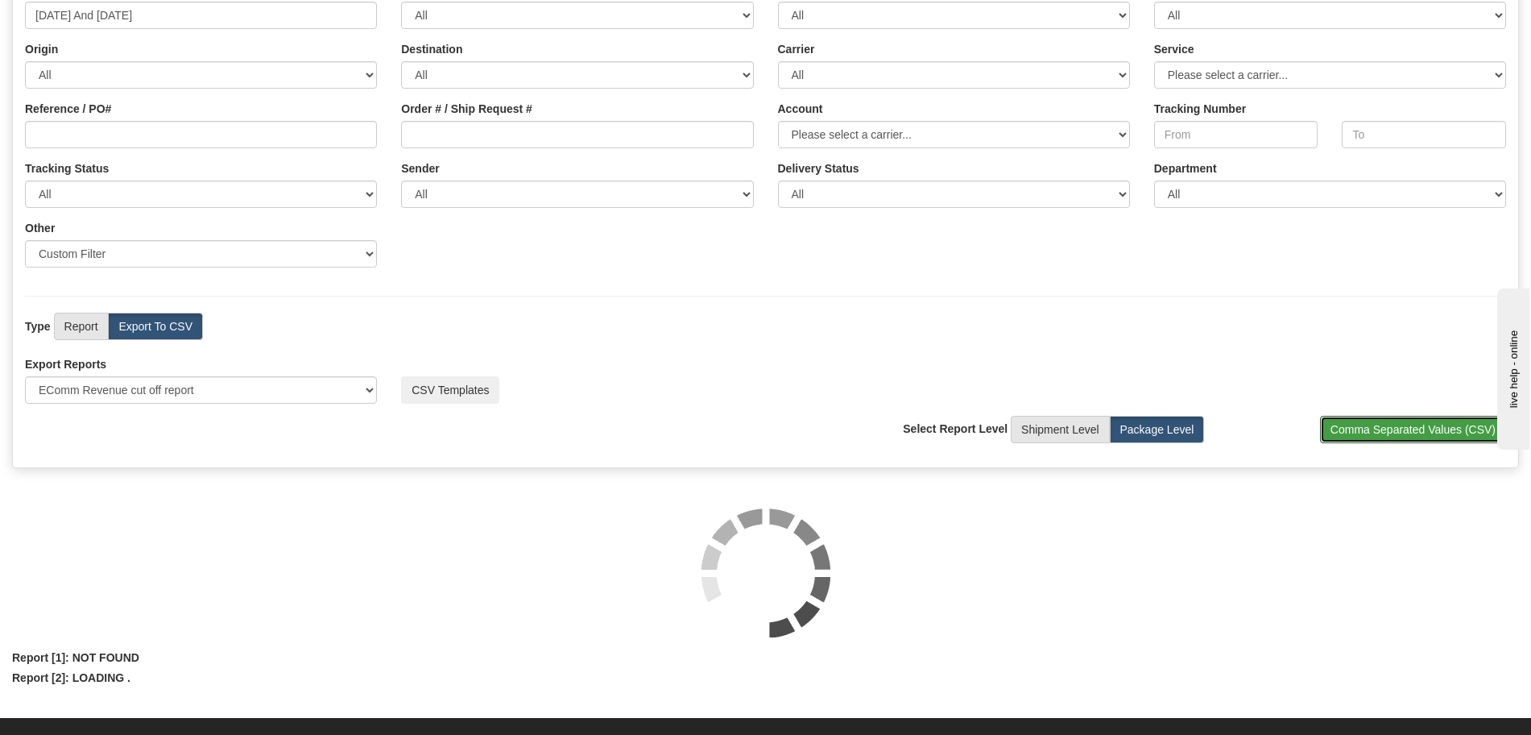
scroll to position [101, 0]
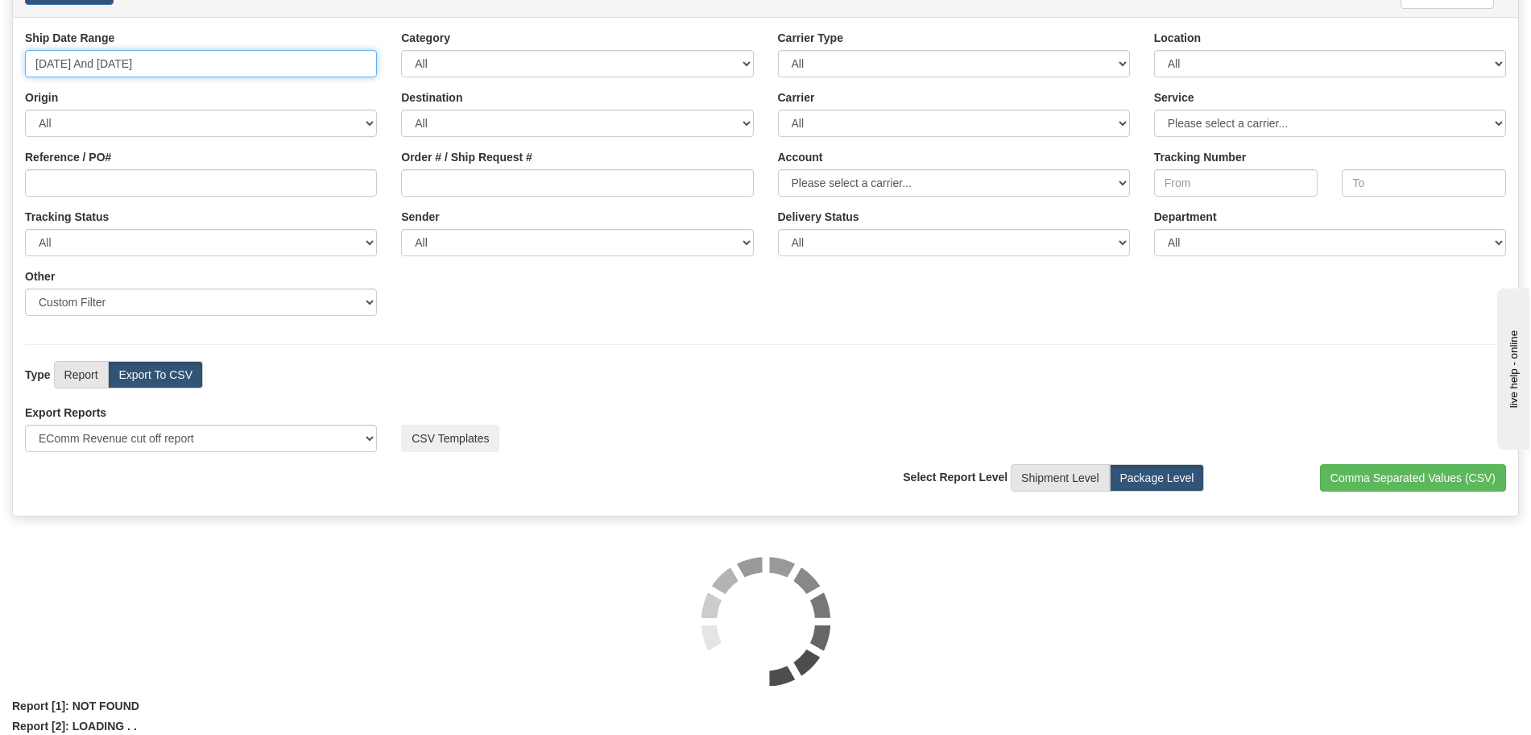
click at [219, 66] on input "07/01/2025 And 09/03/2025" at bounding box center [201, 63] width 352 height 27
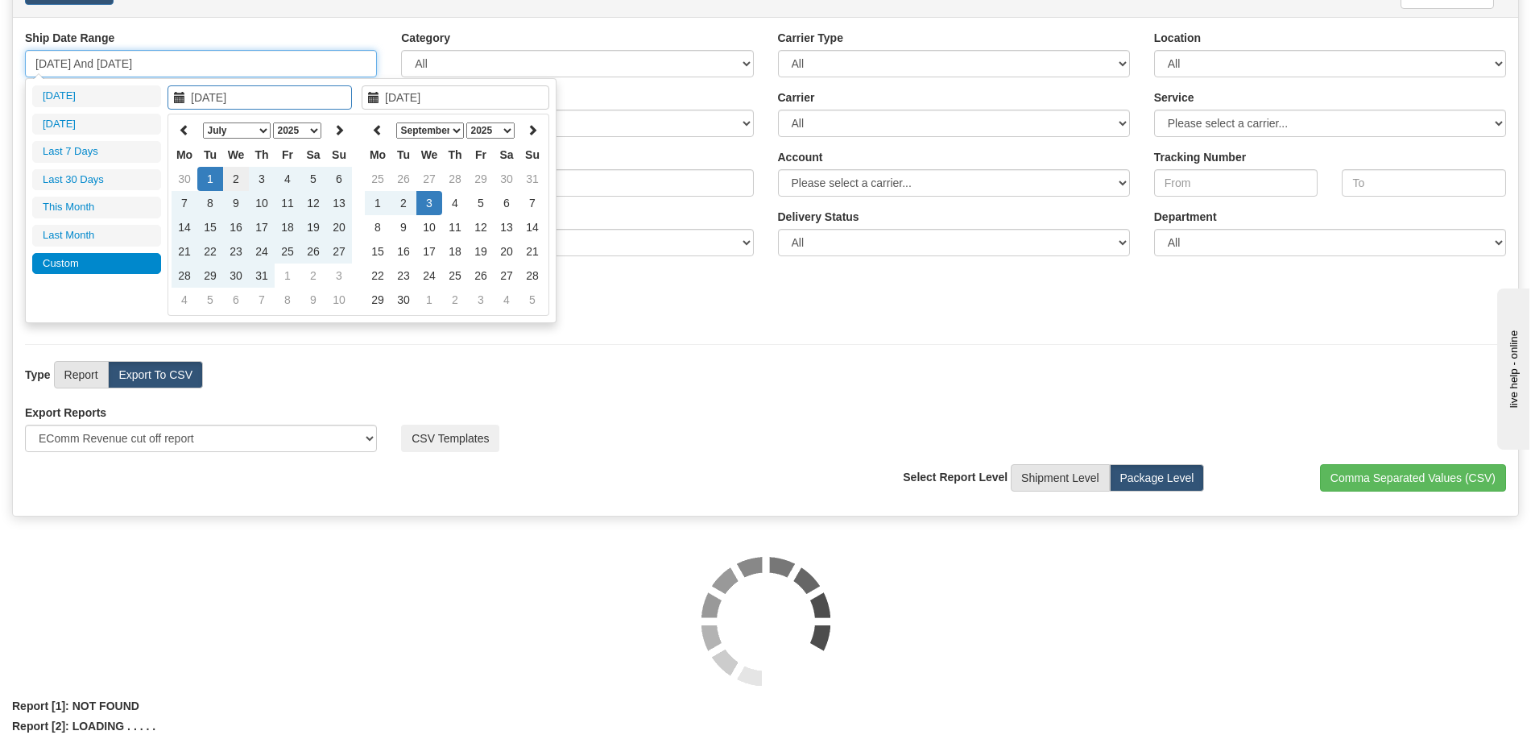
type input "07/02/2025"
click at [236, 179] on td "2" at bounding box center [236, 179] width 26 height 24
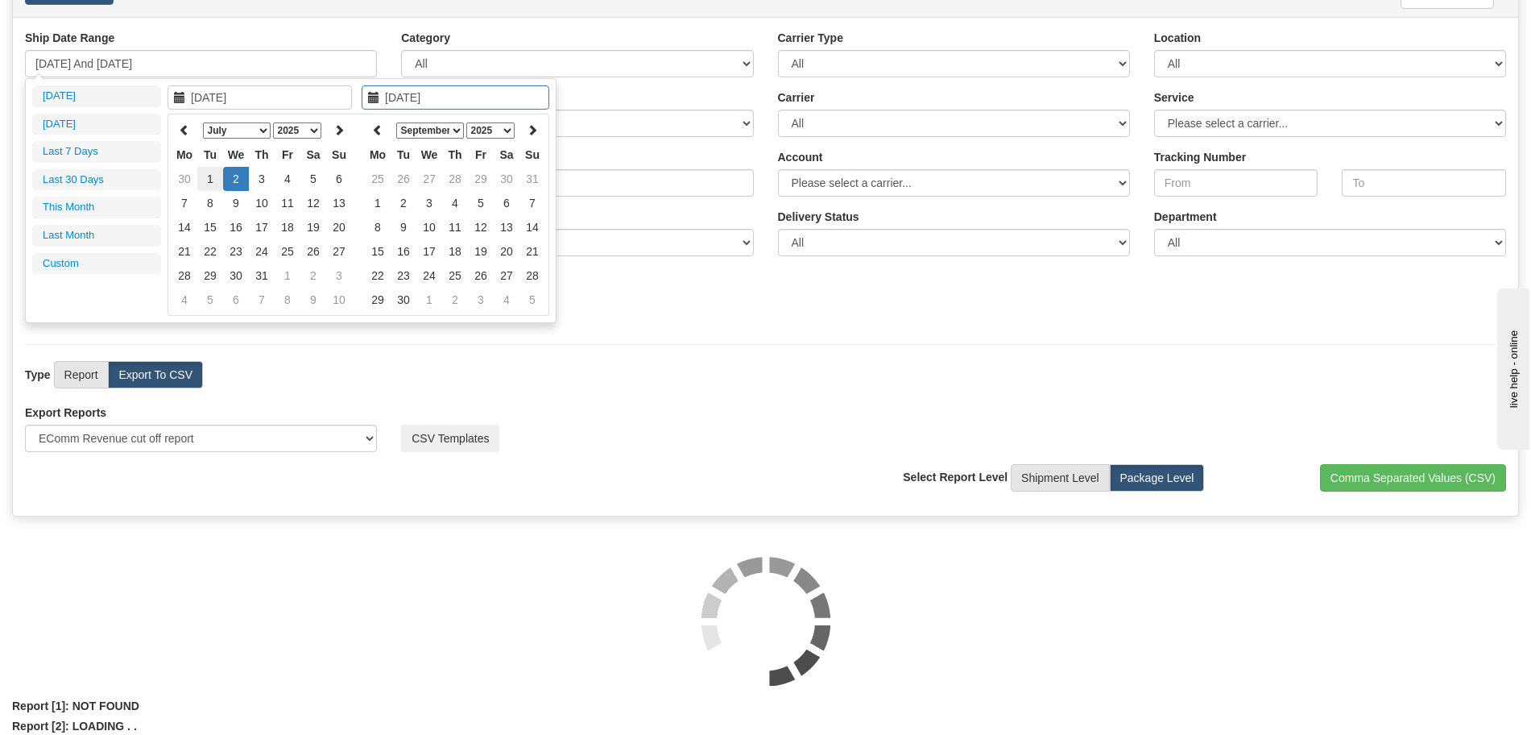
type input "07/01/2025"
click at [214, 172] on td "1" at bounding box center [210, 179] width 26 height 24
type input "07/01/2025"
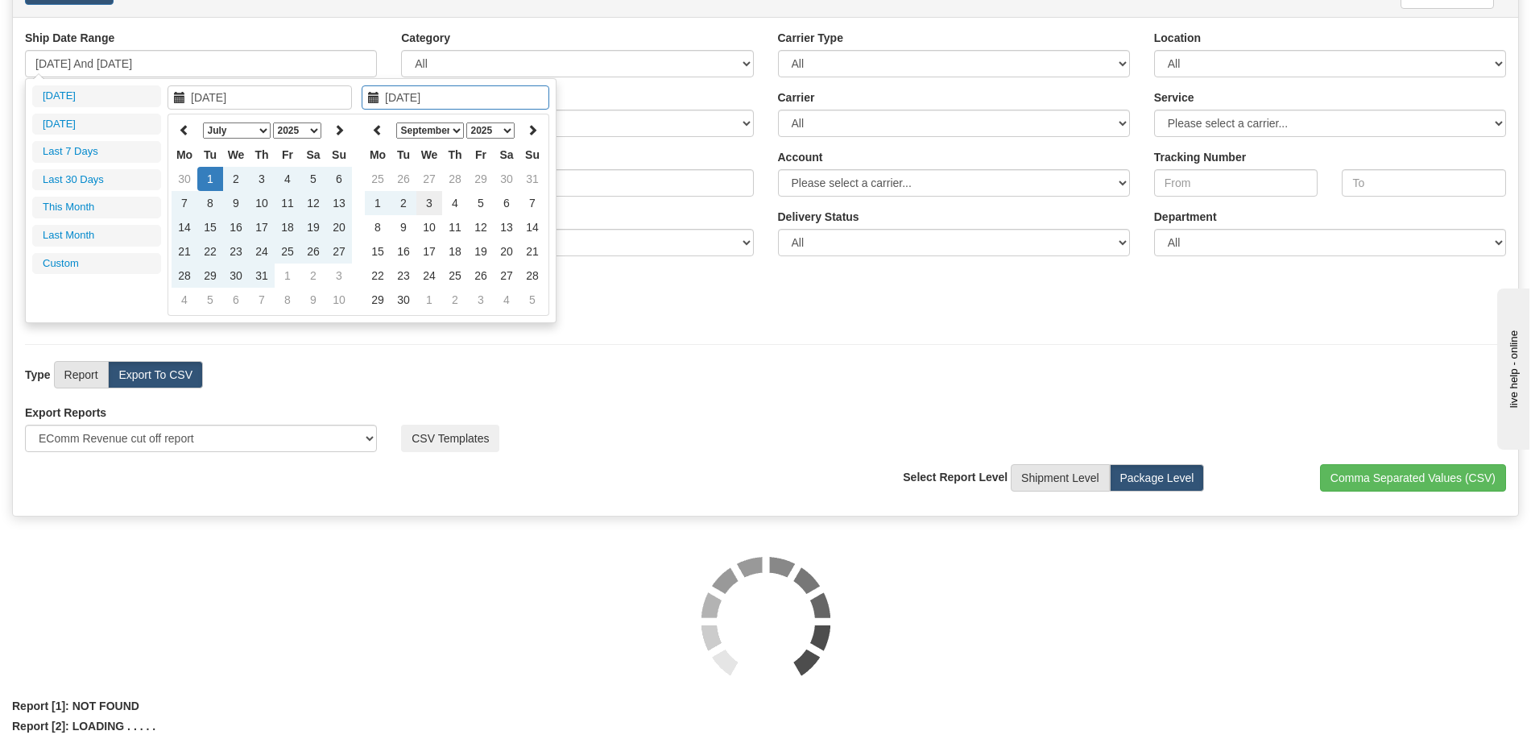
type input "09/03/2025"
click at [433, 208] on td "3" at bounding box center [429, 203] width 26 height 24
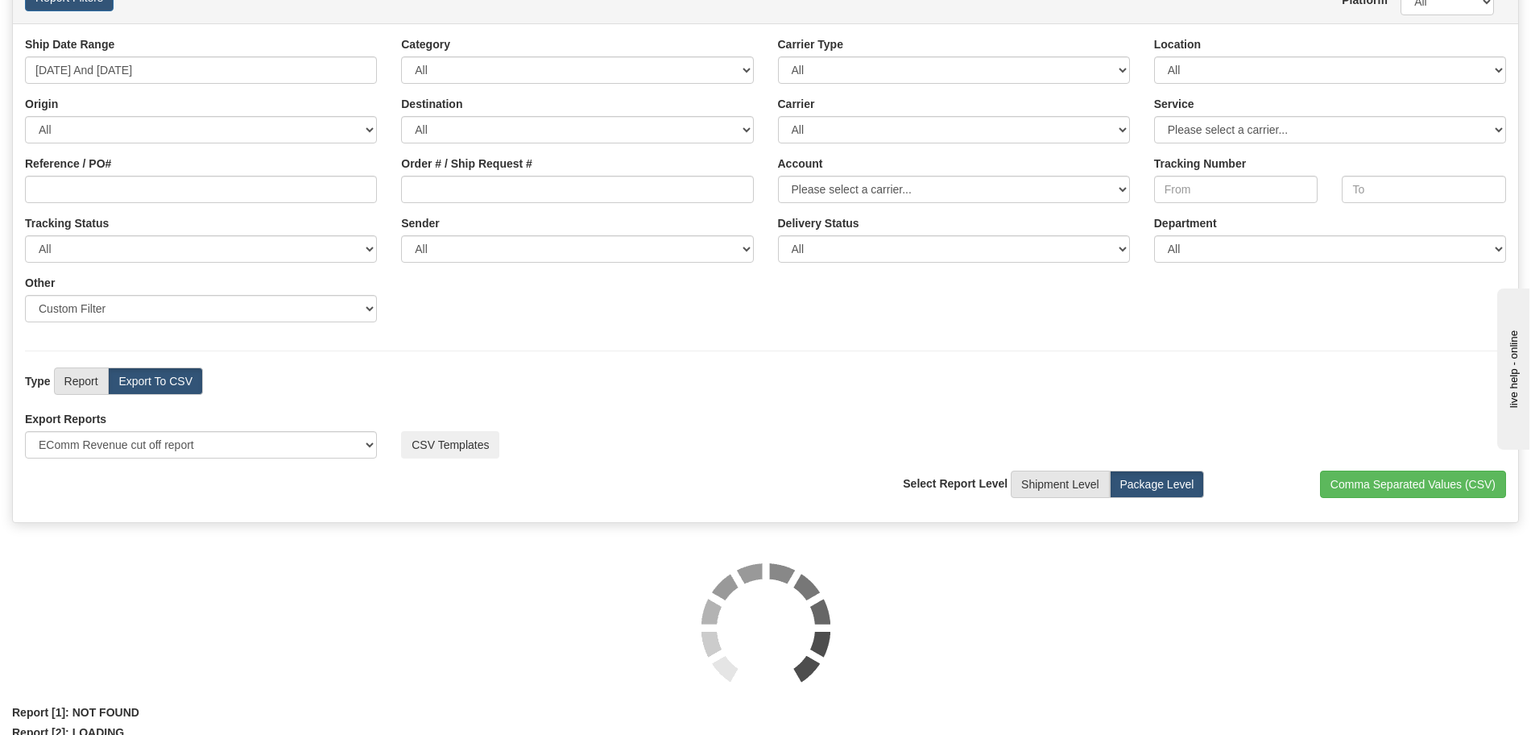
scroll to position [0, 0]
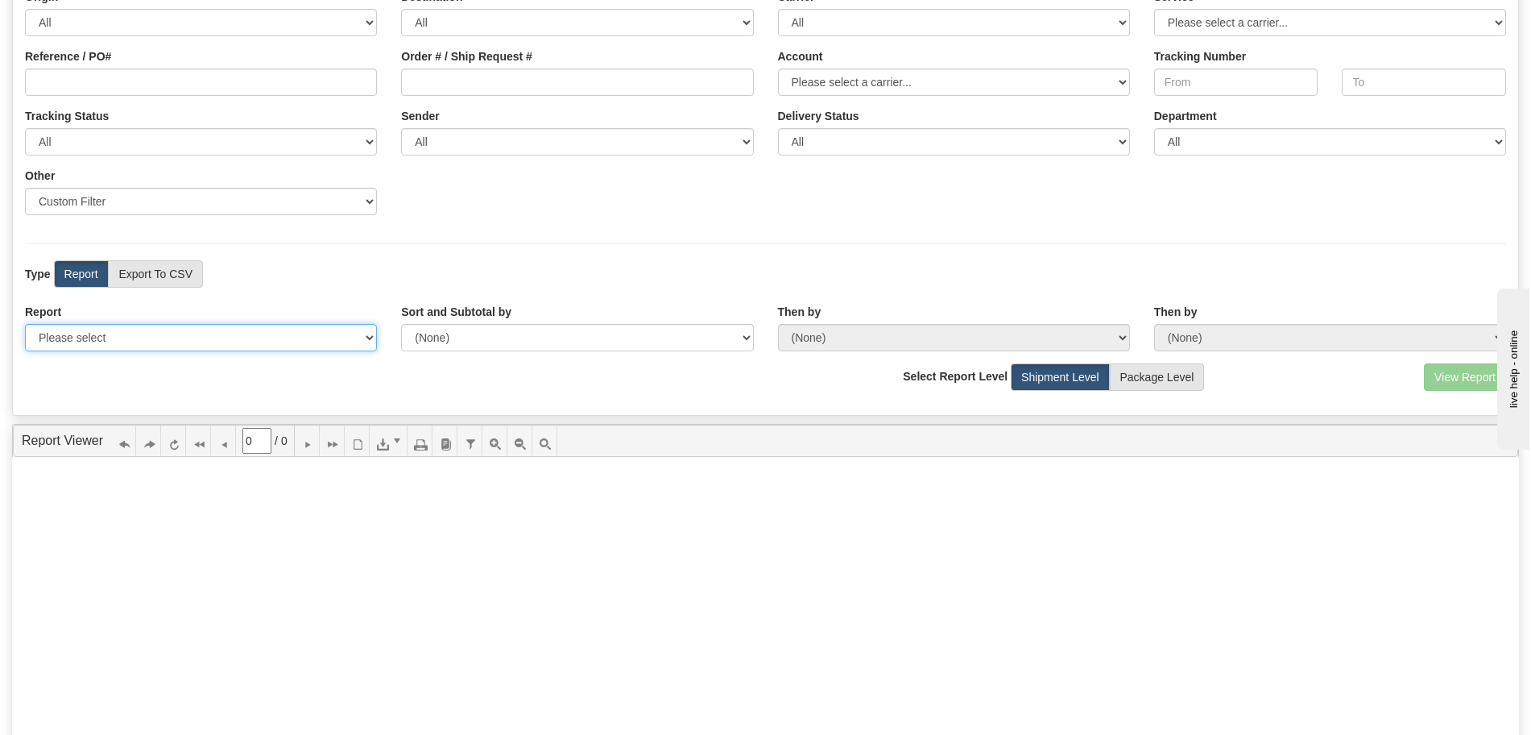
click at [124, 325] on select "Please select 1 Line Shipment Report Address Detail Basic Shipment Overview Can…" at bounding box center [201, 337] width 352 height 27
click at [280, 353] on div "Report Please select 1 Line Shipment Report Address Detail Basic Shipment Overv…" at bounding box center [765, 334] width 1505 height 60
click at [184, 284] on label "Export To CSV" at bounding box center [155, 273] width 95 height 27
radio input "true"
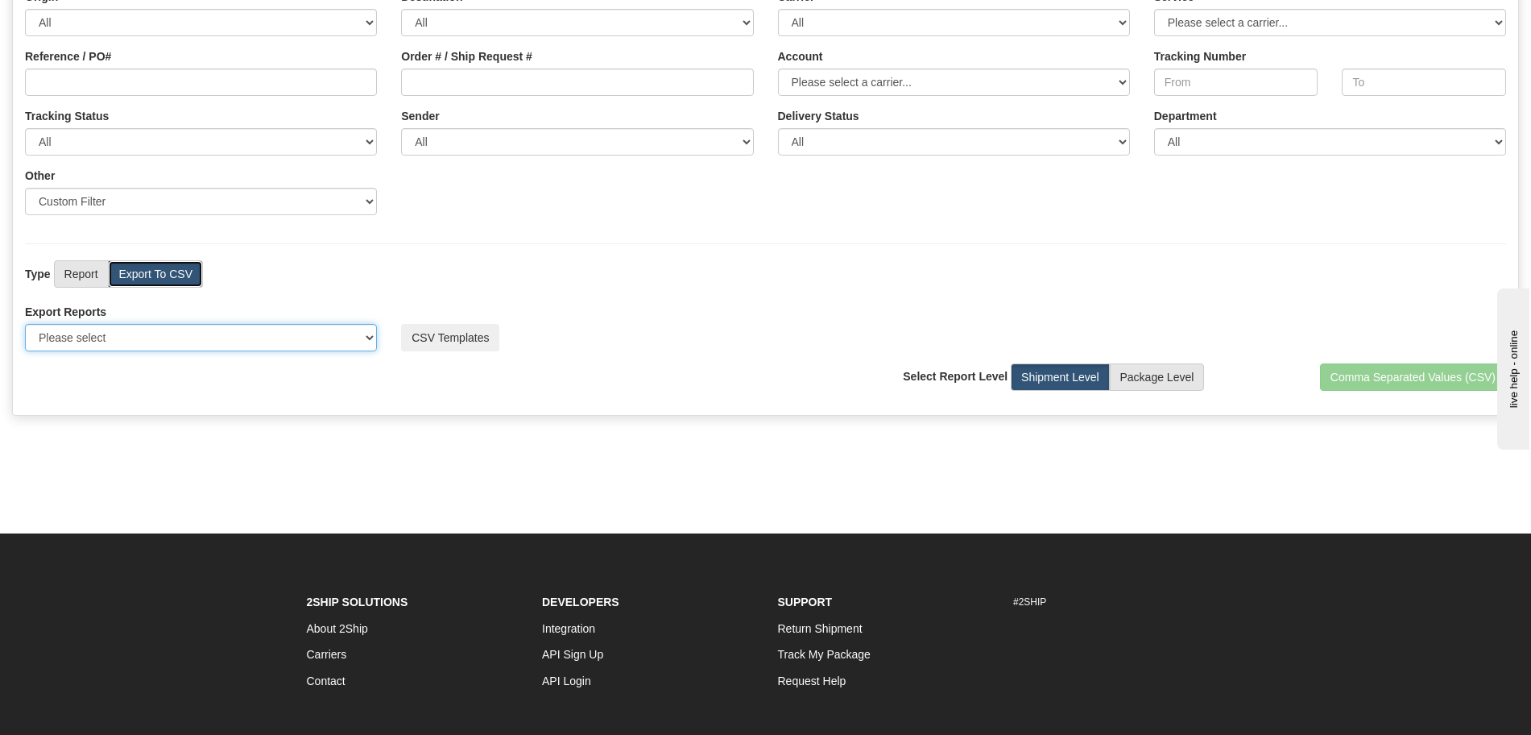
drag, startPoint x: 184, startPoint y: 325, endPoint x: 185, endPoint y: 336, distance: 10.5
click at [184, 325] on select "Please select US Imports Section 321 US Imports Section 321 V2 US Imports Secti…" at bounding box center [201, 337] width 352 height 27
select select "193"
click at [25, 324] on select "Please select US Imports Section 321 US Imports Section 321 V2 US Imports Secti…" at bounding box center [201, 337] width 352 height 27
click at [1424, 374] on button "Comma Separated Values (CSV)" at bounding box center [1413, 376] width 186 height 27
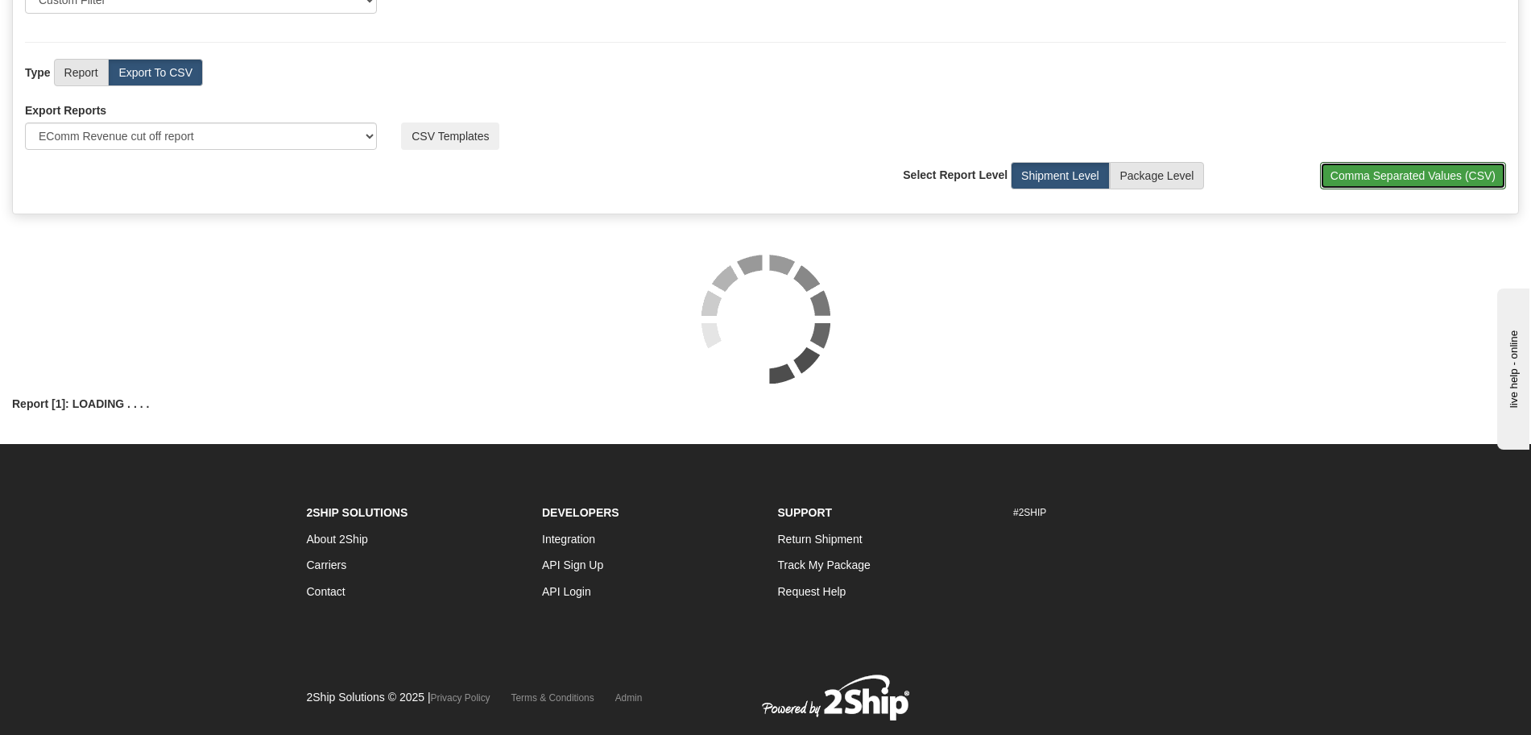
scroll to position [302, 0]
